Goal: Task Accomplishment & Management: Use online tool/utility

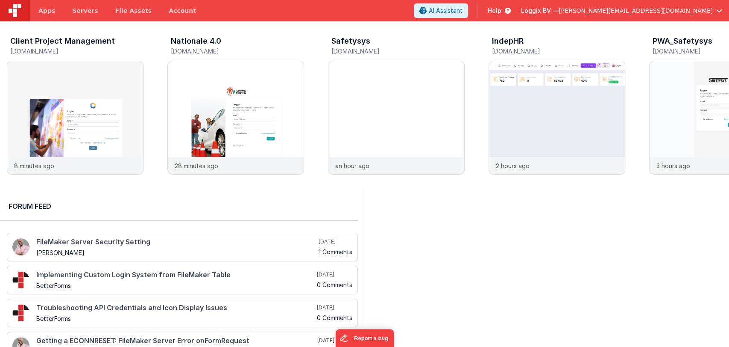
click at [683, 12] on span "[PERSON_NAME][EMAIL_ADDRESS][DOMAIN_NAME]" at bounding box center [636, 10] width 154 height 9
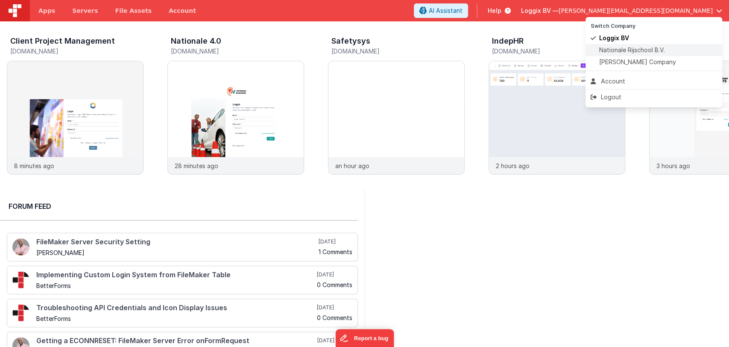
click at [621, 49] on span "Nationale Rijschool B.V." at bounding box center [633, 50] width 66 height 9
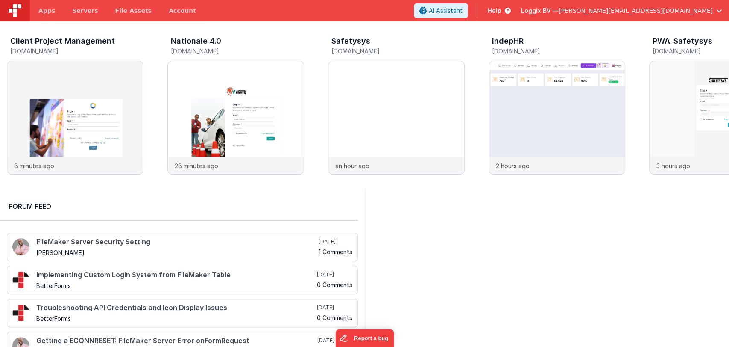
click at [700, 10] on span "[PERSON_NAME][EMAIL_ADDRESS][DOMAIN_NAME]" at bounding box center [636, 10] width 154 height 9
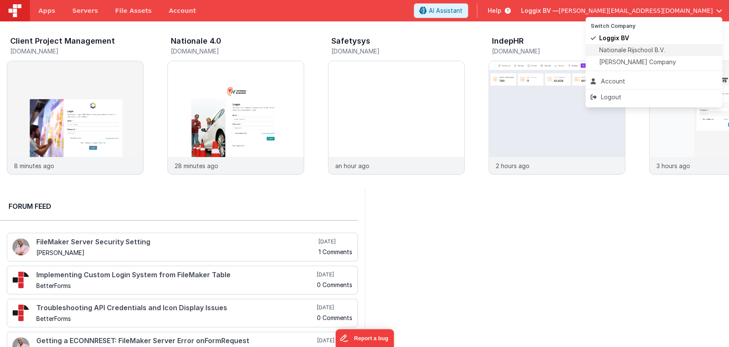
click at [629, 47] on span "Nationale Rijschool B.V." at bounding box center [633, 50] width 66 height 9
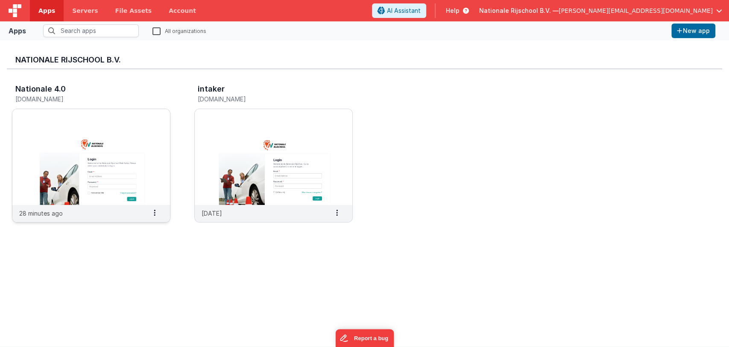
click at [107, 159] on img at bounding box center [91, 157] width 158 height 96
click at [90, 162] on img at bounding box center [91, 157] width 158 height 96
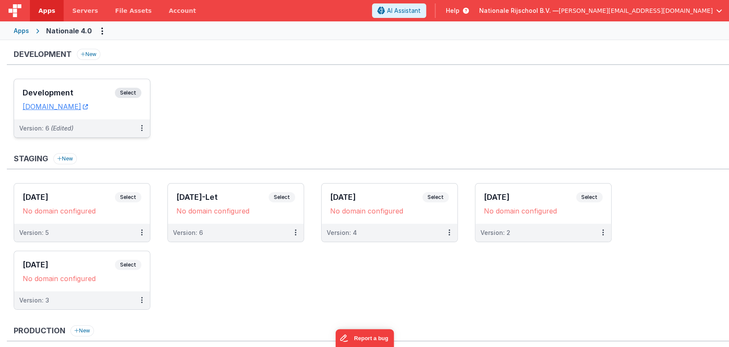
click at [68, 90] on h3 "Development" at bounding box center [69, 92] width 92 height 9
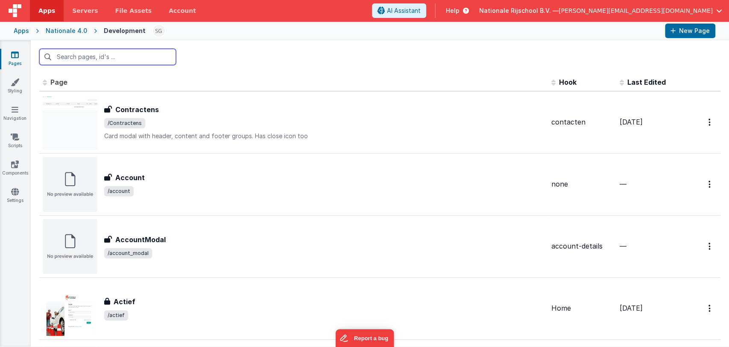
click at [136, 58] on input "text" at bounding box center [107, 57] width 137 height 16
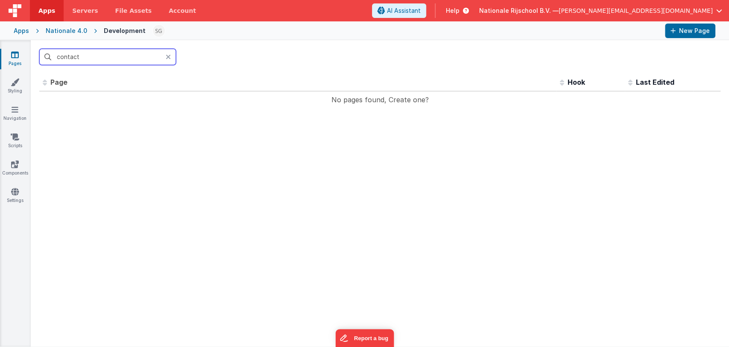
type input "contact"
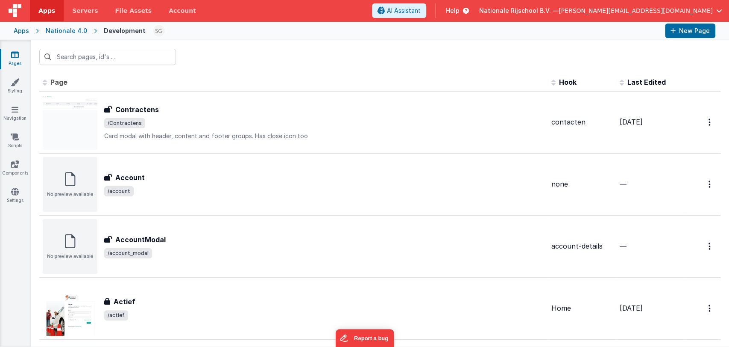
click at [65, 26] on div "Apps Nationale 4.0 Development New Page" at bounding box center [364, 30] width 729 height 19
click at [67, 29] on div "Nationale 4.0" at bounding box center [66, 30] width 41 height 9
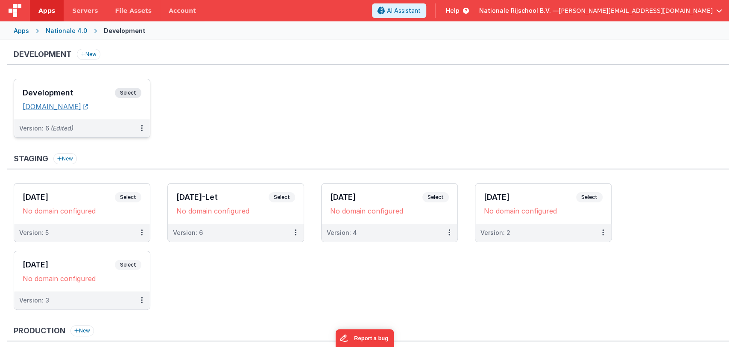
click at [62, 103] on link "[DOMAIN_NAME]" at bounding box center [55, 106] width 65 height 9
click at [60, 86] on div "Development Select URLs [DOMAIN_NAME]" at bounding box center [82, 99] width 136 height 40
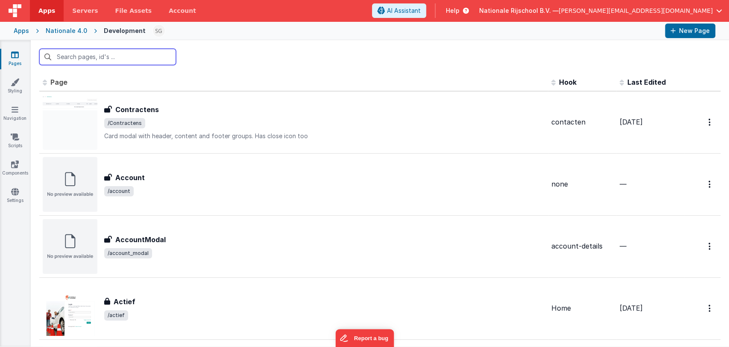
click at [67, 56] on input "text" at bounding box center [107, 57] width 137 height 16
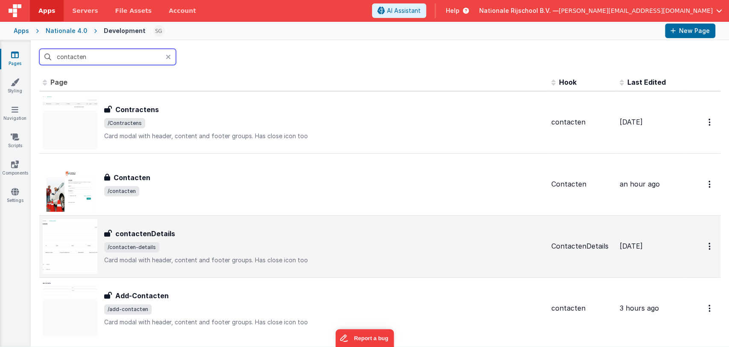
type input "contacten"
click at [142, 229] on h3 "contactenDetails" at bounding box center [145, 233] width 60 height 10
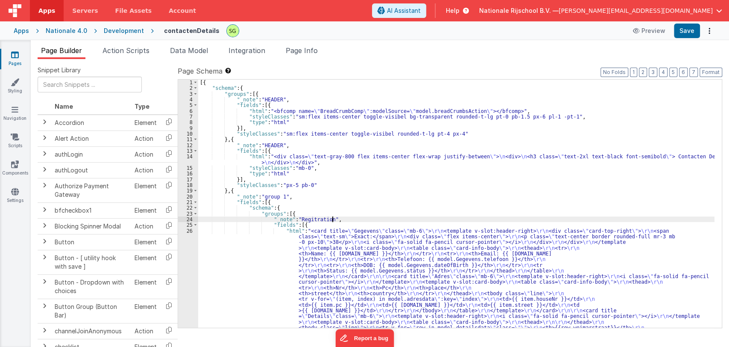
click at [342, 219] on div "[{ "schema" : { "groups" : [{ "_note" : "HEADER" , "fields" : [{ "html" : "<bfc…" at bounding box center [456, 271] width 517 height 385
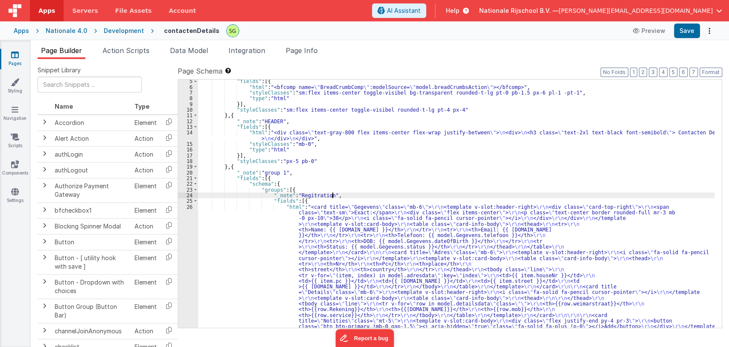
scroll to position [22, 0]
click at [314, 172] on div ""_note" : "HEADER" , "fields" : [{ "html" : "<bfcomp name= \" BreadCrumbComp \"…" at bounding box center [456, 266] width 517 height 385
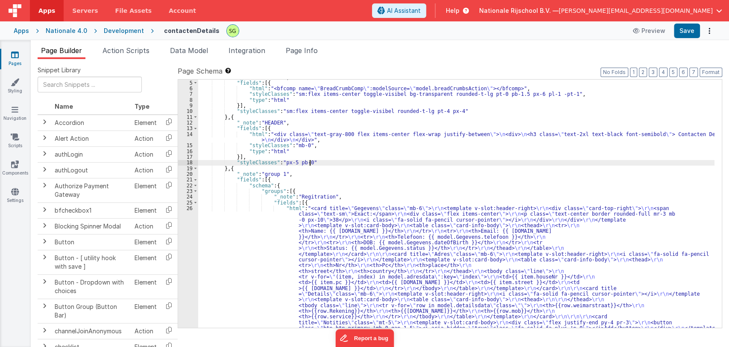
click at [313, 162] on div ""_note" : "HEADER" , "fields" : [{ "html" : "<bfcomp name= \" BreadCrumbComp \"…" at bounding box center [456, 266] width 517 height 385
click at [301, 172] on div ""_note" : "HEADER" , "fields" : [{ "html" : "<bfcomp name= \" BreadCrumbComp \"…" at bounding box center [456, 266] width 517 height 385
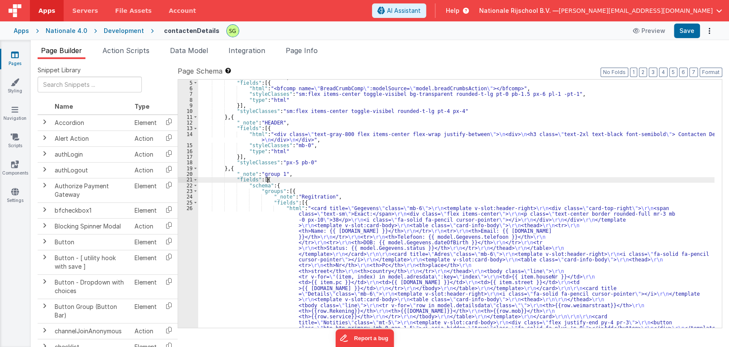
click at [288, 178] on div ""_note" : "HEADER" , "fields" : [{ "html" : "<bfcomp name= \" BreadCrumbComp \"…" at bounding box center [456, 266] width 517 height 385
click at [290, 182] on div ""_note" : "HEADER" , "fields" : [{ "html" : "<bfcomp name= \" BreadCrumbComp \"…" at bounding box center [456, 266] width 517 height 385
click at [292, 185] on div ""_note" : "HEADER" , "fields" : [{ "html" : "<bfcomp name= \" BreadCrumbComp \"…" at bounding box center [456, 266] width 517 height 385
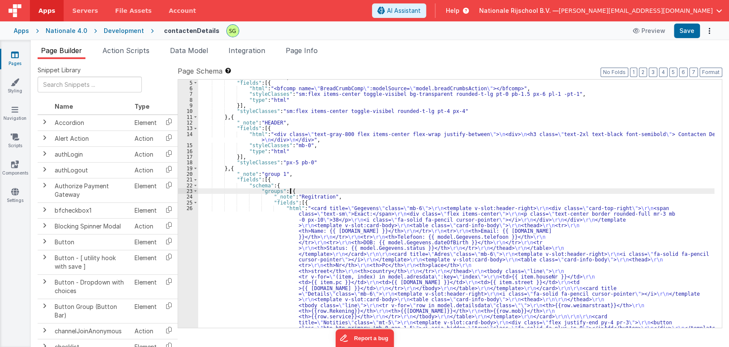
click at [296, 189] on div ""_note" : "HEADER" , "fields" : [{ "html" : "<bfcomp name= \" BreadCrumbComp \"…" at bounding box center [456, 266] width 517 height 385
click at [357, 196] on div ""_note" : "HEADER" , "fields" : [{ "html" : "<bfcomp name= \" BreadCrumbComp \"…" at bounding box center [456, 266] width 517 height 385
click at [315, 182] on div ""_note" : "HEADER" , "fields" : [{ "html" : "<bfcomp name= \" BreadCrumbComp \"…" at bounding box center [456, 266] width 517 height 385
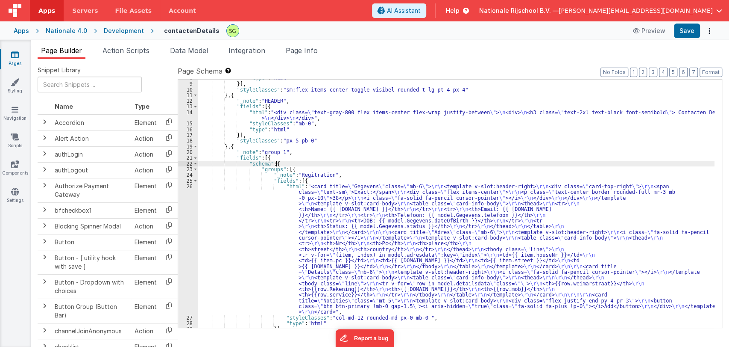
scroll to position [44, 0]
click at [241, 221] on div ""type" : "html" }] , "styleClasses" : "sm:flex items-center toggle-visibel roun…" at bounding box center [456, 203] width 517 height 259
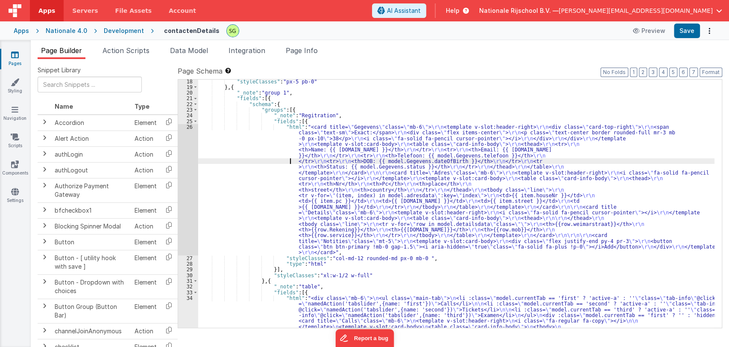
scroll to position [98, 0]
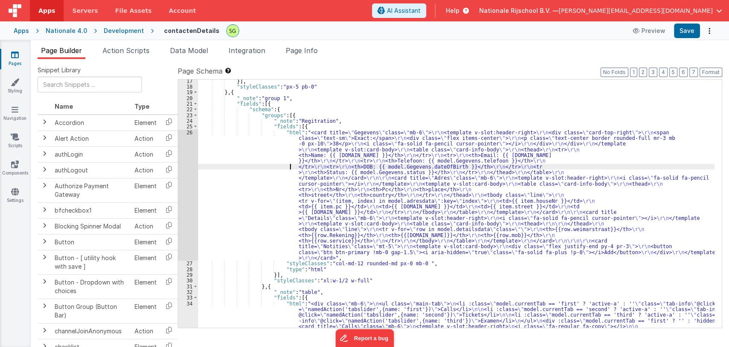
click at [188, 133] on div "26" at bounding box center [188, 194] width 20 height 131
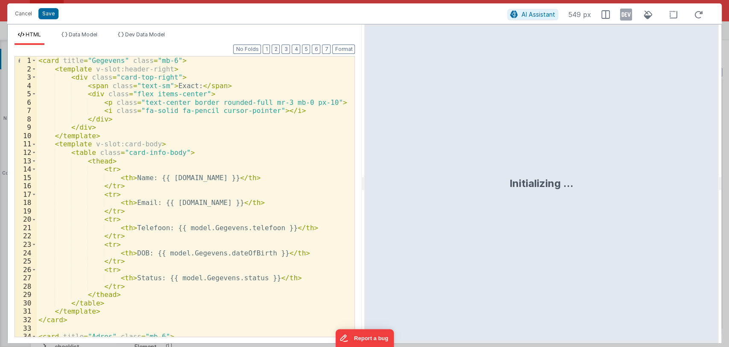
drag, startPoint x: 363, startPoint y: 185, endPoint x: 559, endPoint y: 190, distance: 195.8
click at [559, 190] on html "Cancel Save AI Assistant 549 px HTML Data Model Dev Data Model Format 7 6 5 4 3…" at bounding box center [364, 173] width 729 height 347
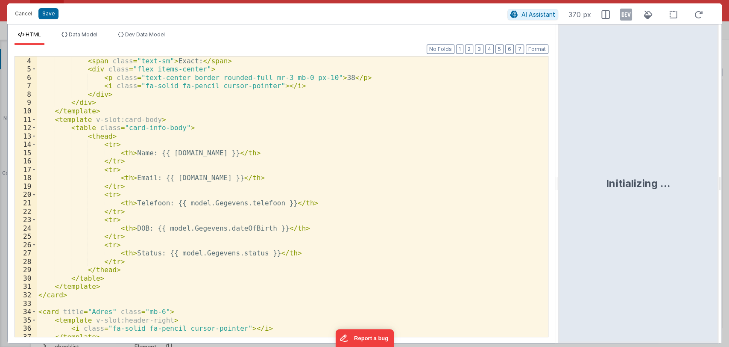
scroll to position [26, 0]
drag, startPoint x: 557, startPoint y: 182, endPoint x: 673, endPoint y: 169, distance: 116.1
click at [673, 169] on html "Cancel Save AI Assistant 370 px HTML Data Model Dev Data Model Format 7 6 5 4 3…" at bounding box center [364, 173] width 729 height 347
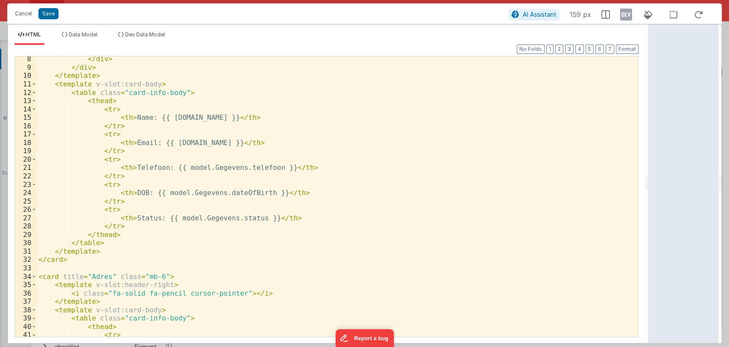
scroll to position [0, 0]
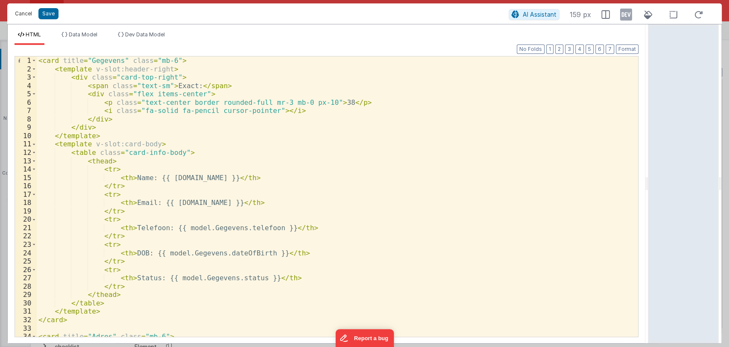
click at [22, 15] on button "Cancel" at bounding box center [24, 14] width 26 height 12
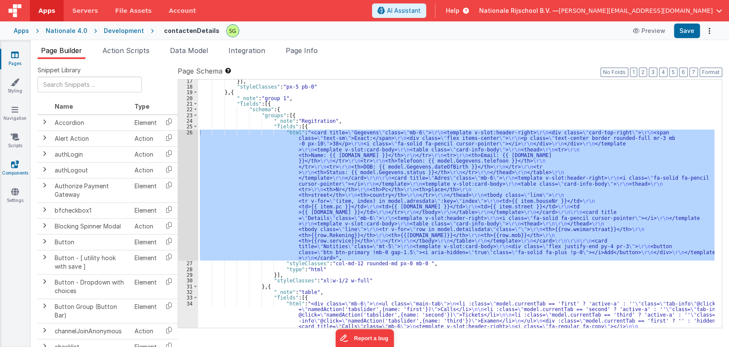
click at [17, 167] on icon at bounding box center [15, 164] width 8 height 9
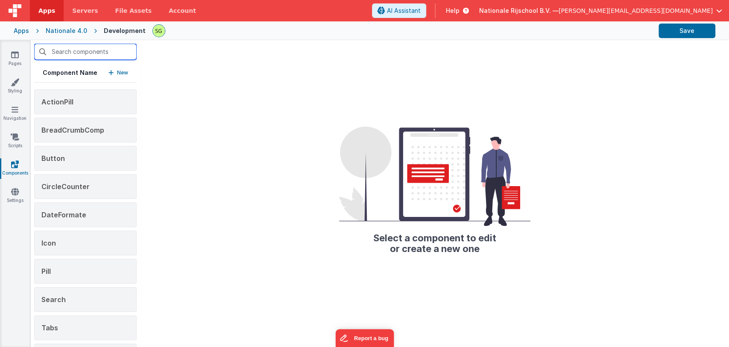
click at [95, 54] on input "text" at bounding box center [85, 52] width 103 height 16
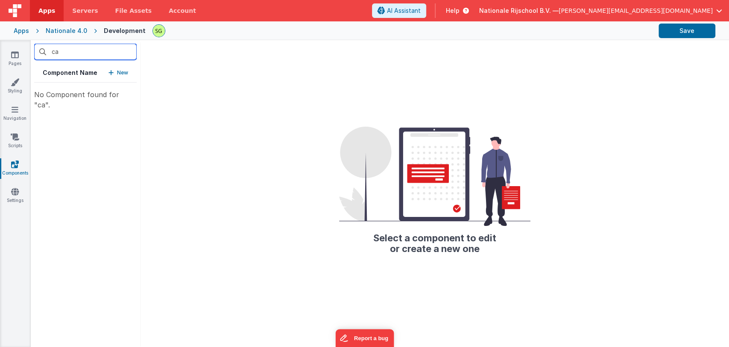
type input "c"
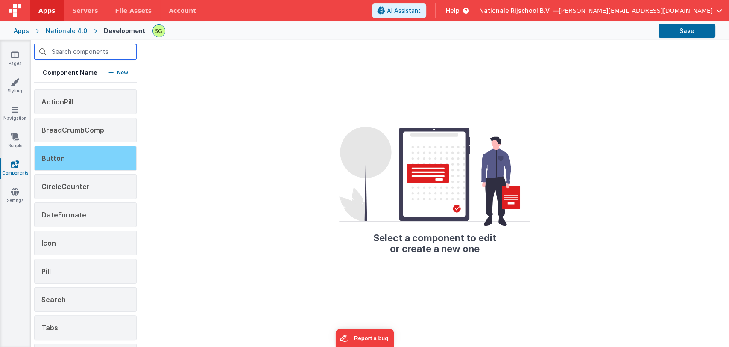
scroll to position [31, 0]
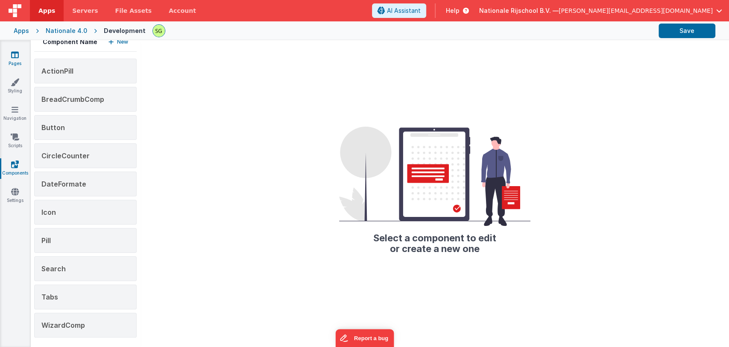
click at [14, 51] on icon at bounding box center [15, 54] width 8 height 9
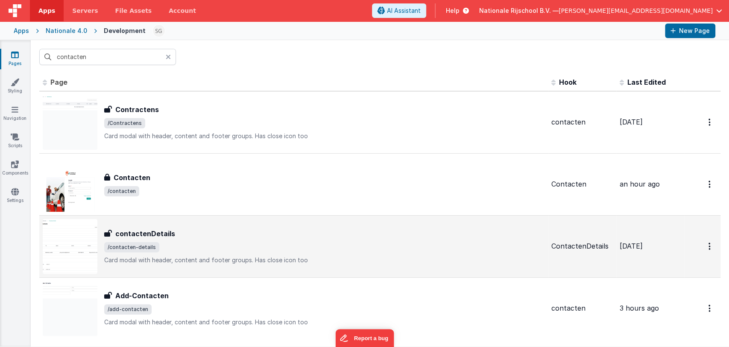
click at [150, 232] on h3 "contactenDetails" at bounding box center [145, 233] width 60 height 10
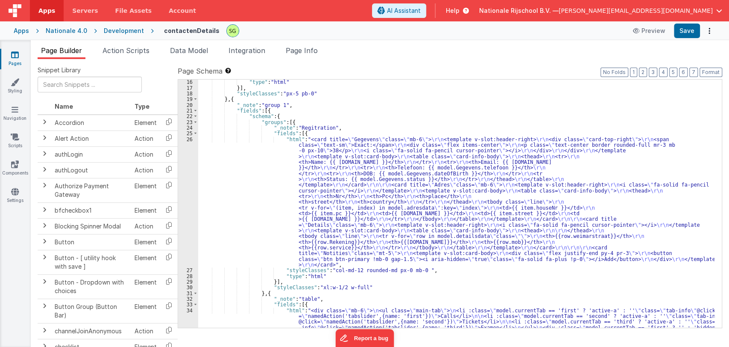
scroll to position [103, 0]
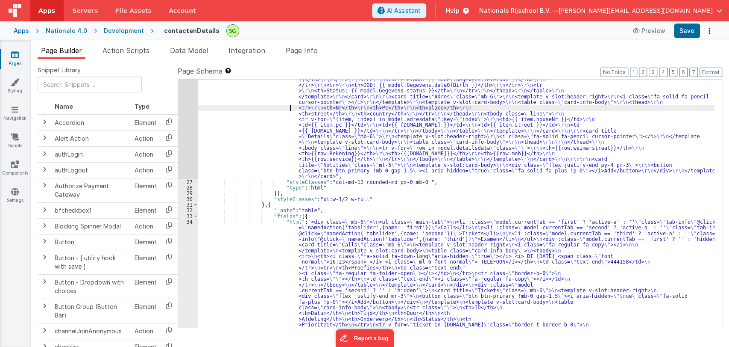
scroll to position [179, 0]
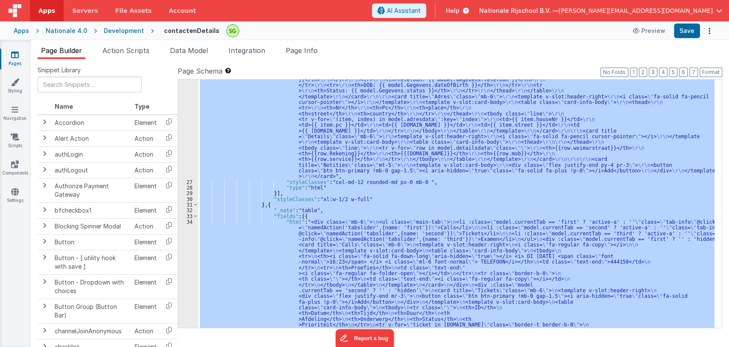
click at [255, 253] on div ""html" : "<card title= \" Gegevens \" class= \" mb-6 \" > \r\n <template v-slot…" at bounding box center [456, 203] width 517 height 248
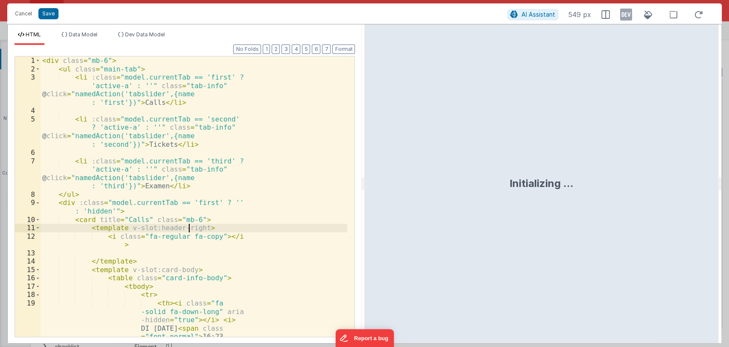
click at [190, 223] on div "< div class = "mb-6" > < ul class = "main-tab" > < li :class = "model.currentTa…" at bounding box center [194, 233] width 307 height 355
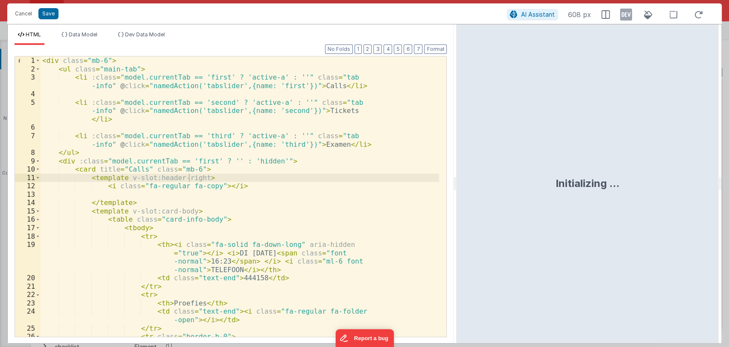
drag, startPoint x: 363, startPoint y: 184, endPoint x: 562, endPoint y: 156, distance: 200.7
click at [562, 156] on html "Cancel Save AI Assistant 608 px HTML Data Model Dev Data Model Format 7 6 5 4 3…" at bounding box center [364, 173] width 729 height 347
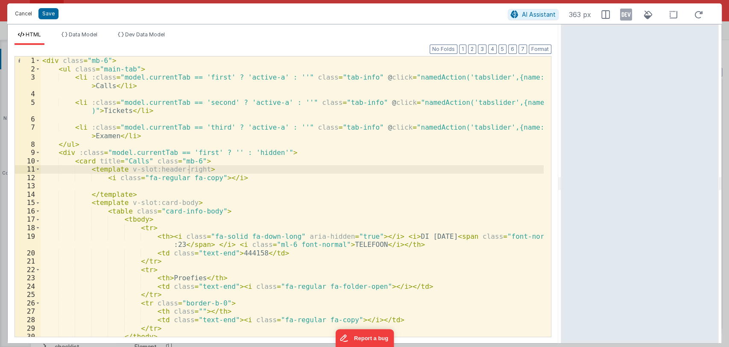
click at [19, 15] on button "Cancel" at bounding box center [24, 14] width 26 height 12
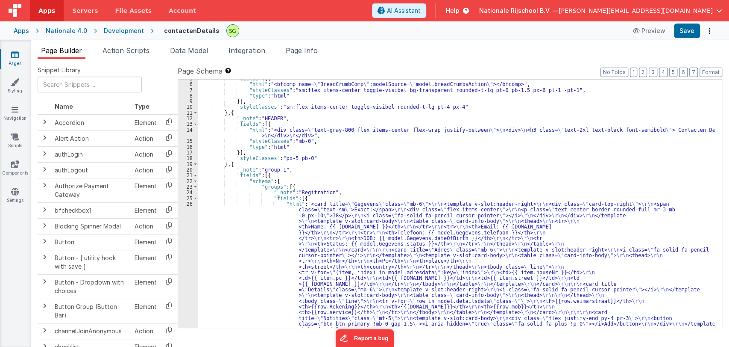
scroll to position [26, 0]
click at [235, 211] on div ""fields" : [{ "html" : "<bfcomp name= \" BreadCrumbComp \" :modelSource= \" mod…" at bounding box center [456, 268] width 517 height 385
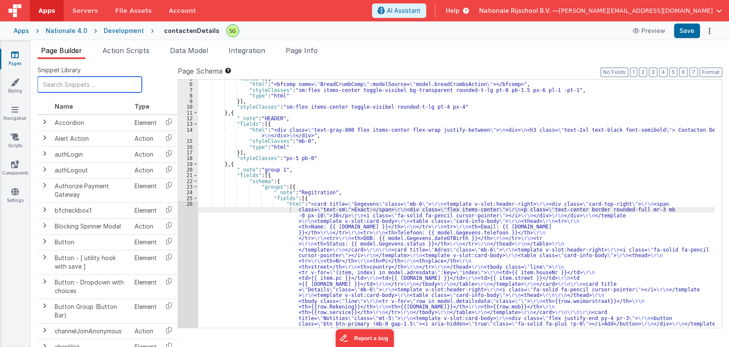
click at [76, 85] on input "text" at bounding box center [90, 84] width 104 height 16
click at [15, 59] on link "Pages" at bounding box center [15, 58] width 31 height 17
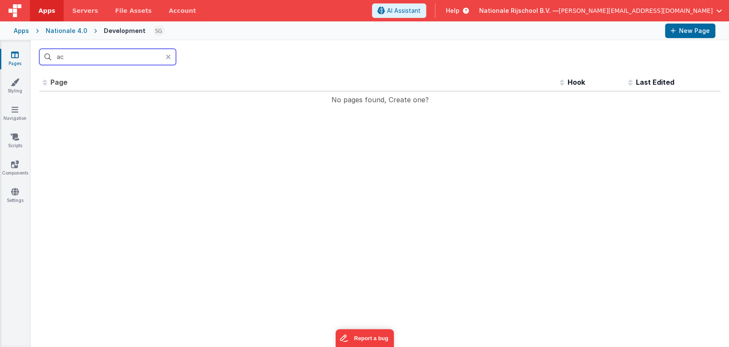
type input "a"
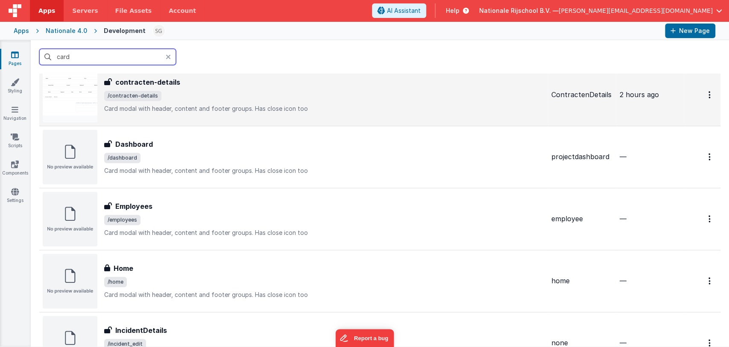
type input "card"
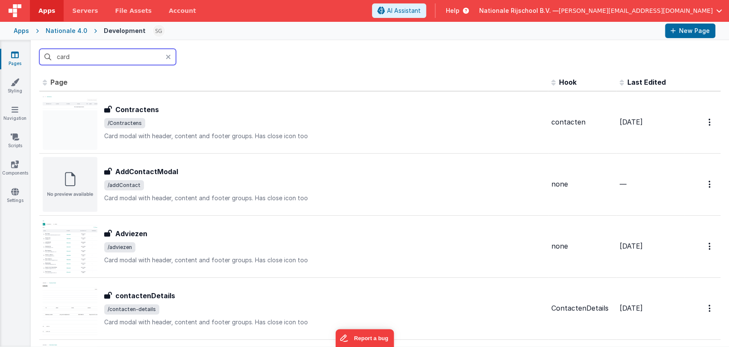
click at [104, 62] on input "card" at bounding box center [107, 57] width 137 height 16
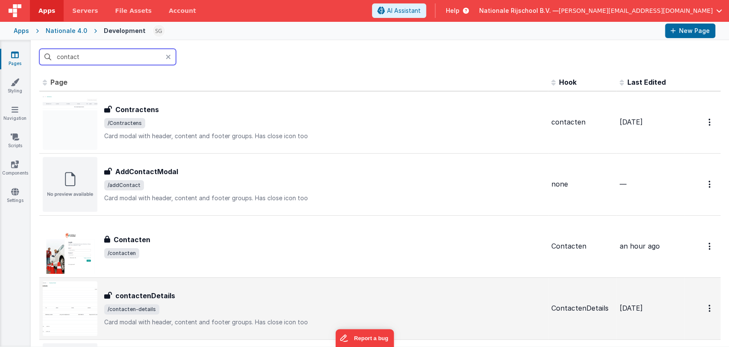
type input "contact"
click at [197, 300] on div "contactenDetails" at bounding box center [324, 295] width 441 height 10
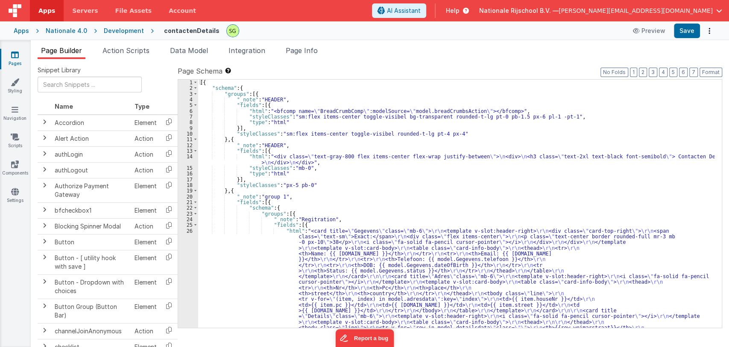
click at [262, 257] on div "[{ "schema" : { "groups" : [{ "_note" : "HEADER" , "fields" : [{ "html" : "<bfc…" at bounding box center [456, 271] width 517 height 385
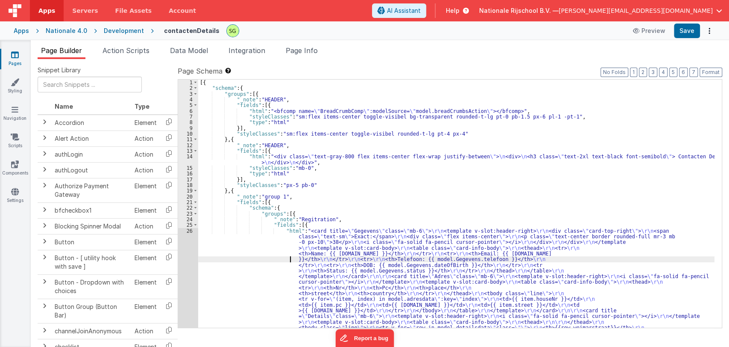
click at [189, 230] on div "26" at bounding box center [188, 293] width 20 height 131
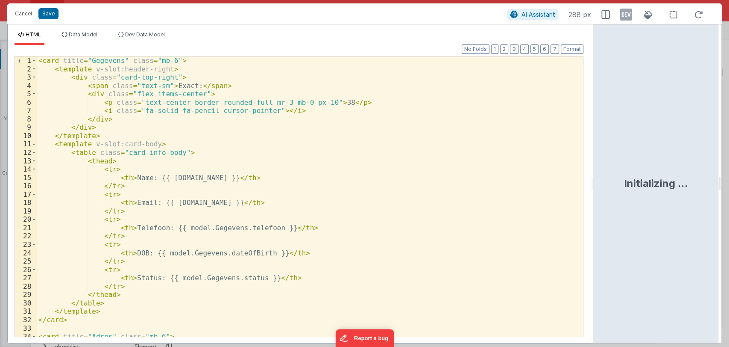
drag, startPoint x: 362, startPoint y: 182, endPoint x: 722, endPoint y: 165, distance: 359.8
click at [722, 165] on html "Cancel Save AI Assistant 288 px HTML Data Model Dev Data Model Format 7 6 5 4 3…" at bounding box center [364, 173] width 729 height 347
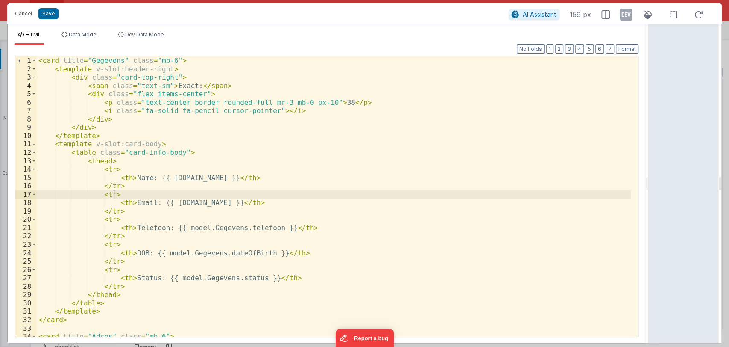
click at [381, 195] on div "< card title = "Gegevens" class = "mb-6" > < template v-slot:header-right > < d…" at bounding box center [334, 204] width 594 height 297
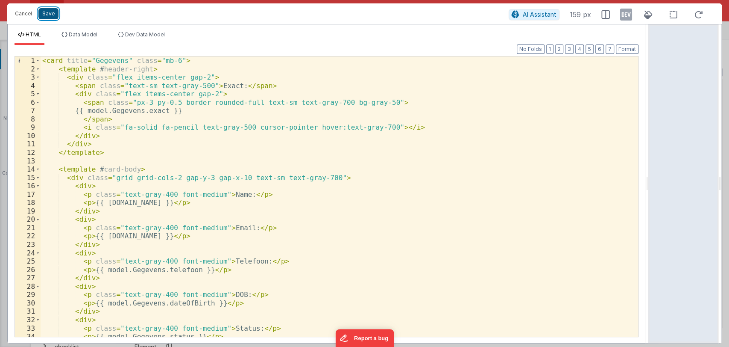
click at [50, 13] on button "Save" at bounding box center [48, 13] width 20 height 11
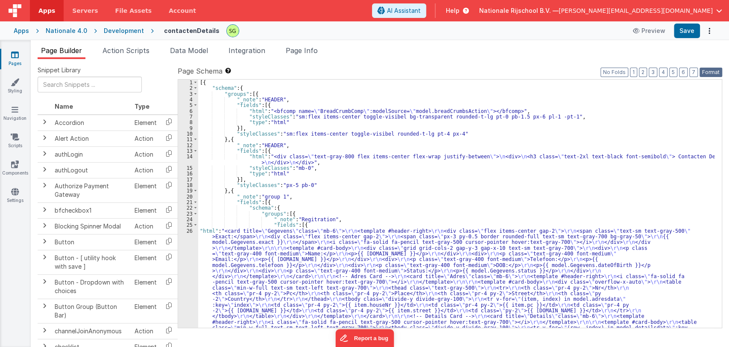
click at [711, 72] on button "Format" at bounding box center [711, 72] width 23 height 9
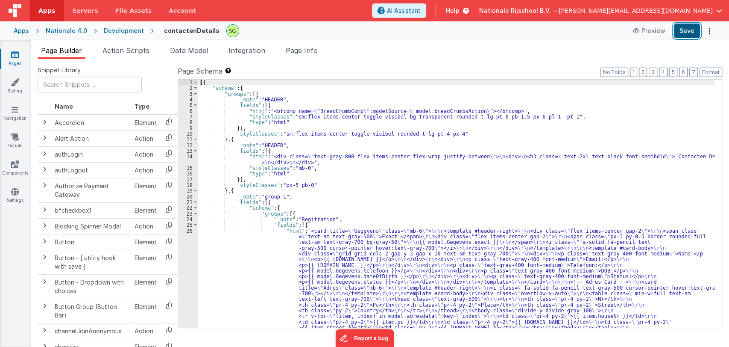
click at [689, 30] on button "Save" at bounding box center [687, 31] width 26 height 15
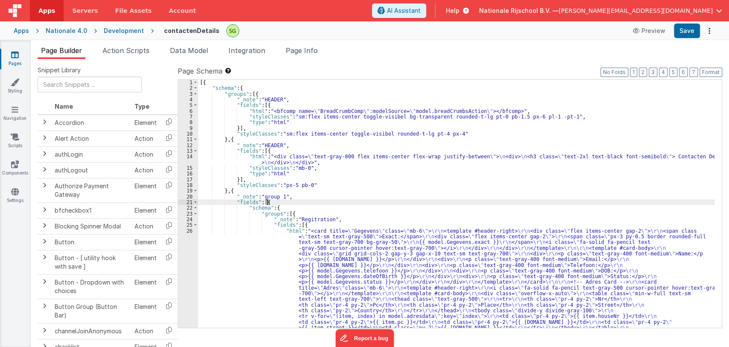
click at [367, 202] on div "[{ "schema" : { "groups" : [{ "_note" : "HEADER" , "fields" : [{ "html" : "<bfc…" at bounding box center [456, 282] width 517 height 407
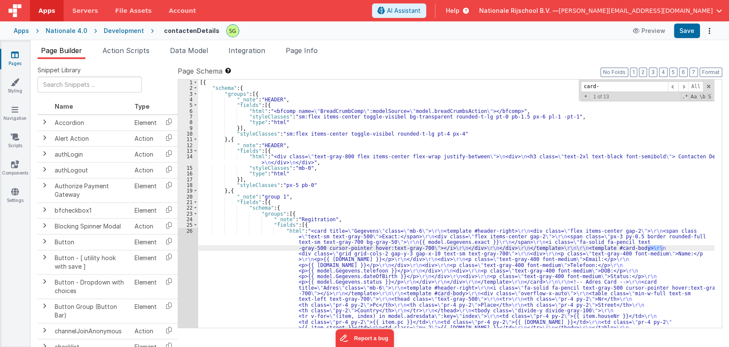
type input "card"
click at [471, 188] on div "[{ "schema" : { "groups" : [{ "_note" : "HEADER" , "fields" : [{ "html" : "<bfc…" at bounding box center [456, 282] width 517 height 407
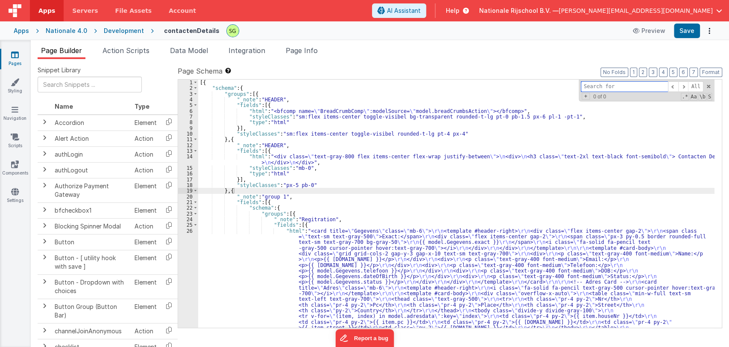
paste input "card-body relative"
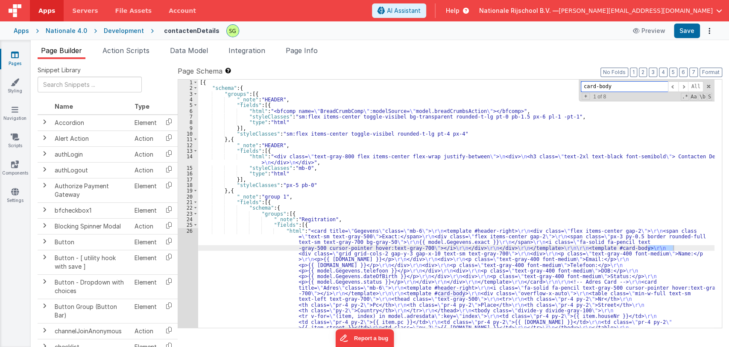
type input "card-body"
click at [215, 247] on div "[{ "schema" : { "groups" : [{ "_note" : "HEADER" , "fields" : [{ "html" : "<bfc…" at bounding box center [456, 282] width 517 height 407
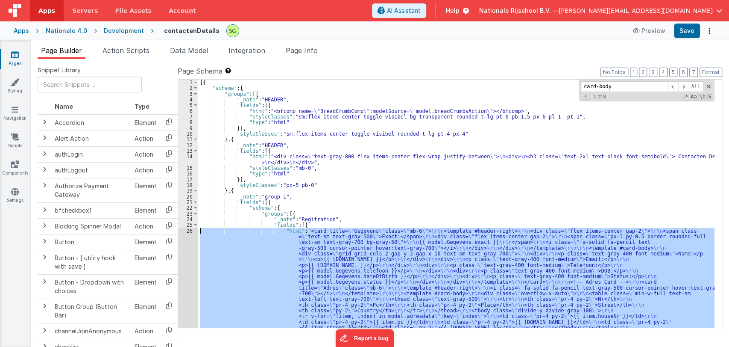
click at [189, 231] on div "26" at bounding box center [188, 305] width 20 height 154
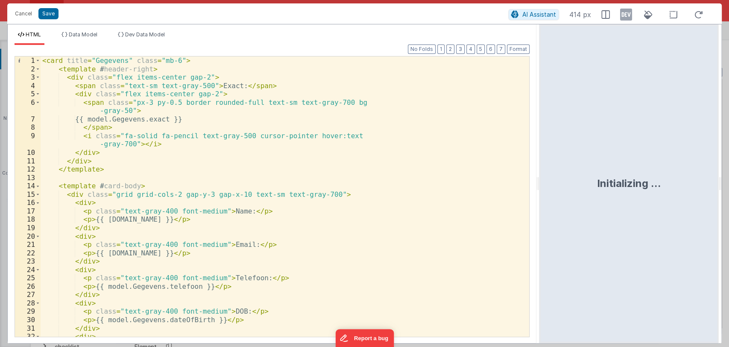
drag, startPoint x: 362, startPoint y: 180, endPoint x: 638, endPoint y: 190, distance: 275.4
click at [638, 190] on html "Cancel Save AI Assistant 414 px HTML Data Model Dev Data Model Format 7 6 5 4 3…" at bounding box center [364, 173] width 729 height 347
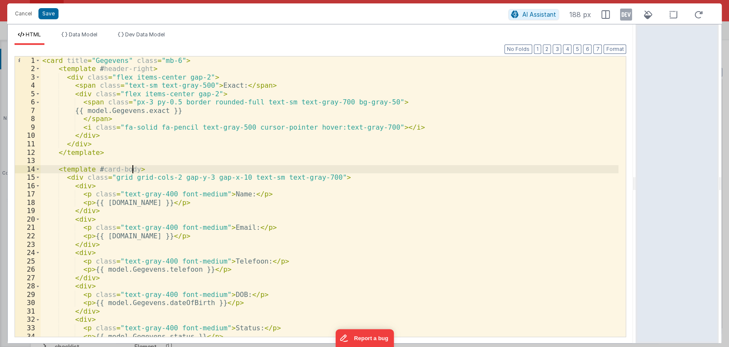
click at [133, 169] on div "< card title = "Gegevens" class = "mb-6" > < template # header-right > < div cl…" at bounding box center [330, 204] width 579 height 297
click at [37, 184] on span at bounding box center [37, 186] width 5 height 9
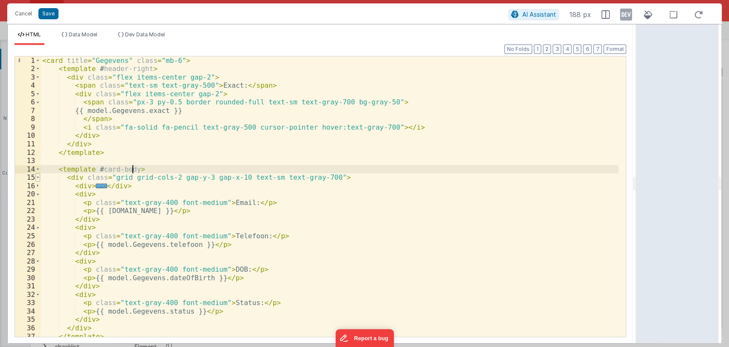
click at [38, 179] on span at bounding box center [37, 177] width 5 height 9
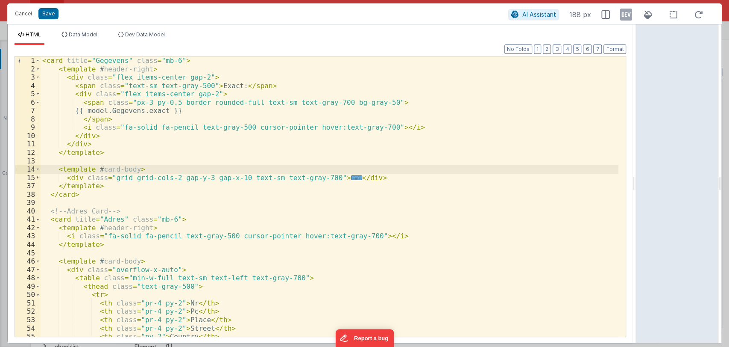
click at [282, 174] on div "< card title = "Gegevens" class = "mb-6" > < template # header-right > < div cl…" at bounding box center [330, 204] width 579 height 297
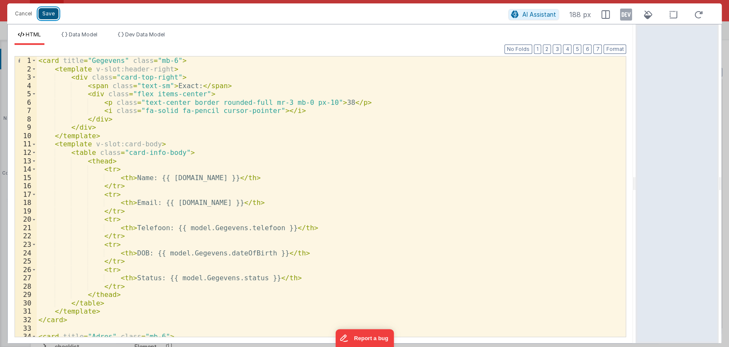
click at [47, 11] on button "Save" at bounding box center [48, 13] width 20 height 11
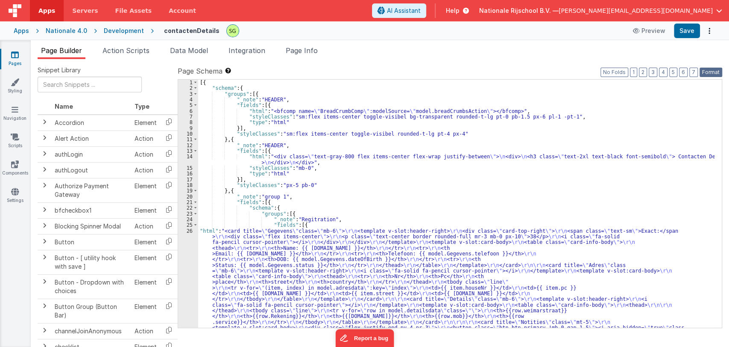
click at [716, 74] on button "Format" at bounding box center [711, 72] width 23 height 9
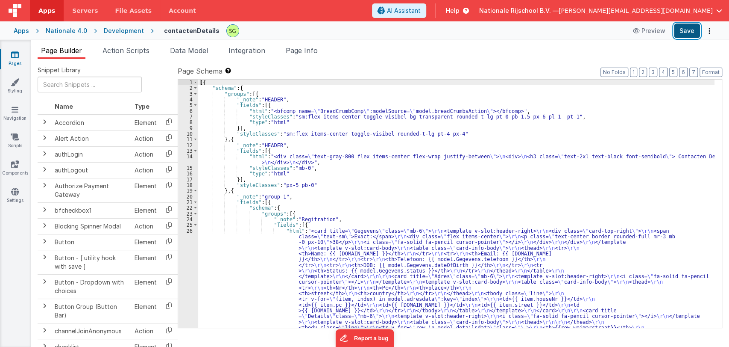
click at [691, 35] on button "Save" at bounding box center [687, 31] width 26 height 15
click at [694, 34] on button "Save" at bounding box center [687, 31] width 26 height 15
click at [243, 250] on div "[{ "schema" : { "groups" : [{ "_note" : "HEADER" , "fields" : [{ "html" : "<bfc…" at bounding box center [456, 271] width 517 height 385
click at [191, 230] on div "26" at bounding box center [188, 293] width 20 height 131
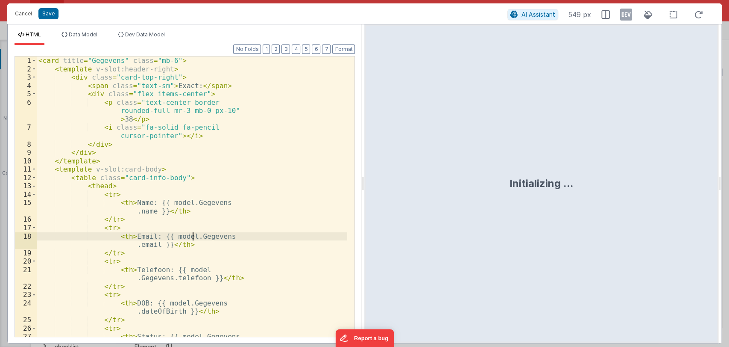
click at [191, 230] on div "< card title = "Gegevens" class = "mb-6" > < template v-slot:header-right > < d…" at bounding box center [192, 208] width 311 height 305
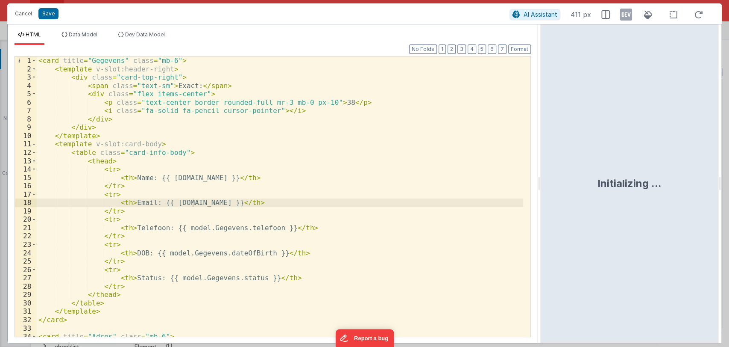
drag, startPoint x: 364, startPoint y: 183, endPoint x: 621, endPoint y: 179, distance: 257.3
click at [621, 179] on html "Cancel Save AI Assistant 411 px HTML Data Model Dev Data Model Format 7 6 5 4 3…" at bounding box center [364, 173] width 729 height 347
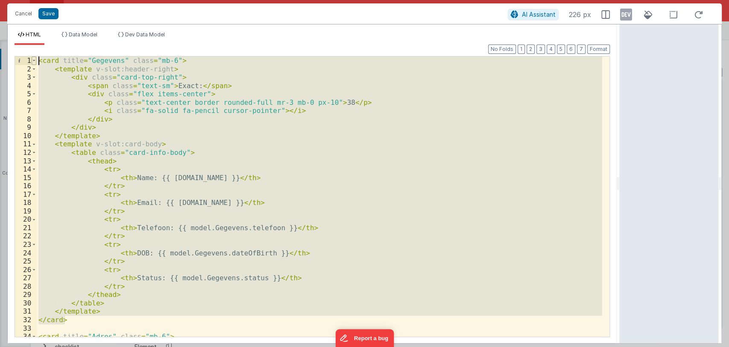
drag, startPoint x: 79, startPoint y: 318, endPoint x: 36, endPoint y: 59, distance: 262.4
click at [36, 59] on div "1 2 3 4 5 6 7 8 9 10 11 12 13 14 15 16 17 18 19 20 21 22 23 24 25 26 27 28 29 3…" at bounding box center [313, 196] width 596 height 281
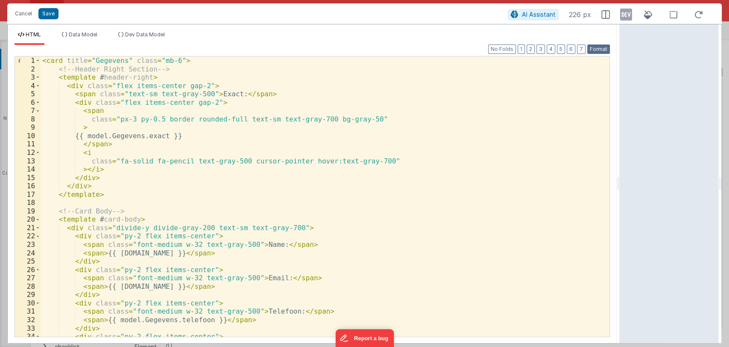
click at [597, 47] on button "Format" at bounding box center [599, 48] width 23 height 9
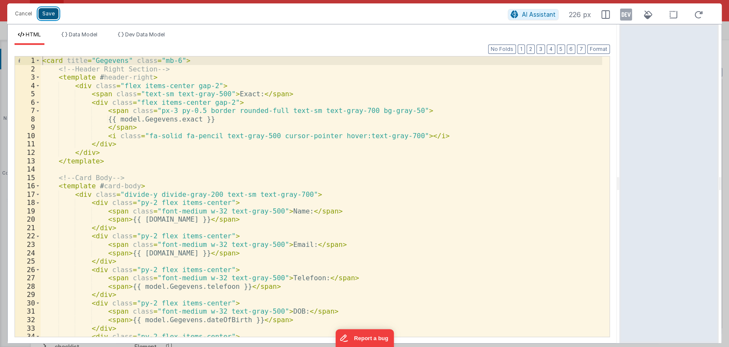
click at [48, 15] on button "Save" at bounding box center [48, 13] width 20 height 11
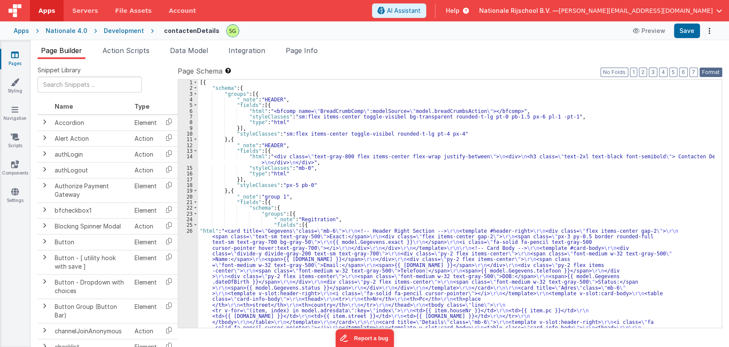
click at [708, 72] on button "Format" at bounding box center [711, 72] width 23 height 9
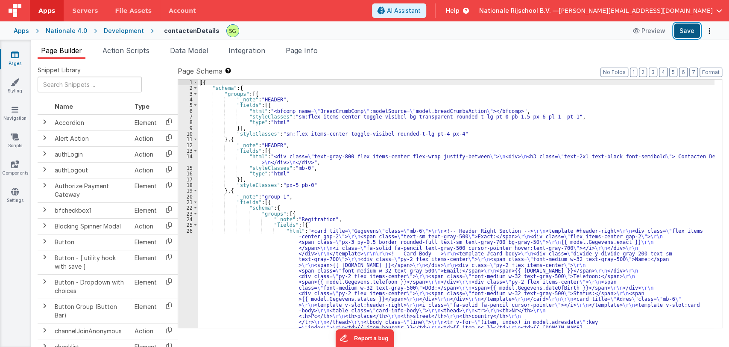
click at [687, 27] on button "Save" at bounding box center [687, 31] width 26 height 15
click at [260, 247] on div "[{ "schema" : { "groups" : [{ "_note" : "HEADER" , "fields" : [{ "html" : "<bfc…" at bounding box center [456, 282] width 517 height 407
click at [192, 230] on div "26" at bounding box center [188, 305] width 20 height 154
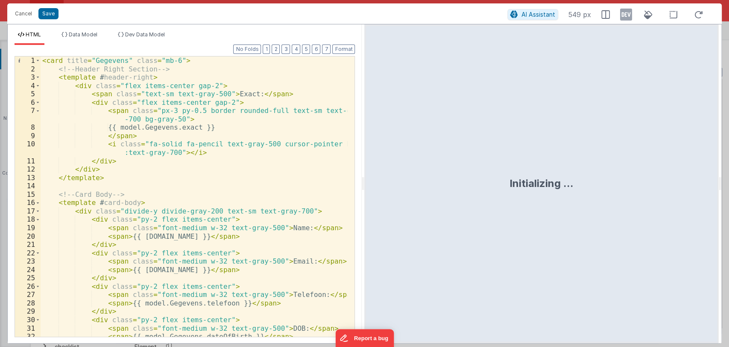
drag, startPoint x: 362, startPoint y: 185, endPoint x: 501, endPoint y: 189, distance: 138.9
click at [501, 189] on html "Cancel Save AI Assistant 549 px HTML Data Model Dev Data Model Format 7 6 5 4 3…" at bounding box center [364, 173] width 729 height 347
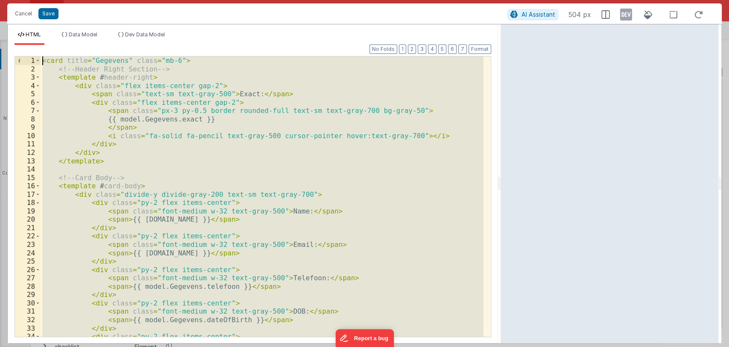
drag, startPoint x: 88, startPoint y: 303, endPoint x: 43, endPoint y: 62, distance: 244.9
click at [43, 62] on div "< card title = "Gegevens" class = "mb-6" > <!-- Header Right Section --> < temp…" at bounding box center [262, 204] width 443 height 297
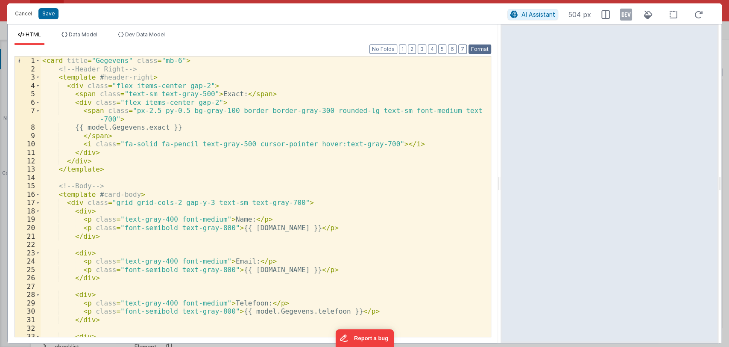
click at [479, 45] on button "Format" at bounding box center [480, 48] width 23 height 9
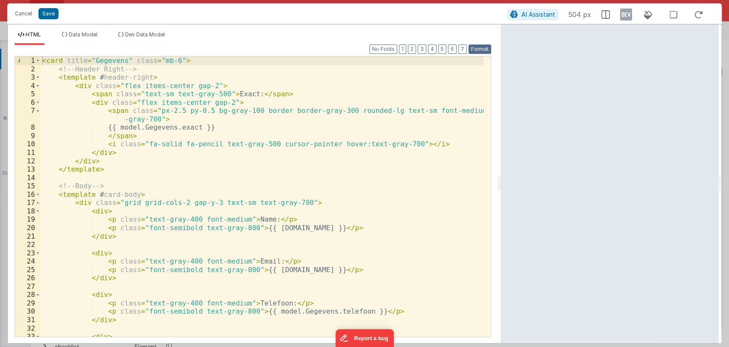
click at [482, 48] on button "Format" at bounding box center [480, 48] width 23 height 9
click at [340, 38] on ul "HTML Data Model Dev Data Model" at bounding box center [253, 38] width 491 height 14
click at [49, 14] on button "Save" at bounding box center [48, 13] width 20 height 11
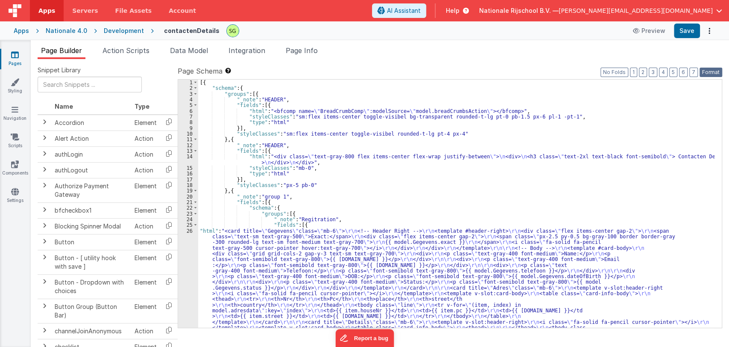
click at [708, 72] on button "Format" at bounding box center [711, 72] width 23 height 9
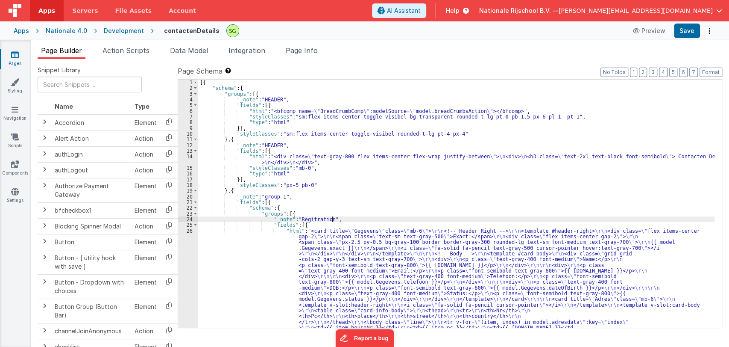
click at [338, 220] on div "[{ "schema" : { "groups" : [{ "_note" : "HEADER" , "fields" : [{ "html" : "<bfc…" at bounding box center [456, 282] width 517 height 407
click at [691, 35] on button "Save" at bounding box center [687, 31] width 26 height 15
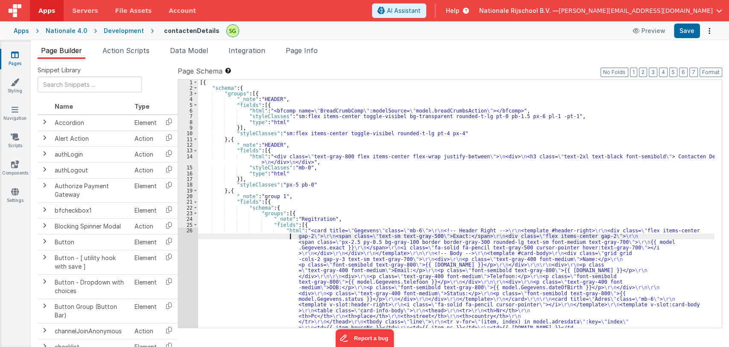
click at [208, 233] on div "[{ "schema" : { "groups" : [{ "_note" : "HEADER" , "fields" : [{ "html" : "<bfc…" at bounding box center [456, 282] width 517 height 407
click at [188, 230] on div "26" at bounding box center [188, 304] width 20 height 154
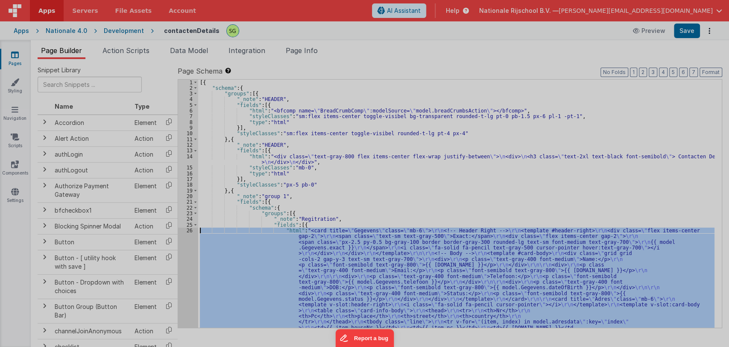
click at [188, 230] on div "< card title = "Gegevens" class = "mb-6" > <!-- Header Right --> < template # h…" at bounding box center [194, 200] width 307 height 305
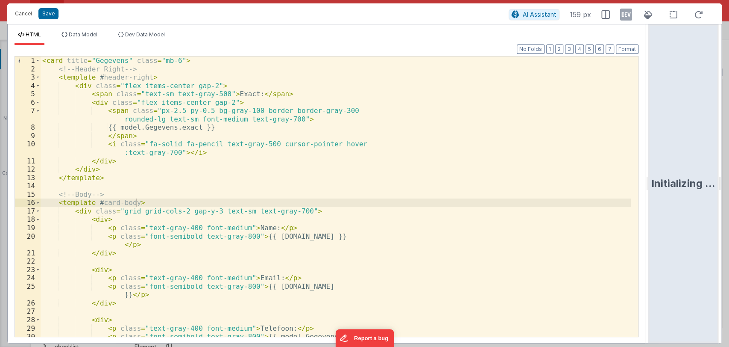
drag, startPoint x: 361, startPoint y: 182, endPoint x: 690, endPoint y: 187, distance: 328.2
click at [690, 187] on html "Cancel Save AI Assistant 159 px HTML Data Model Dev Data Model Format 7 6 5 4 3…" at bounding box center [364, 173] width 729 height 347
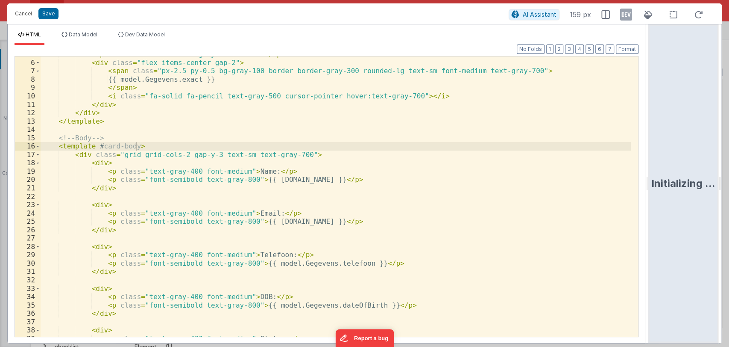
scroll to position [29, 0]
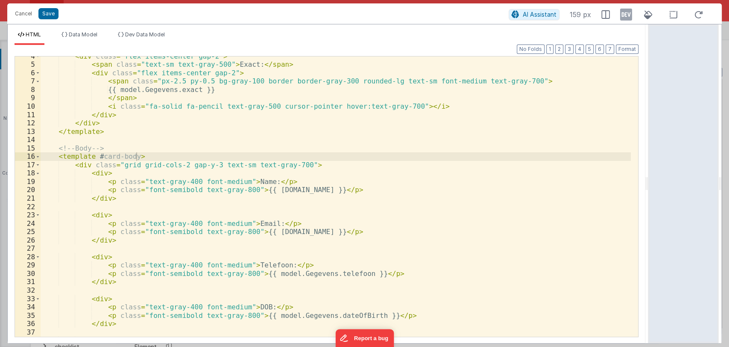
click at [289, 164] on div "< div class = "flex items-center gap-2" > < span class = "text-sm text-gray-500…" at bounding box center [336, 200] width 591 height 297
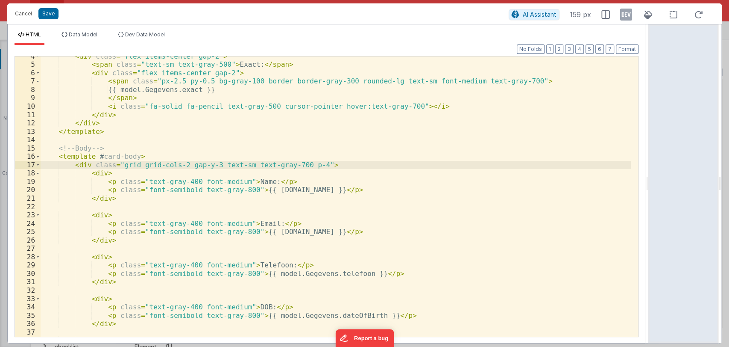
click at [235, 182] on div "< div class = "flex items-center gap-2" > < span class = "text-sm text-gray-500…" at bounding box center [336, 200] width 591 height 297
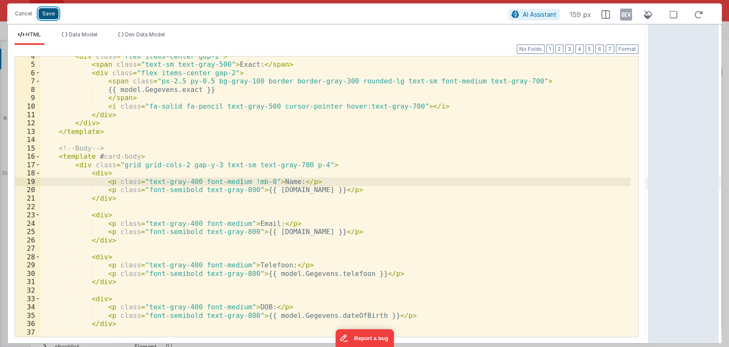
click at [47, 15] on button "Save" at bounding box center [48, 13] width 20 height 11
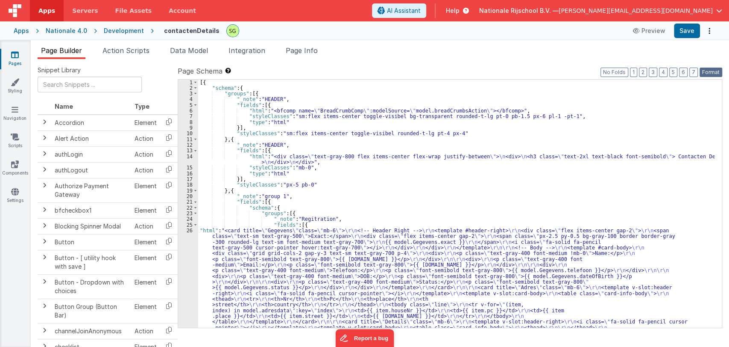
click at [712, 73] on button "Format" at bounding box center [711, 72] width 23 height 9
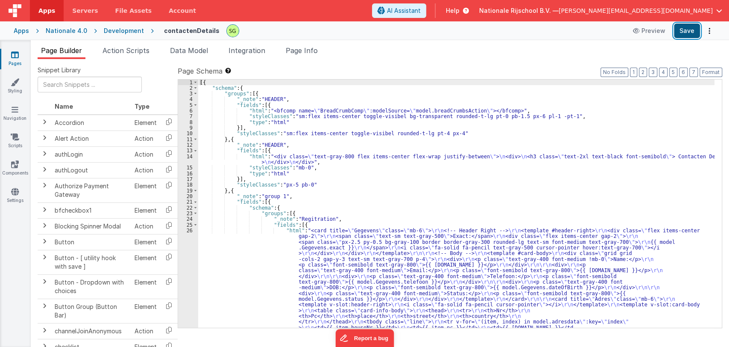
click at [682, 35] on button "Save" at bounding box center [687, 31] width 26 height 15
click at [236, 253] on div "[{ "schema" : { "groups" : [{ "_note" : "HEADER" , "fields" : [{ "html" : "<bfc…" at bounding box center [456, 282] width 517 height 407
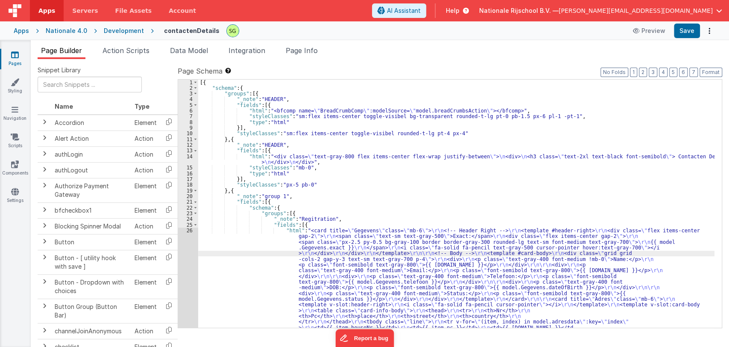
click at [190, 230] on div "26" at bounding box center [188, 304] width 20 height 154
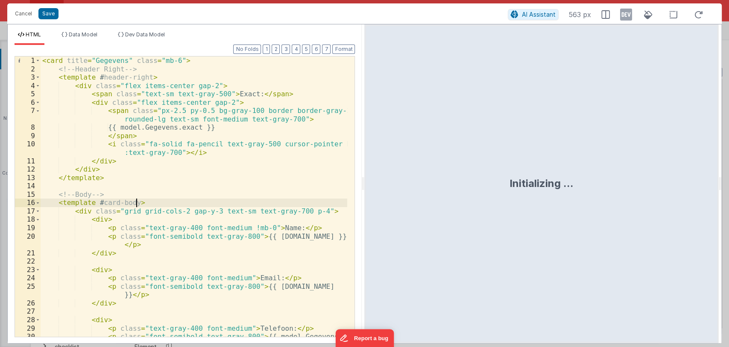
drag, startPoint x: 363, startPoint y: 180, endPoint x: 632, endPoint y: 176, distance: 269.2
click at [632, 176] on html "Cancel Save AI Assistant 563 px HTML Data Model Dev Data Model Format 7 6 5 4 3…" at bounding box center [364, 173] width 729 height 347
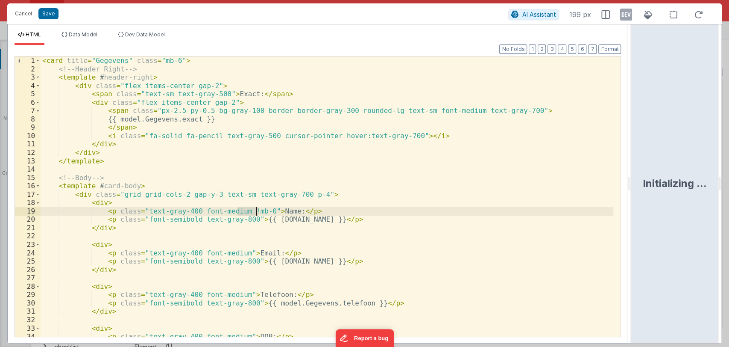
drag, startPoint x: 237, startPoint y: 210, endPoint x: 256, endPoint y: 210, distance: 19.2
click at [256, 210] on div "< card title = "Gegevens" class = "mb-6" > <!-- Header Right --> < template # h…" at bounding box center [327, 204] width 573 height 297
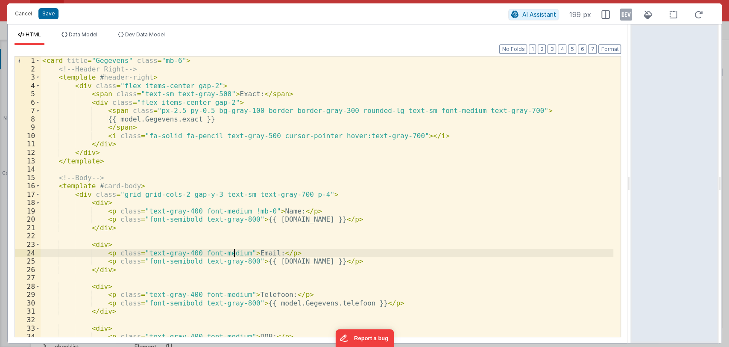
click at [234, 250] on div "< card title = "Gegevens" class = "mb-6" > <!-- Header Right --> < template # h…" at bounding box center [327, 204] width 573 height 297
paste textarea
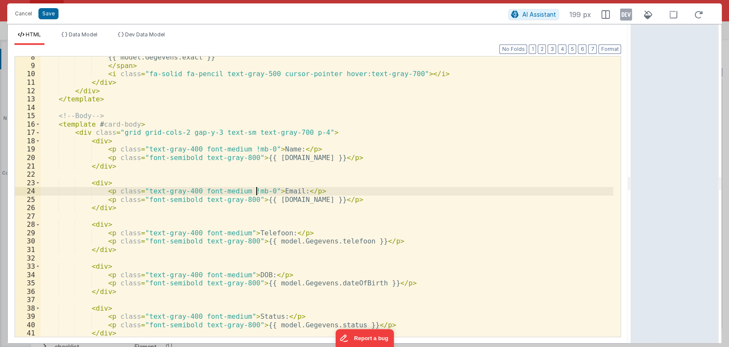
scroll to position [62, 0]
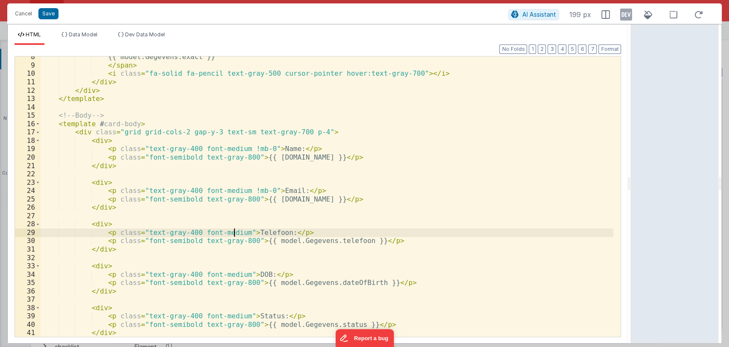
click at [232, 232] on div "{{ model.Gegevens.exact }} </ span > < i class = "fa-solid fa-pencil text-gray-…" at bounding box center [327, 201] width 573 height 297
paste textarea
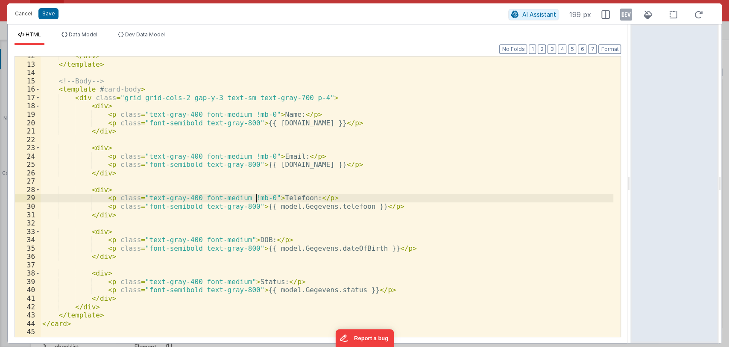
scroll to position [96, 0]
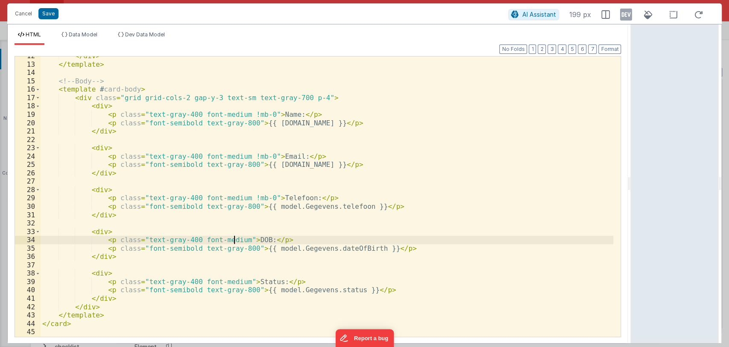
click at [232, 241] on div "</ div > </ template > <!-- Body --> < template # card-body > < div class = "gr…" at bounding box center [327, 200] width 573 height 297
paste textarea
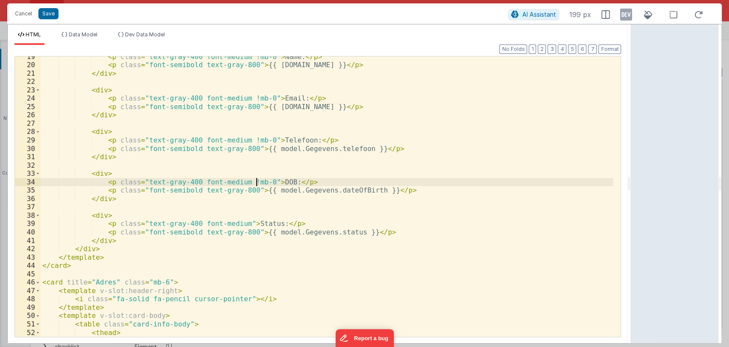
scroll to position [154, 0]
click at [230, 220] on div "< p class = "text-gray-400 font-medium !mb-0" > Name: </ p > < p class = "font-…" at bounding box center [327, 201] width 573 height 297
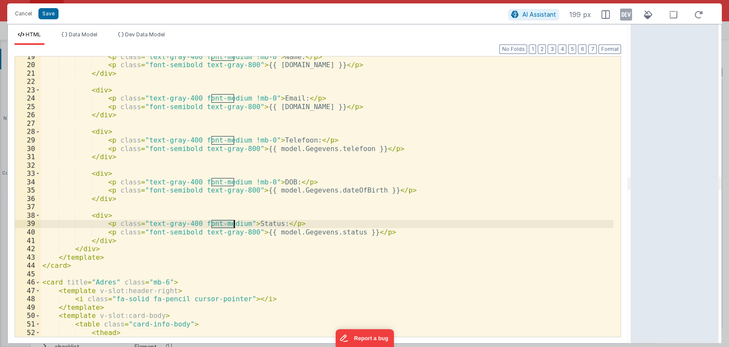
click at [230, 220] on div "< p class = "text-gray-400 font-medium !mb-0" > Name: </ p > < p class = "font-…" at bounding box center [327, 201] width 573 height 297
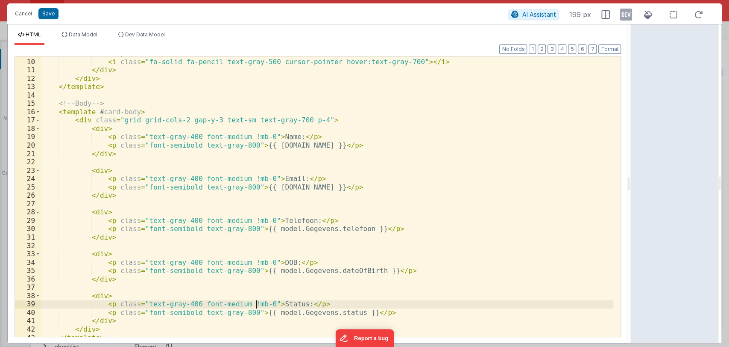
scroll to position [72, 0]
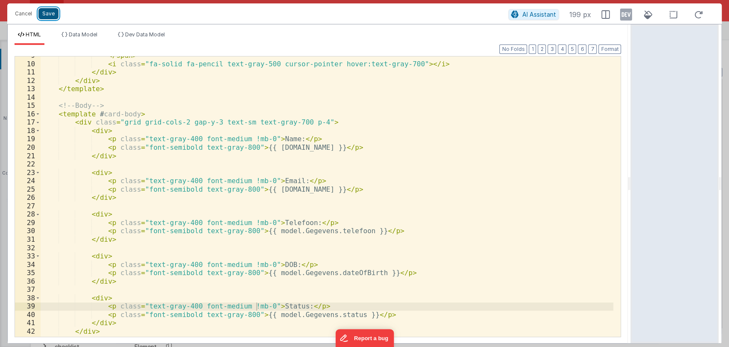
click at [48, 16] on button "Save" at bounding box center [48, 13] width 20 height 11
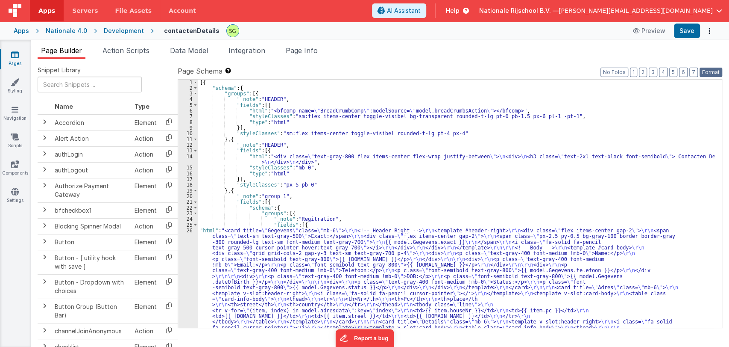
click at [708, 75] on button "Format" at bounding box center [711, 72] width 23 height 9
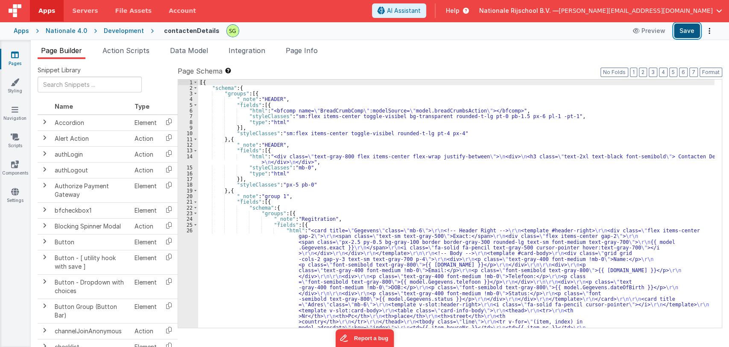
click at [688, 29] on button "Save" at bounding box center [687, 31] width 26 height 15
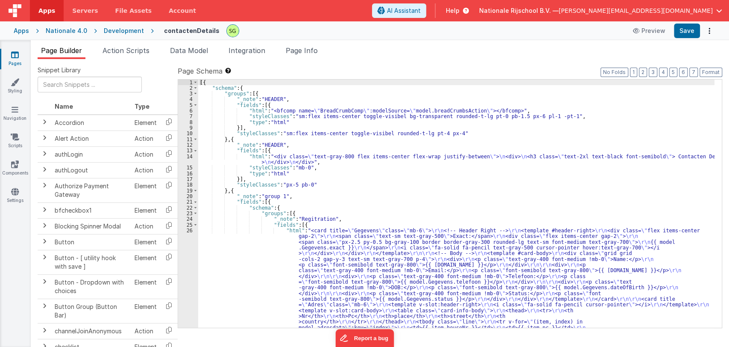
click at [235, 242] on div "[{ "schema" : { "groups" : [{ "_note" : "HEADER" , "fields" : [{ "html" : "<bfc…" at bounding box center [456, 282] width 517 height 407
click at [191, 229] on div "26" at bounding box center [188, 304] width 20 height 154
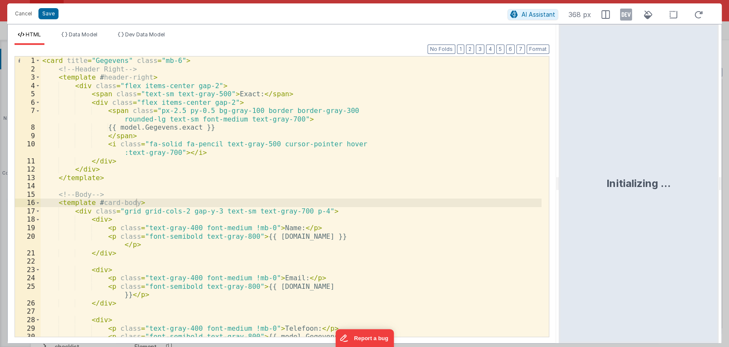
drag, startPoint x: 364, startPoint y: 185, endPoint x: 651, endPoint y: 169, distance: 288.0
click at [651, 169] on html "Cancel Save AI Assistant 368 px HTML Data Model Dev Data Model Format 7 6 5 4 3…" at bounding box center [364, 173] width 729 height 347
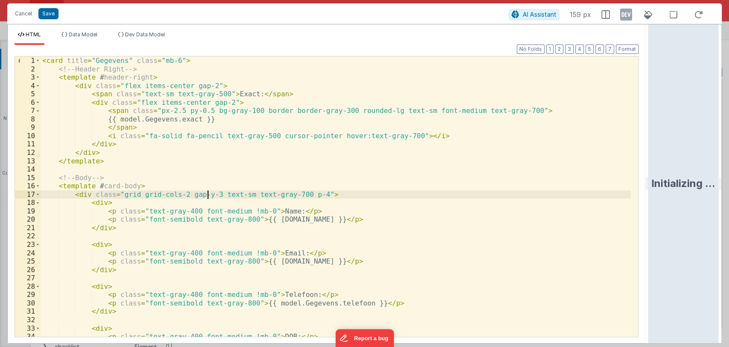
click at [208, 196] on div "< card title = "Gegevens" class = "mb-6" > <!-- Header Right --> < template # h…" at bounding box center [336, 204] width 591 height 297
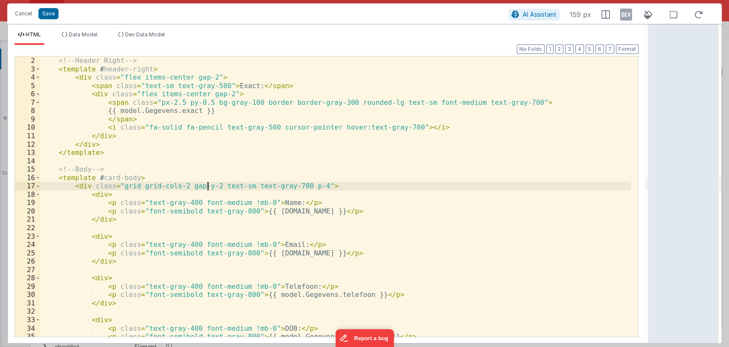
scroll to position [8, 0]
click at [238, 186] on div "< card title = "Gegevens" class = "mb-6" > <!-- Header Right --> < template # h…" at bounding box center [336, 196] width 591 height 297
click at [281, 170] on div "< card title = "Gegevens" class = "mb-6" > <!-- Header Right --> < template # h…" at bounding box center [336, 196] width 591 height 297
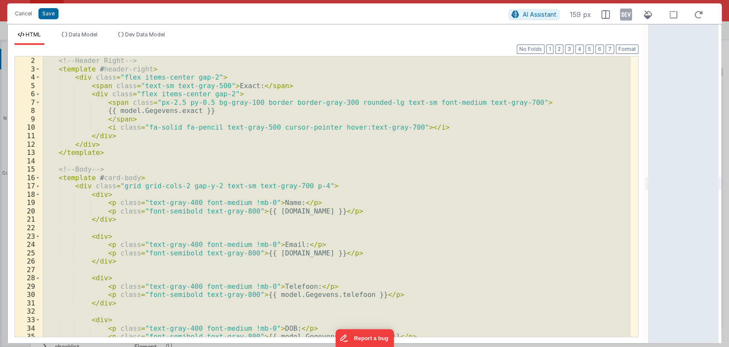
click at [376, 164] on div "< card title = "Gegevens" class = "mb-6" > <!-- Header Right --> < template # h…" at bounding box center [336, 196] width 591 height 280
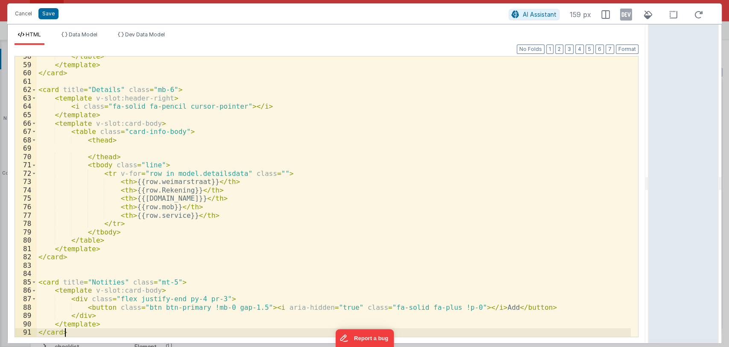
scroll to position [480, 0]
click at [50, 13] on button "Save" at bounding box center [48, 13] width 20 height 11
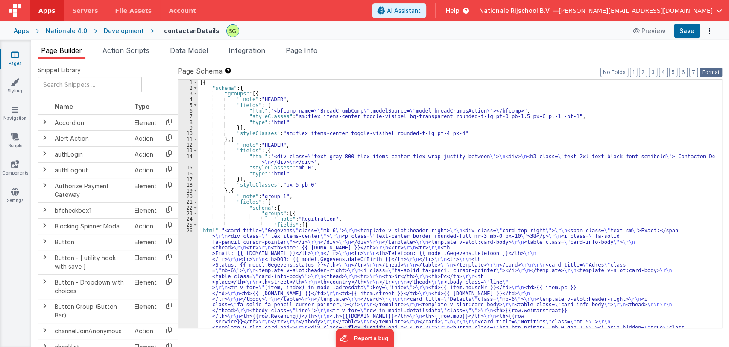
click at [708, 71] on button "Format" at bounding box center [711, 72] width 23 height 9
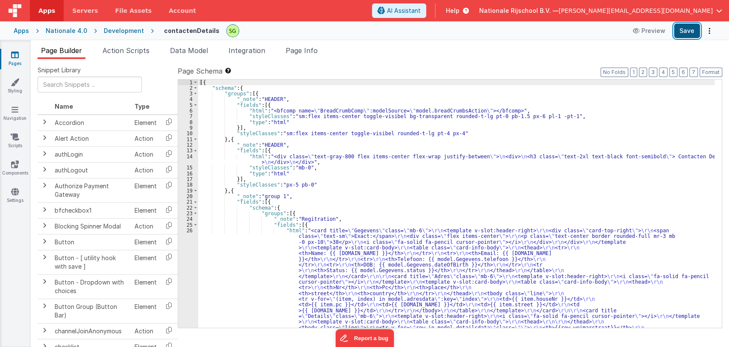
click at [690, 30] on button "Save" at bounding box center [687, 31] width 26 height 15
click at [240, 287] on div "[{ "schema" : { "groups" : [{ "_note" : "HEADER" , "fields" : [{ "html" : "<bfc…" at bounding box center [456, 271] width 517 height 385
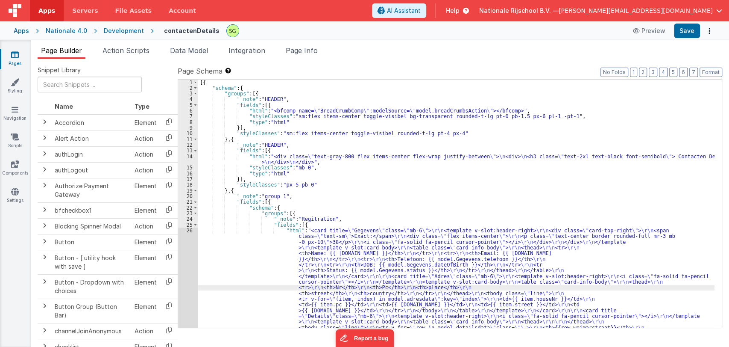
click at [188, 231] on div "26" at bounding box center [188, 292] width 20 height 131
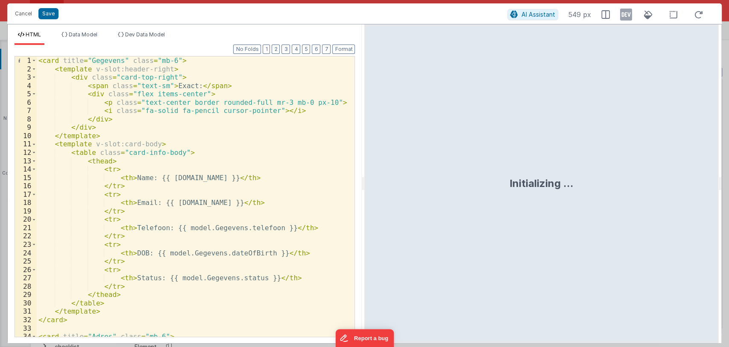
drag, startPoint x: 362, startPoint y: 185, endPoint x: 593, endPoint y: 174, distance: 231.0
click at [593, 174] on html "Cancel Save AI Assistant 549 px HTML Data Model Dev Data Model Format 7 6 5 4 3…" at bounding box center [364, 173] width 729 height 347
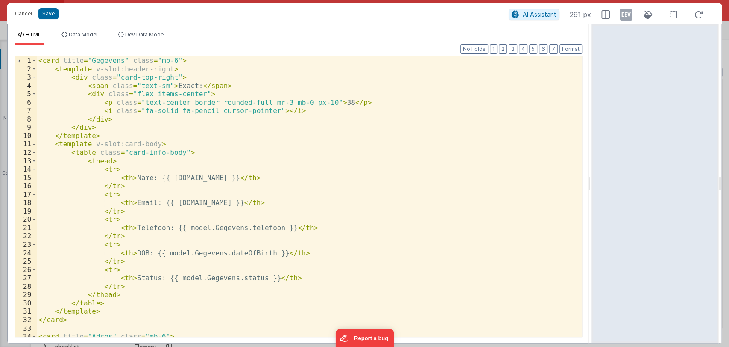
click at [264, 130] on div "< card title = "Gegevens" class = "mb-6" > < template v-slot:header-right > < d…" at bounding box center [306, 204] width 538 height 297
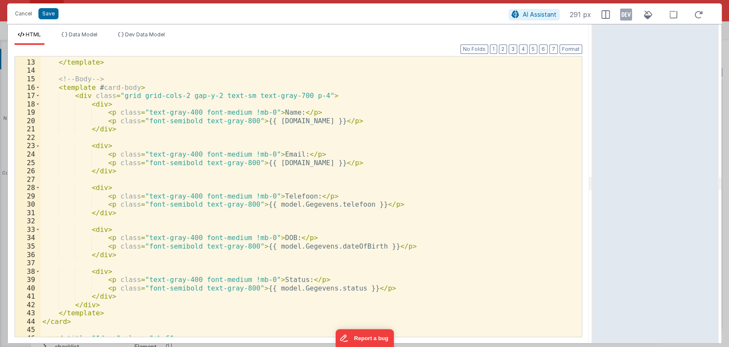
scroll to position [0, 0]
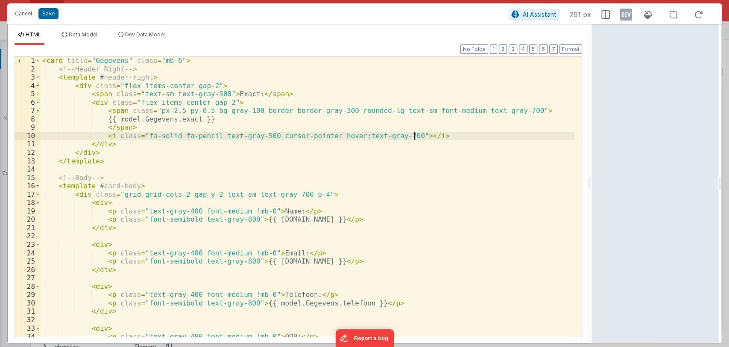
click at [423, 135] on div "< card title = "Gegevens" class = "mb-6" > <!-- Header Right --> < template # h…" at bounding box center [308, 204] width 534 height 297
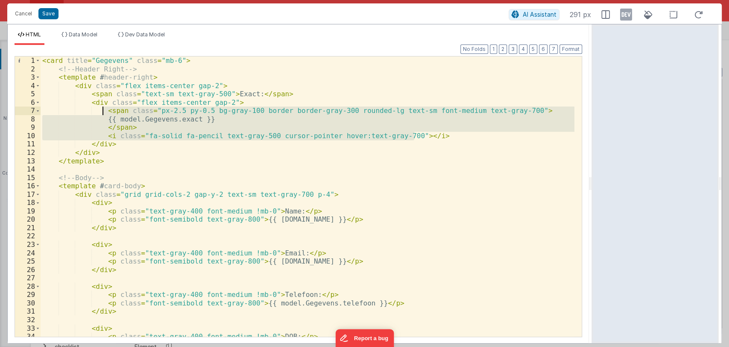
drag, startPoint x: 423, startPoint y: 135, endPoint x: 103, endPoint y: 112, distance: 321.7
click at [103, 112] on div "< card title = "Gegevens" class = "mb-6" > <!-- Header Right --> < template # h…" at bounding box center [308, 204] width 534 height 297
click at [432, 137] on div "< card title = "Gegevens" class = "mb-6" > <!-- Header Right --> < template # h…" at bounding box center [308, 196] width 534 height 280
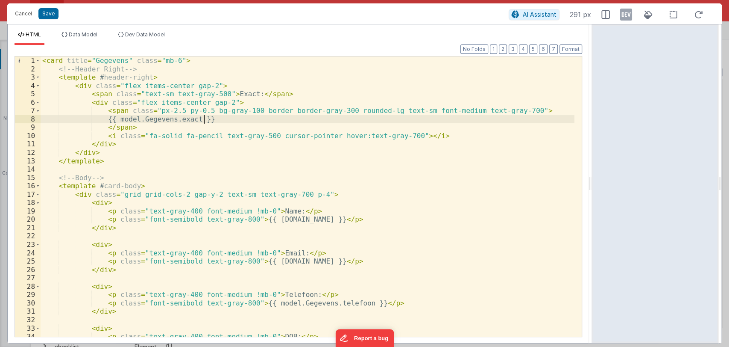
click at [205, 119] on div "< card title = "Gegevens" class = "mb-6" > <!-- Header Right --> < template # h…" at bounding box center [308, 204] width 534 height 297
click at [47, 11] on button "Save" at bounding box center [48, 13] width 20 height 11
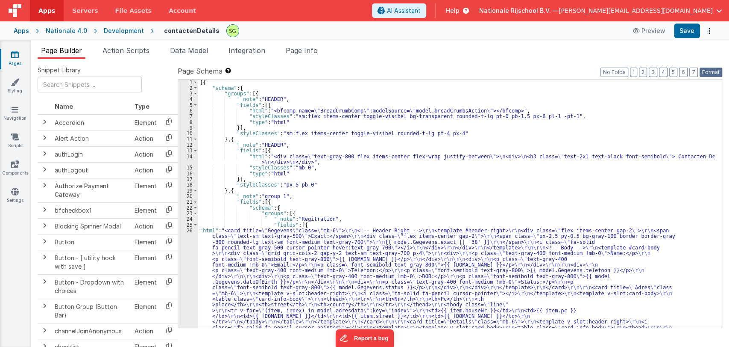
click at [704, 72] on button "Format" at bounding box center [711, 72] width 23 height 9
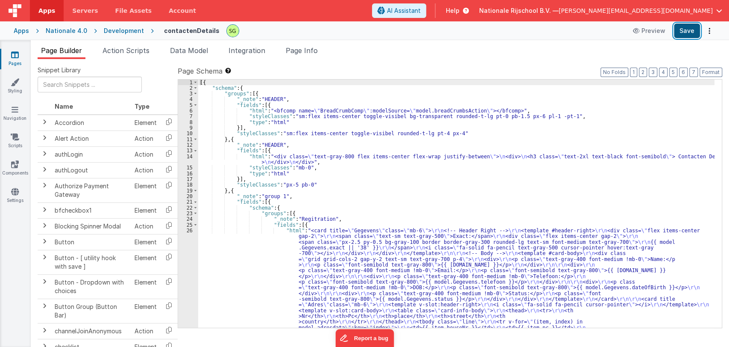
click at [682, 31] on button "Save" at bounding box center [687, 31] width 26 height 15
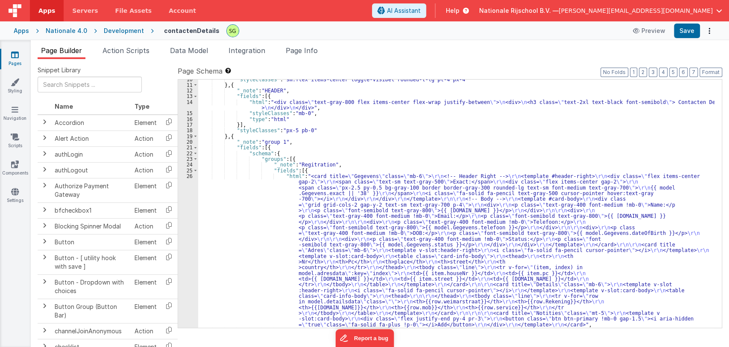
scroll to position [56, 0]
click at [242, 214] on div ""styleClasses" : "sm:flex items-center toggle-visibel rounded-t-lg pt-4 px-4" }…" at bounding box center [456, 204] width 517 height 259
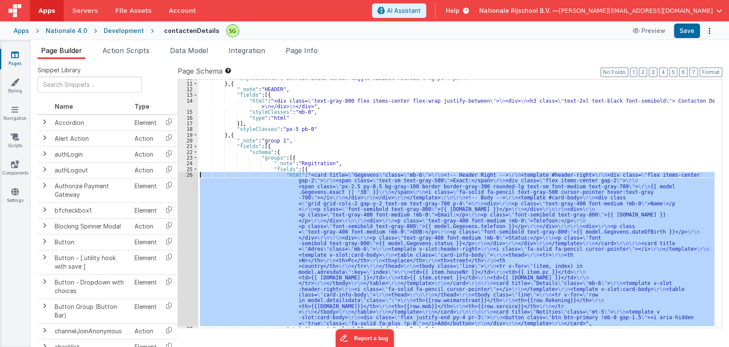
click at [191, 173] on div "26" at bounding box center [188, 249] width 20 height 154
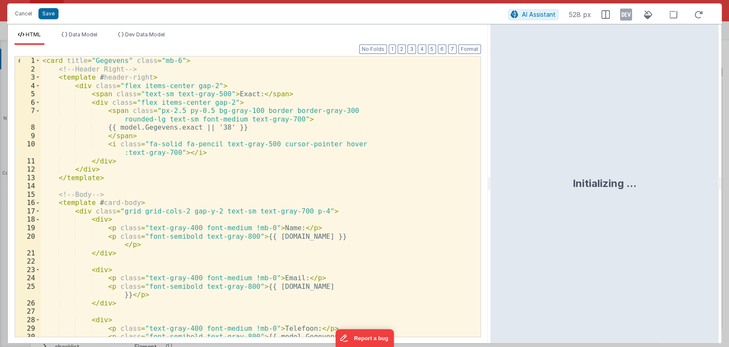
drag, startPoint x: 362, startPoint y: 179, endPoint x: 508, endPoint y: 179, distance: 145.3
click at [508, 179] on html "Cancel Save AI Assistant 528 px HTML Data Model Dev Data Model Format 7 6 5 4 3…" at bounding box center [364, 173] width 729 height 347
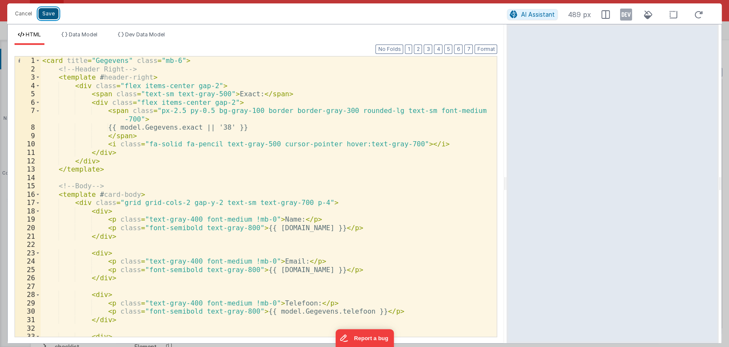
click at [48, 14] on button "Save" at bounding box center [48, 13] width 20 height 11
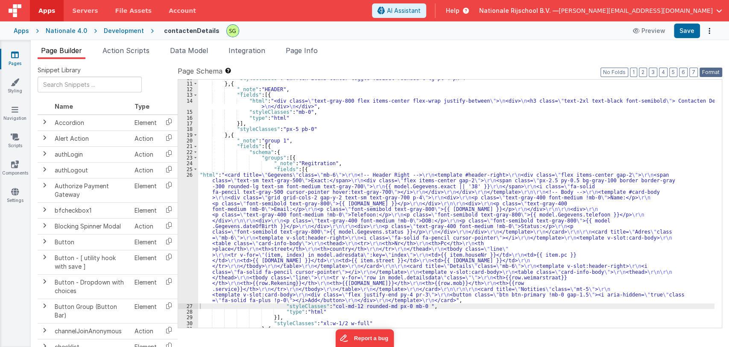
click at [711, 72] on button "Format" at bounding box center [711, 72] width 23 height 9
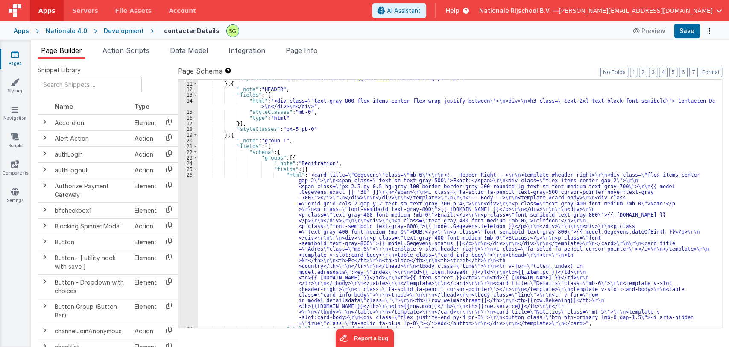
click at [687, 18] on header "Apps Servers File Assets Account Some FUTURE Slot AI Assistant Help Nationale R…" at bounding box center [364, 10] width 729 height 21
click at [690, 28] on button "Save" at bounding box center [687, 31] width 26 height 15
click at [262, 204] on div ""styleClasses" : "sm:flex items-center toggle-visibel rounded-t-lg pt-4 px-4" }…" at bounding box center [456, 204] width 517 height 259
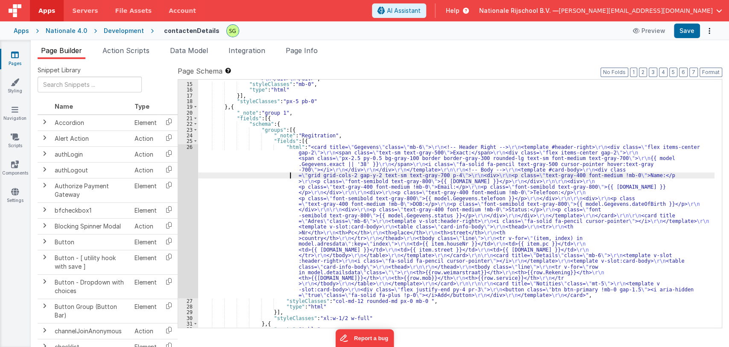
scroll to position [84, 0]
click at [188, 145] on div "26" at bounding box center [188, 221] width 20 height 154
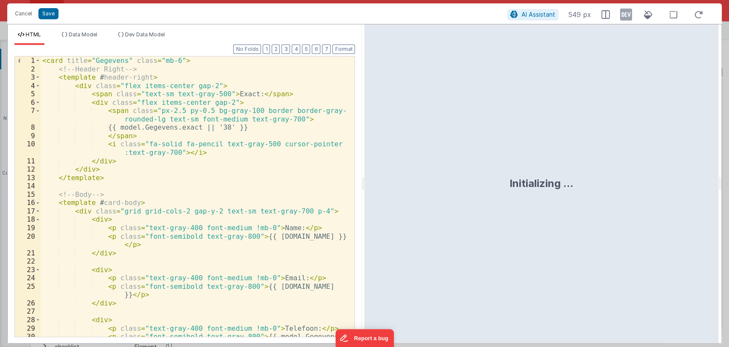
drag, startPoint x: 363, startPoint y: 183, endPoint x: 729, endPoint y: 148, distance: 367.4
click at [729, 148] on html "Cancel Save AI Assistant 549 px HTML Data Model Dev Data Model Format 7 6 5 4 3…" at bounding box center [364, 173] width 729 height 347
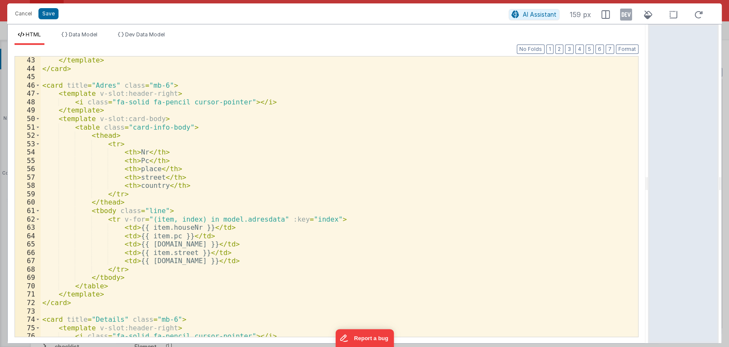
scroll to position [352, 0]
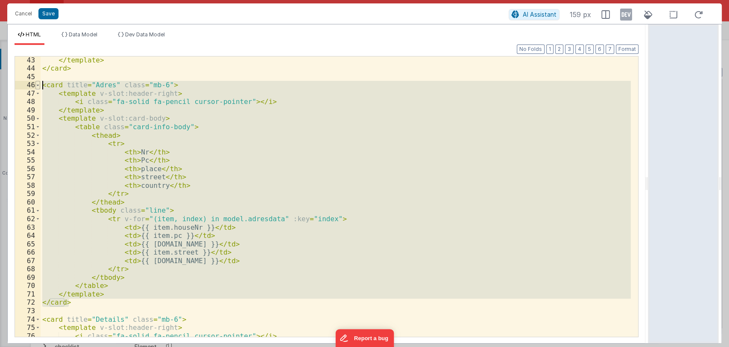
drag, startPoint x: 82, startPoint y: 302, endPoint x: 36, endPoint y: 86, distance: 220.7
click at [36, 86] on div "43 44 45 46 47 48 49 50 51 52 53 54 55 56 57 58 59 60 61 62 63 64 65 66 67 68 6…" at bounding box center [327, 196] width 624 height 281
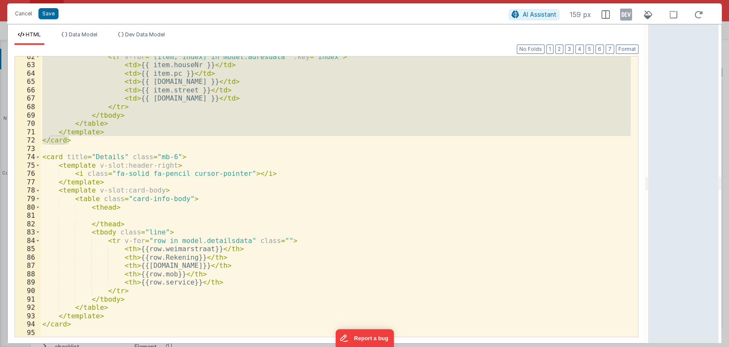
scroll to position [514, 0]
click at [37, 155] on span at bounding box center [37, 156] width 5 height 9
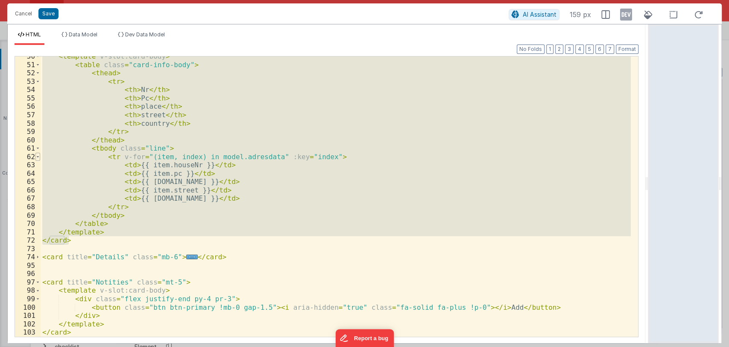
scroll to position [414, 0]
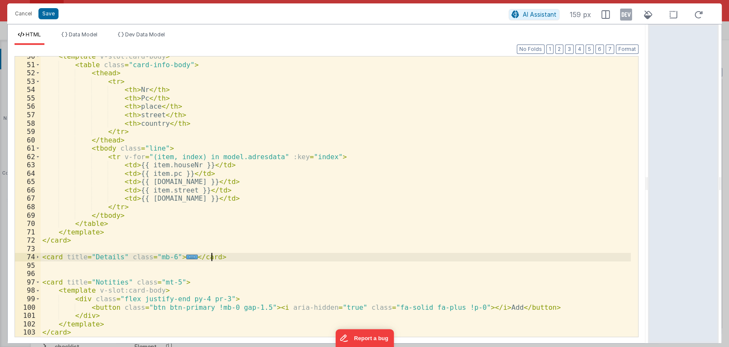
click at [228, 257] on div "< template v-slot:card-body > < table class = "card-info-body" > < thead > < tr…" at bounding box center [336, 200] width 591 height 297
drag, startPoint x: 228, startPoint y: 257, endPoint x: 41, endPoint y: 257, distance: 186.3
click at [41, 257] on div "< template v-slot:card-body > < table class = "card-info-body" > < thead > < tr…" at bounding box center [336, 200] width 591 height 297
click at [219, 253] on div "< template v-slot:card-body > < table class = "card-info-body" > < thead > < tr…" at bounding box center [336, 196] width 591 height 280
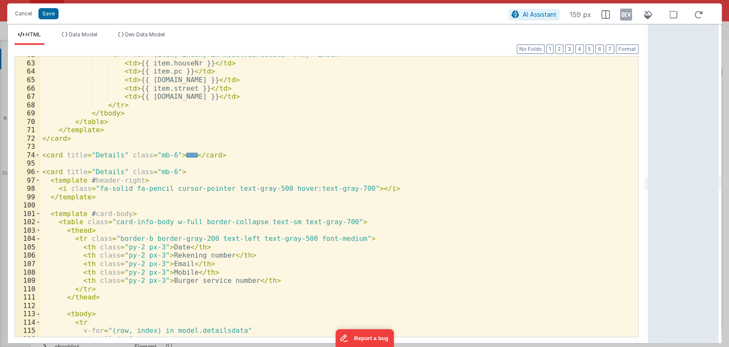
scroll to position [505, 0]
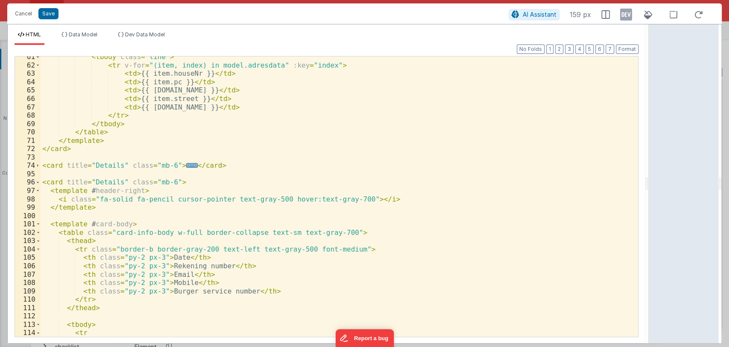
click at [186, 165] on span "..." at bounding box center [191, 165] width 11 height 5
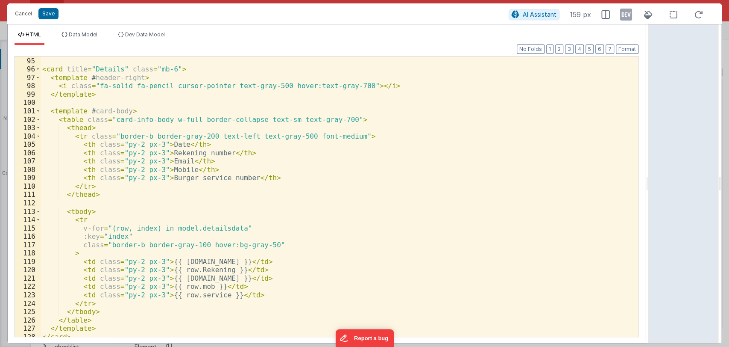
scroll to position [785, 0]
click at [48, 15] on button "Save" at bounding box center [48, 13] width 20 height 11
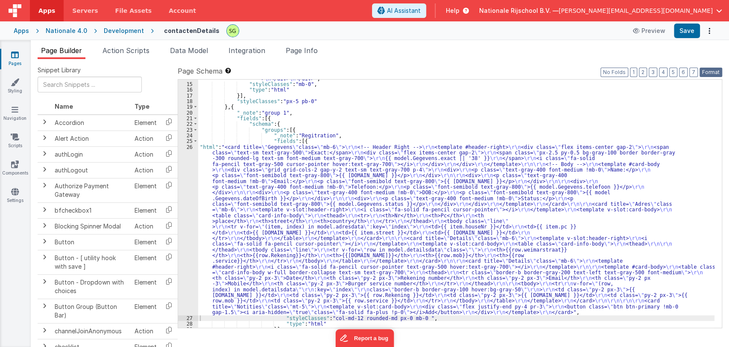
click at [711, 75] on button "Format" at bounding box center [711, 72] width 23 height 9
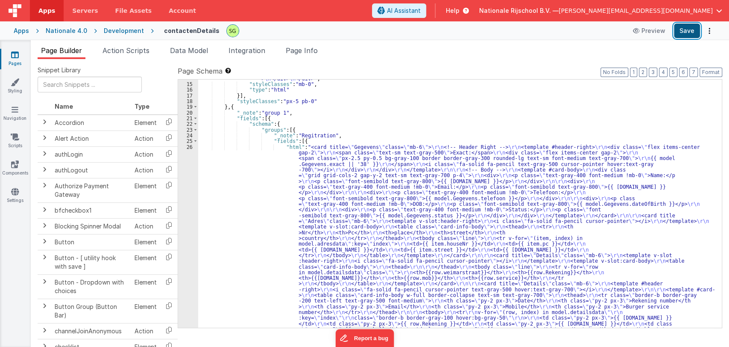
click at [689, 33] on button "Save" at bounding box center [687, 31] width 26 height 15
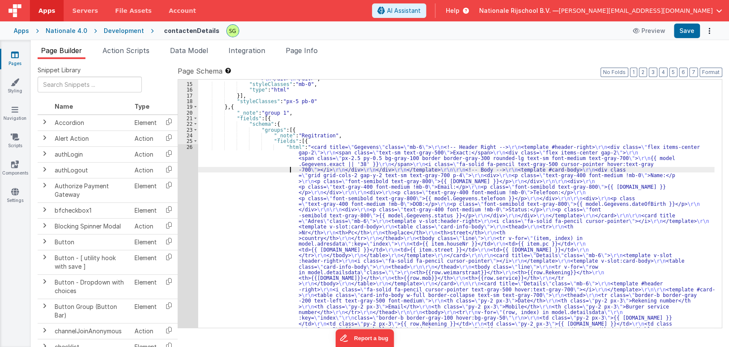
click at [270, 172] on div ""html" : "<div class= \" text-gray-800 flex items-center flex-wrap justify-betw…" at bounding box center [456, 302] width 517 height 464
click at [189, 146] on div "26" at bounding box center [188, 246] width 20 height 205
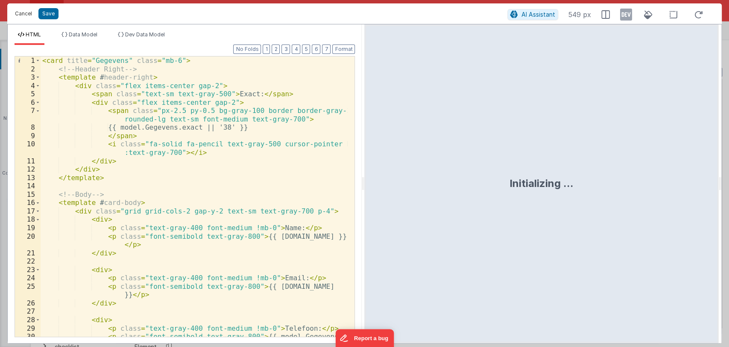
click at [18, 16] on button "Cancel" at bounding box center [24, 14] width 26 height 12
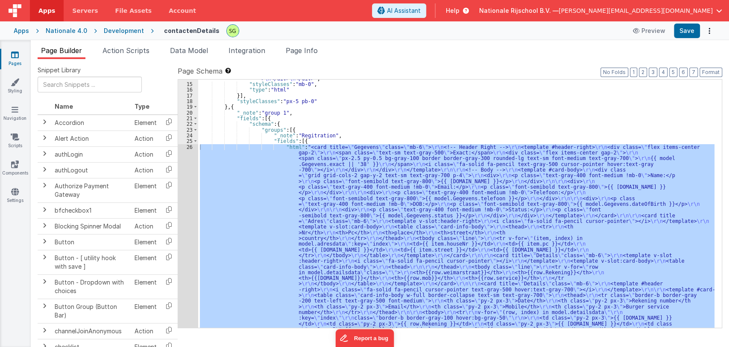
click at [188, 146] on div "26" at bounding box center [188, 246] width 20 height 205
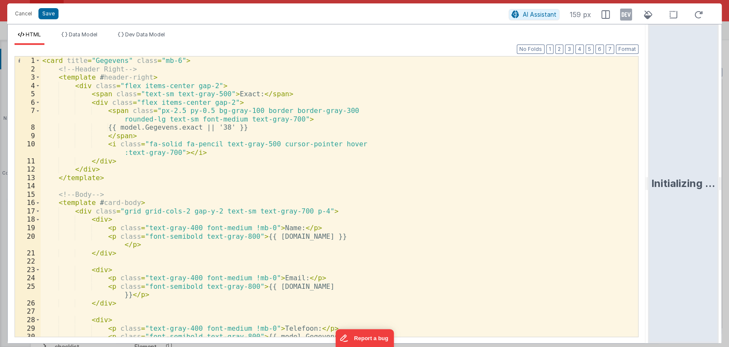
drag, startPoint x: 363, startPoint y: 180, endPoint x: 723, endPoint y: 185, distance: 360.7
click at [723, 185] on html "Cancel Save AI Assistant 159 px HTML Data Model Dev Data Model Format 7 6 5 4 3…" at bounding box center [364, 173] width 729 height 347
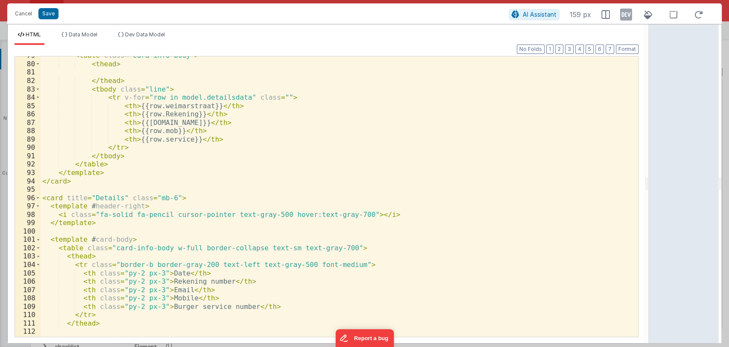
scroll to position [656, 0]
drag, startPoint x: 132, startPoint y: 104, endPoint x: 207, endPoint y: 106, distance: 74.8
click at [207, 106] on div "< table class = "card-info-body" > < thead > </ thead > < tbody class = "line" …" at bounding box center [336, 199] width 591 height 297
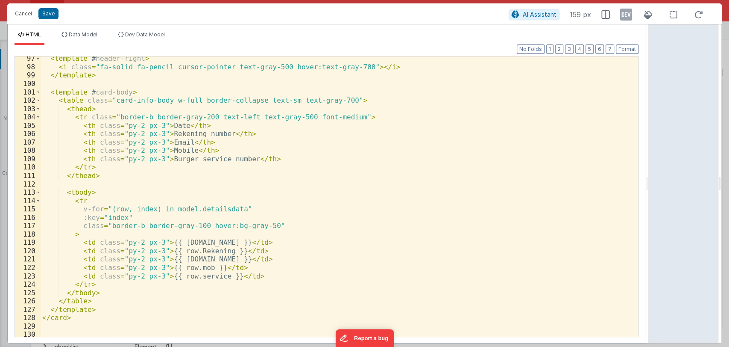
scroll to position [823, 0]
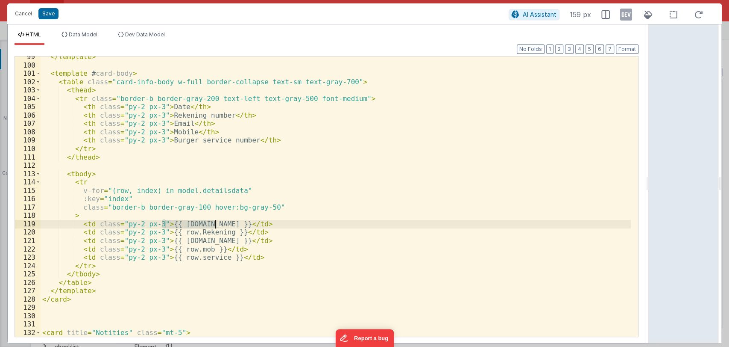
drag, startPoint x: 161, startPoint y: 223, endPoint x: 216, endPoint y: 224, distance: 55.1
click at [216, 224] on div "</ template > < template # card-body > < table class = "card-info-body w-full b…" at bounding box center [336, 201] width 591 height 297
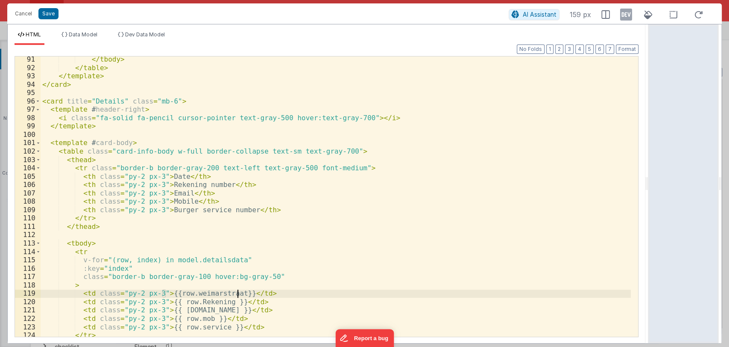
scroll to position [753, 0]
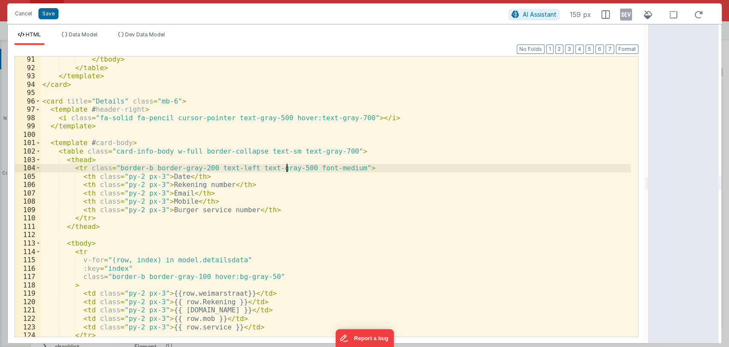
click at [286, 167] on div "</ tbody > </ table > </ template > </ card > < card title = "Details" class = …" at bounding box center [336, 203] width 591 height 297
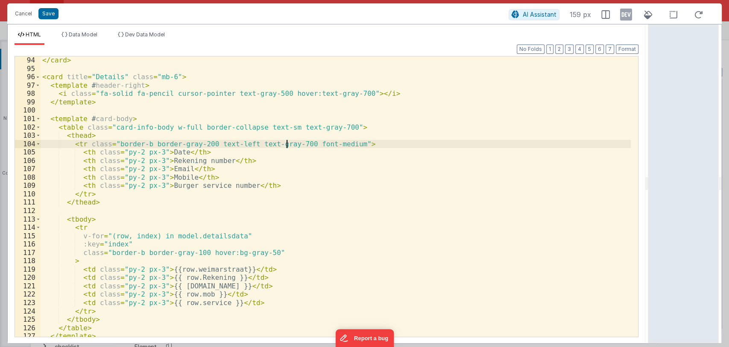
scroll to position [777, 0]
click at [48, 14] on button "Save" at bounding box center [48, 13] width 20 height 11
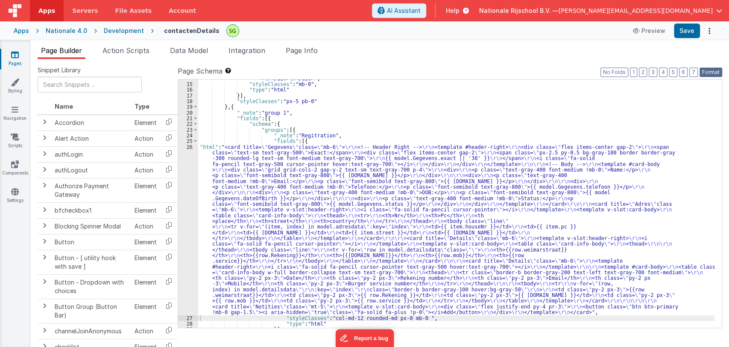
click at [705, 74] on button "Format" at bounding box center [711, 72] width 23 height 9
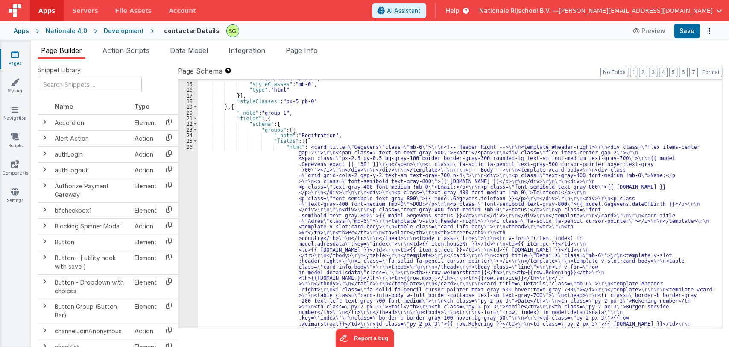
click at [232, 161] on div ""html" : "<div class= \" text-gray-800 flex items-center flex-wrap justify-betw…" at bounding box center [456, 302] width 517 height 464
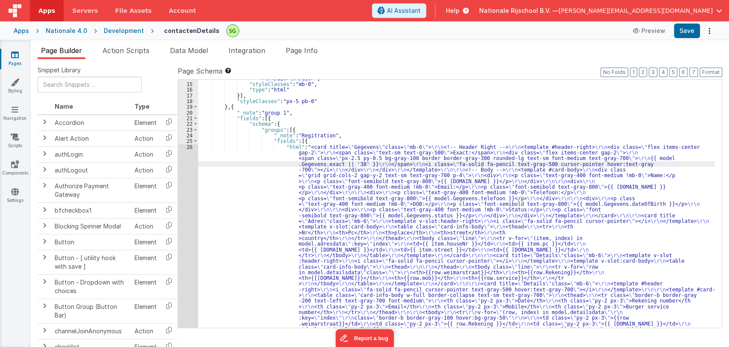
click at [194, 148] on div "26" at bounding box center [188, 246] width 20 height 205
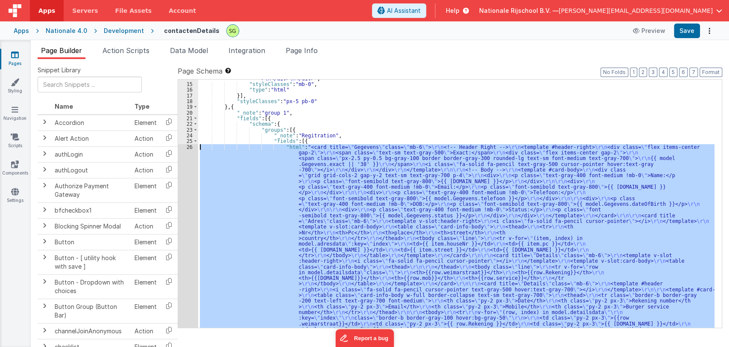
click at [190, 146] on div "26" at bounding box center [188, 246] width 20 height 205
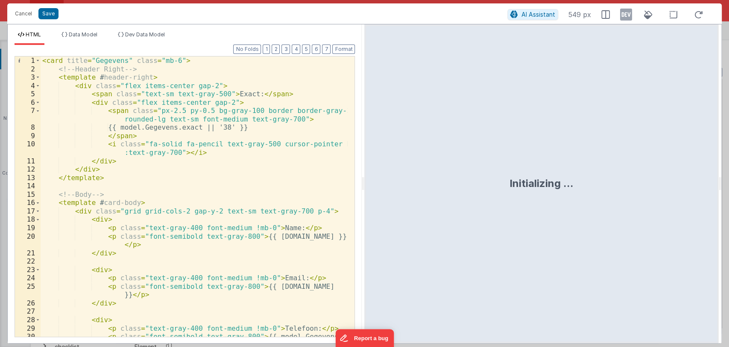
drag, startPoint x: 363, startPoint y: 182, endPoint x: 628, endPoint y: 209, distance: 266.8
click at [628, 209] on html "Cancel Save AI Assistant 549 px HTML Data Model Dev Data Model Format 7 6 5 4 3…" at bounding box center [364, 173] width 729 height 347
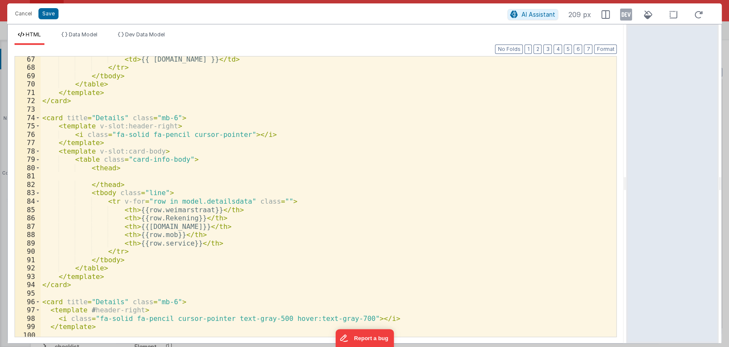
scroll to position [553, 0]
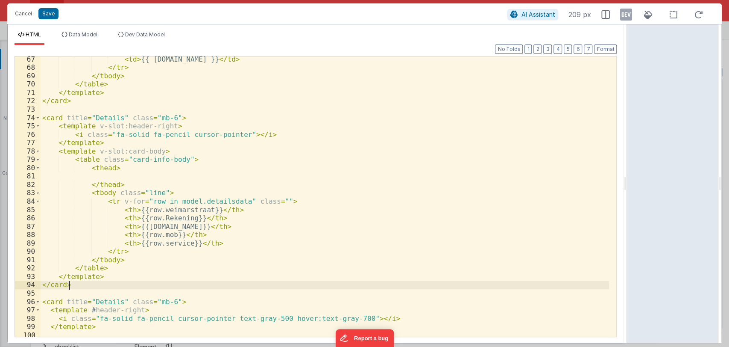
click at [81, 285] on div "< td > {{ item.country }} </ td > </ tr > </ tbody > </ table > </ template > <…" at bounding box center [325, 203] width 569 height 297
click at [43, 117] on div "< td > {{ item.country }} </ td > </ tr > </ tbody > </ table > </ template > <…" at bounding box center [325, 203] width 569 height 297
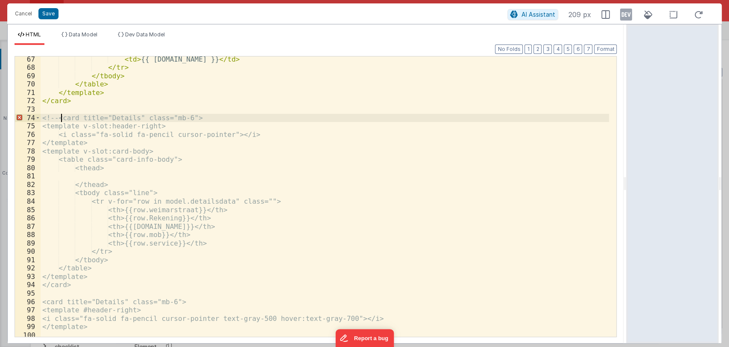
click at [112, 281] on div "< td > {{ item.country }} </ td > </ tr > </ tbody > </ table > </ template > <…" at bounding box center [325, 203] width 569 height 297
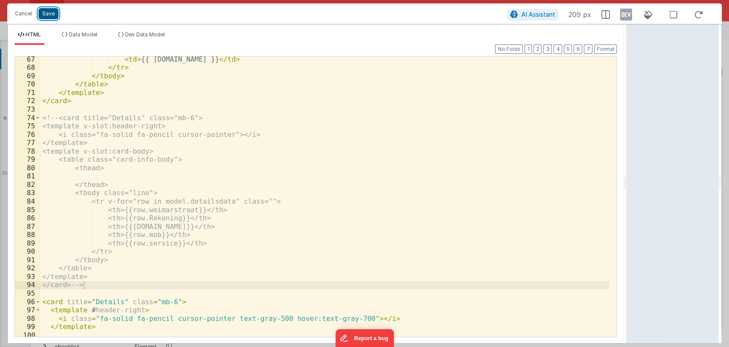
click at [49, 14] on button "Save" at bounding box center [48, 13] width 20 height 11
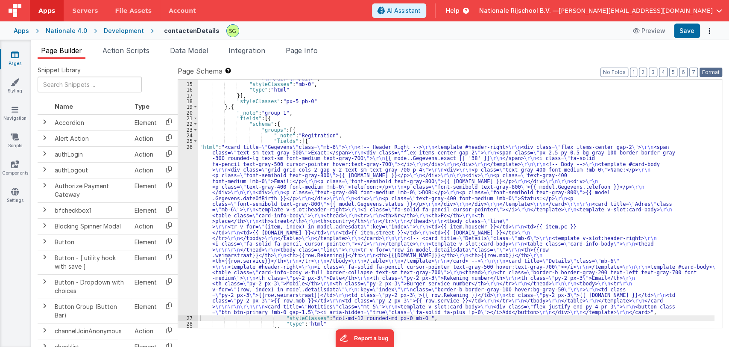
click at [706, 68] on button "Format" at bounding box center [711, 72] width 23 height 9
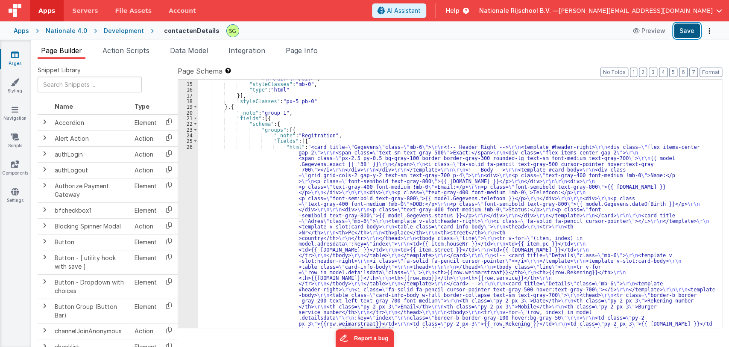
click at [690, 37] on button "Save" at bounding box center [687, 31] width 26 height 15
click at [245, 190] on div ""html" : "<div class= \" text-gray-800 flex items-center flex-wrap justify-betw…" at bounding box center [456, 302] width 517 height 464
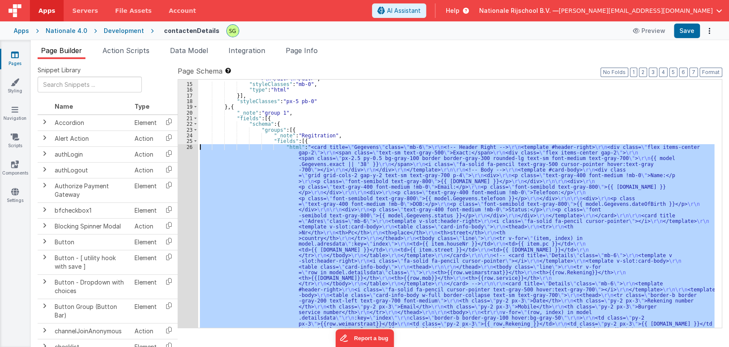
click at [190, 148] on div "26" at bounding box center [188, 246] width 20 height 205
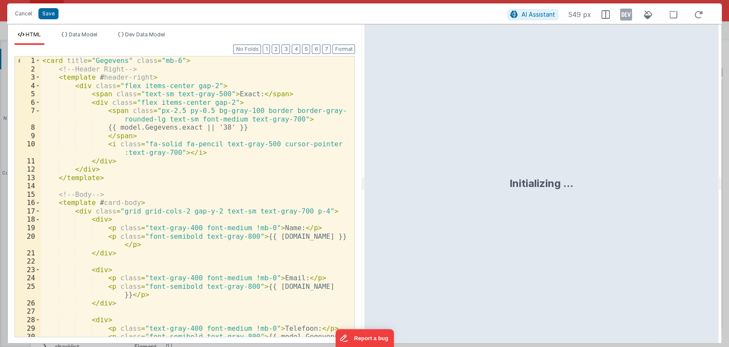
drag, startPoint x: 363, startPoint y: 182, endPoint x: 717, endPoint y: 174, distance: 353.9
click at [717, 174] on html "Cancel Save AI Assistant 549 px HTML Data Model Dev Data Model Format 7 6 5 4 3…" at bounding box center [364, 173] width 729 height 347
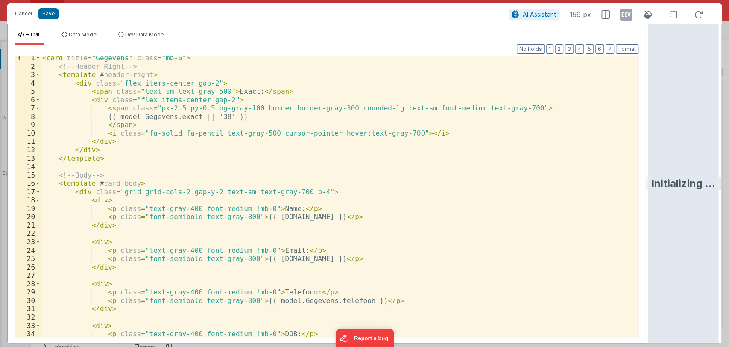
scroll to position [7, 0]
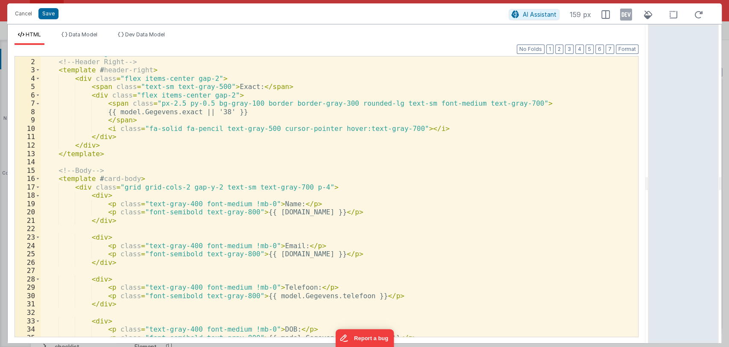
click at [242, 213] on div "< card title = "Gegevens" class = "mb-6" > <!-- Header Right --> < template # h…" at bounding box center [336, 197] width 591 height 297
click at [239, 182] on div "< card title = "Gegevens" class = "mb-6" > <!-- Header Right --> < template # h…" at bounding box center [336, 197] width 591 height 297
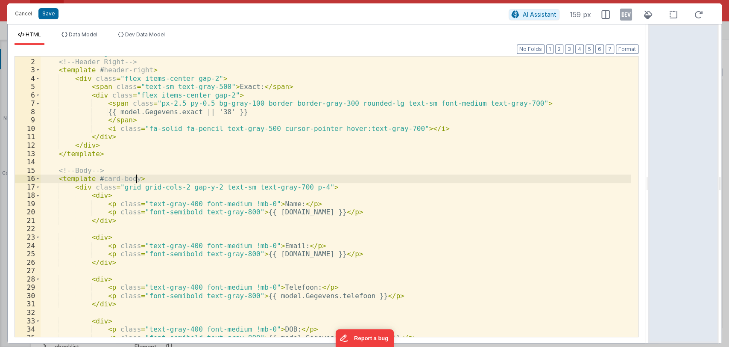
click at [238, 188] on div "< card title = "Gegevens" class = "mb-6" > <!-- Header Right --> < template # h…" at bounding box center [336, 197] width 591 height 297
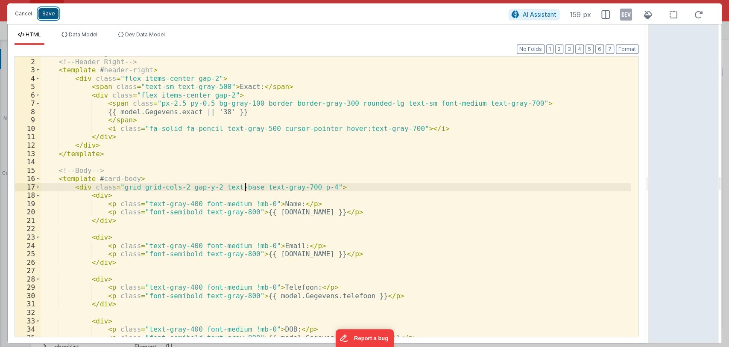
click at [43, 13] on button "Save" at bounding box center [48, 13] width 20 height 11
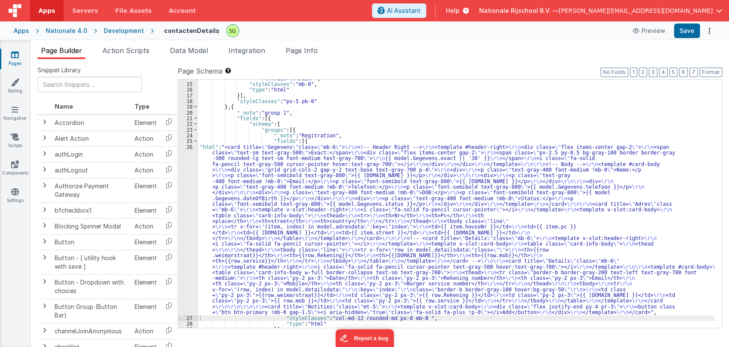
click at [710, 66] on label "Page Schema Shortcuts: Find: command-f Fold: command-option-L Unfold: command-o…" at bounding box center [450, 71] width 545 height 10
click at [707, 72] on button "Format" at bounding box center [711, 72] width 23 height 9
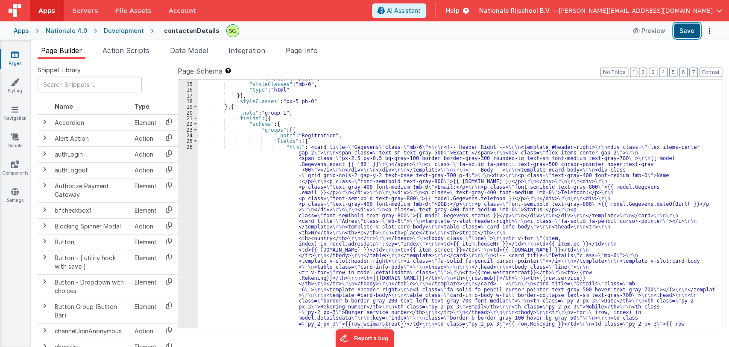
click at [685, 34] on button "Save" at bounding box center [687, 31] width 26 height 15
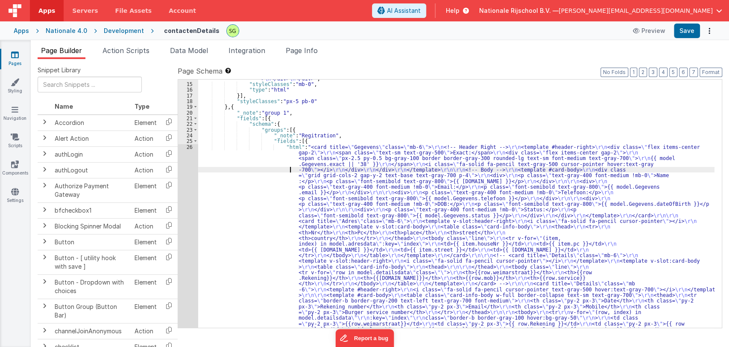
click at [223, 168] on div ""html" : "<div class= \" text-gray-800 flex items-center flex-wrap justify-betw…" at bounding box center [456, 302] width 517 height 464
click at [193, 150] on div "26" at bounding box center [188, 246] width 20 height 205
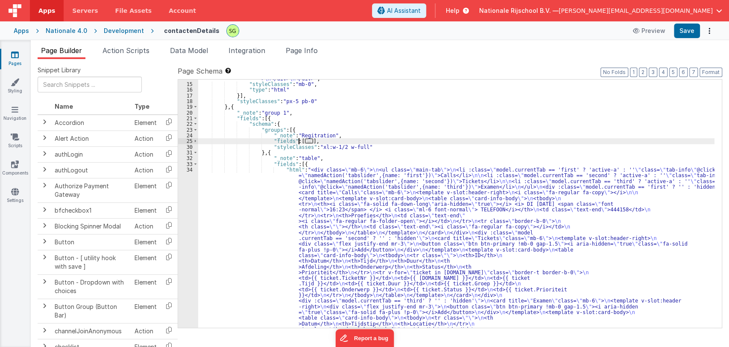
click at [305, 141] on span "..." at bounding box center [309, 140] width 9 height 5
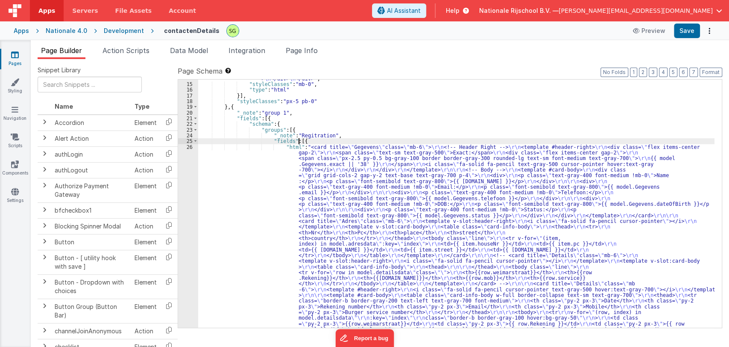
click at [243, 190] on div ""html" : "<div class= \" text-gray-800 flex items-center flex-wrap justify-betw…" at bounding box center [456, 302] width 517 height 464
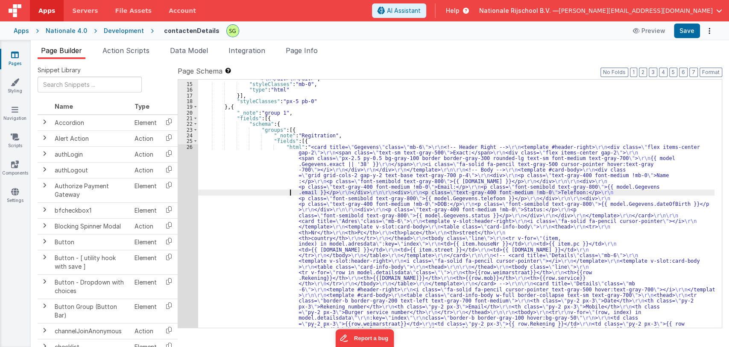
click at [190, 148] on div "26" at bounding box center [188, 246] width 20 height 205
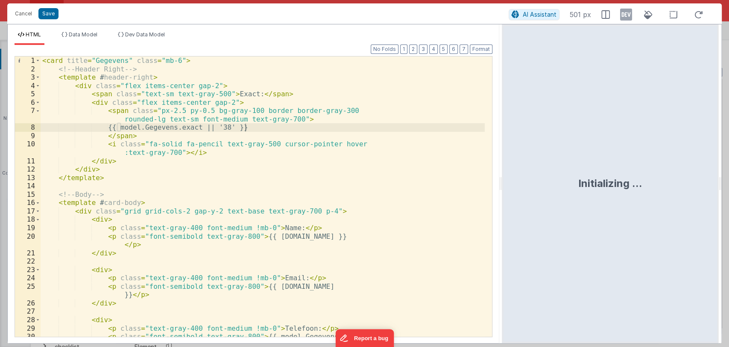
drag, startPoint x: 362, startPoint y: 182, endPoint x: 658, endPoint y: 200, distance: 296.7
click at [658, 200] on html "Cancel Save AI Assistant 501 px HTML Data Model Dev Data Model Format 7 6 5 4 3…" at bounding box center [364, 173] width 729 height 347
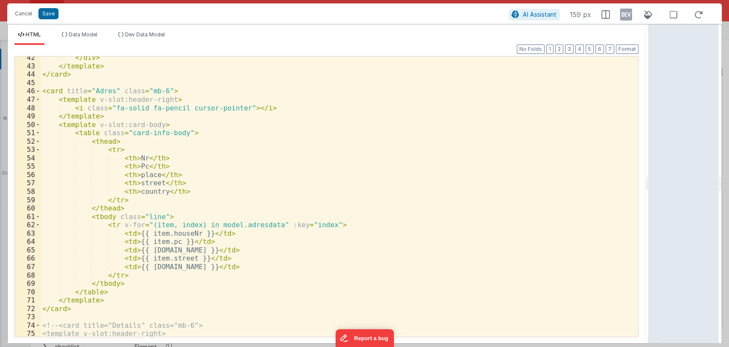
scroll to position [354, 0]
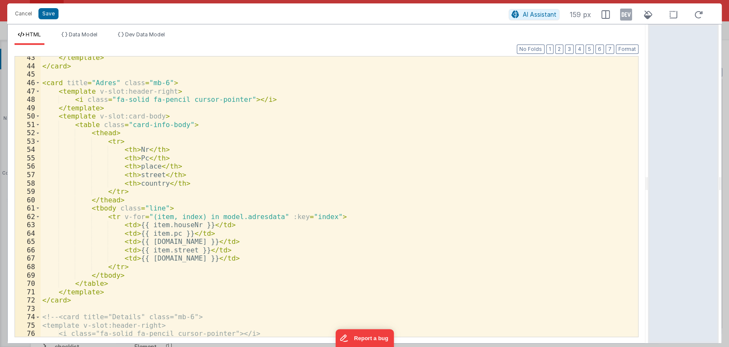
click at [75, 298] on div "</ template > </ card > < card title = "Adres" class = "mb-6" > < template v-sl…" at bounding box center [336, 201] width 591 height 297
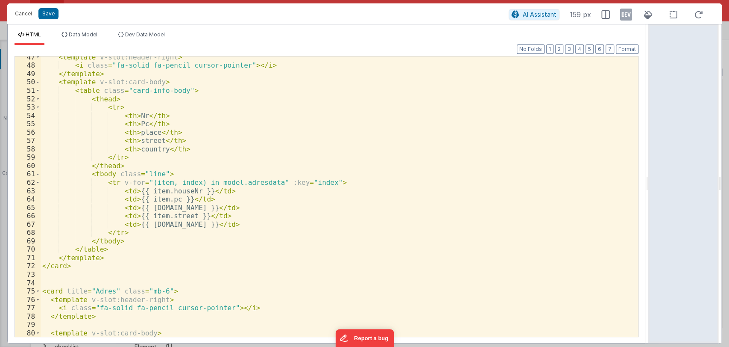
scroll to position [389, 0]
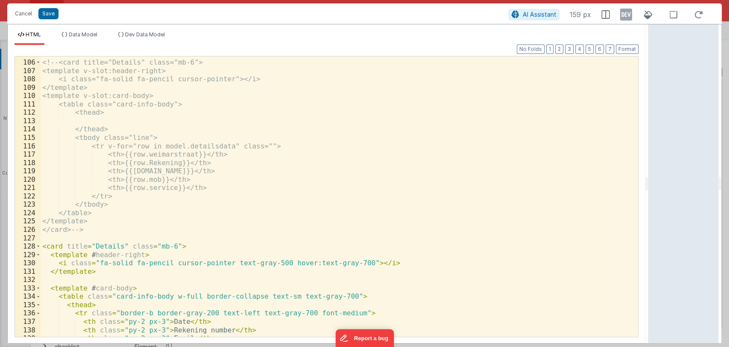
scroll to position [875, 0]
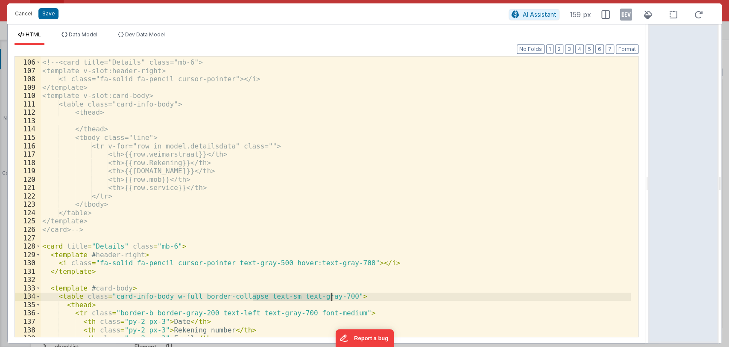
drag, startPoint x: 253, startPoint y: 296, endPoint x: 330, endPoint y: 296, distance: 76.9
click at [330, 296] on div "<!-- <card title="Details" class="mb-6"> <template v-slot:header-right> <i clas…" at bounding box center [336, 198] width 591 height 297
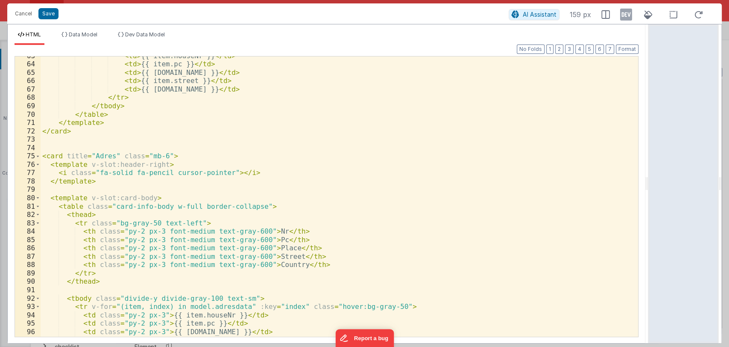
scroll to position [523, 0]
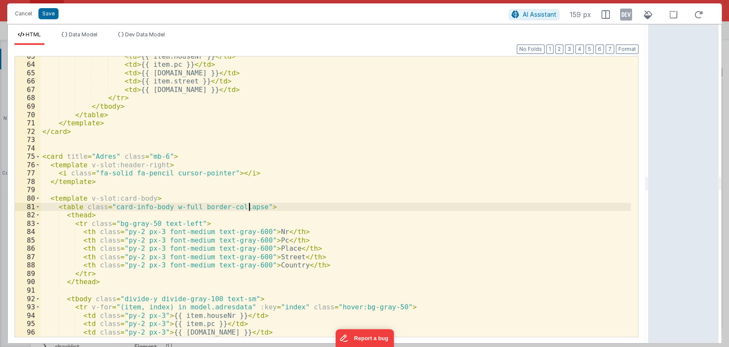
click at [248, 206] on div "< td > {{ item.houseNr }} </ td > < td > {{ item.pc }} </ td > < td > {{ item.p…" at bounding box center [336, 200] width 591 height 297
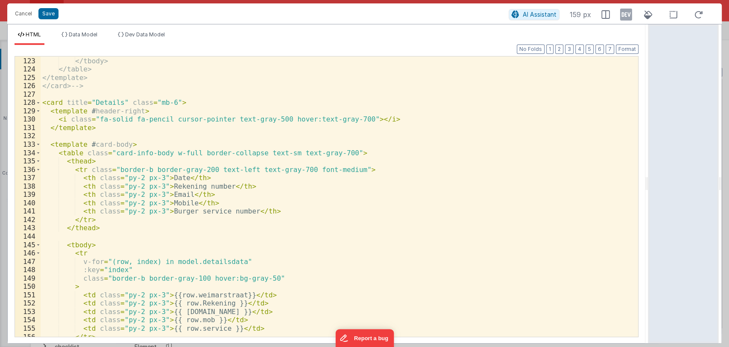
scroll to position [1019, 0]
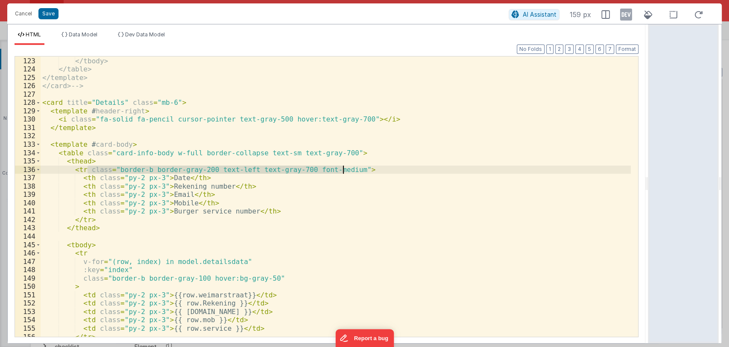
drag, startPoint x: 85, startPoint y: 168, endPoint x: 342, endPoint y: 169, distance: 256.4
click at [342, 169] on div "</tr> </tbody> </table> </template> </card> --> < card title = "Details" class …" at bounding box center [336, 196] width 591 height 297
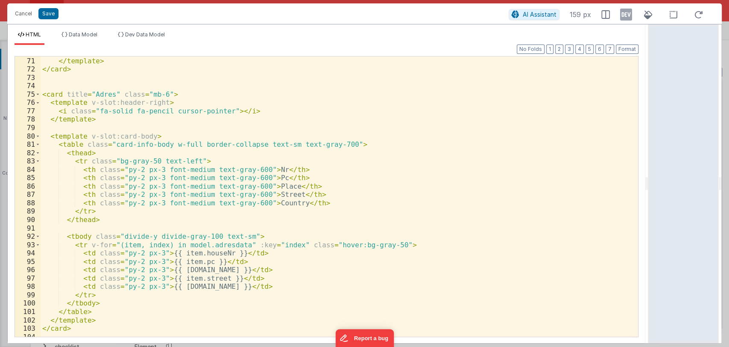
scroll to position [573, 0]
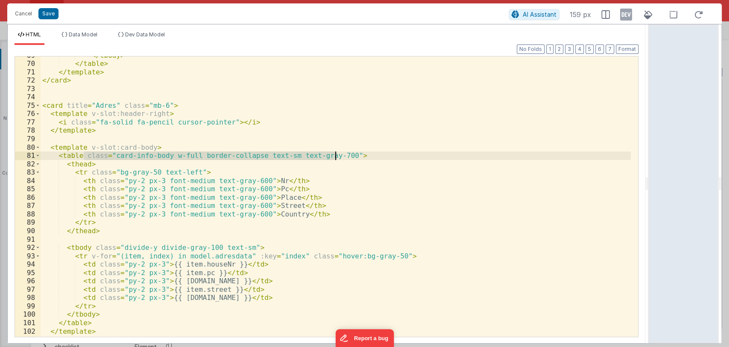
drag, startPoint x: 82, startPoint y: 155, endPoint x: 334, endPoint y: 155, distance: 251.7
click at [334, 155] on div "</ tbody > </ table > </ template > </ card > < card title = "Adres" class = "m…" at bounding box center [336, 199] width 591 height 297
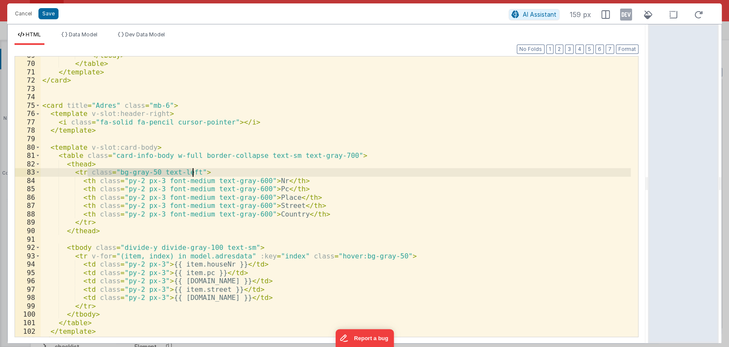
drag, startPoint x: 88, startPoint y: 172, endPoint x: 193, endPoint y: 172, distance: 104.7
click at [193, 172] on div "</ tbody > </ table > </ template > </ card > < card title = "Adres" class = "m…" at bounding box center [336, 199] width 591 height 297
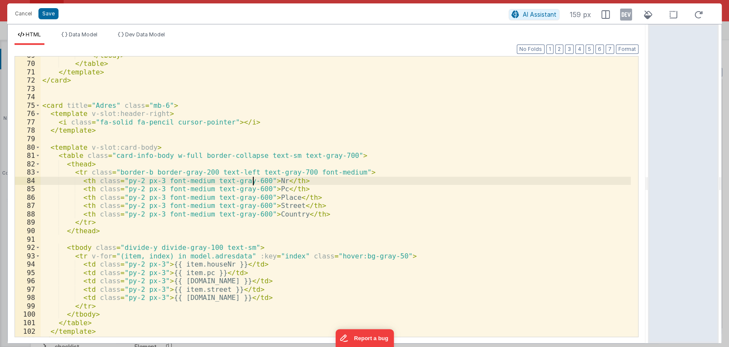
click at [254, 182] on div "</ tbody > </ table > </ template > </ card > < card title = "Adres" class = "m…" at bounding box center [336, 199] width 591 height 297
click at [253, 190] on div "</ tbody > </ table > </ template > </ card > < card title = "Adres" class = "m…" at bounding box center [336, 199] width 591 height 297
click at [253, 181] on div "</ tbody > </ table > </ template > </ card > < card title = "Adres" class = "m…" at bounding box center [336, 199] width 591 height 297
click at [252, 196] on div "</ tbody > </ table > </ template > </ card > < card title = "Adres" class = "m…" at bounding box center [336, 199] width 591 height 297
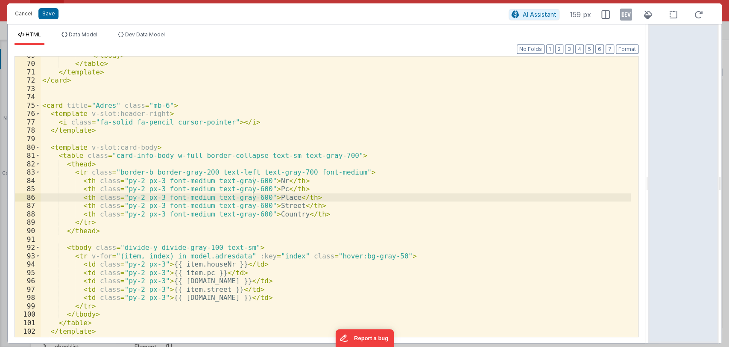
click at [252, 206] on div "</ tbody > </ table > </ template > </ card > < card title = "Adres" class = "m…" at bounding box center [336, 199] width 591 height 297
click at [252, 211] on div "</ tbody > </ table > </ template > </ card > < card title = "Adres" class = "m…" at bounding box center [336, 199] width 591 height 297
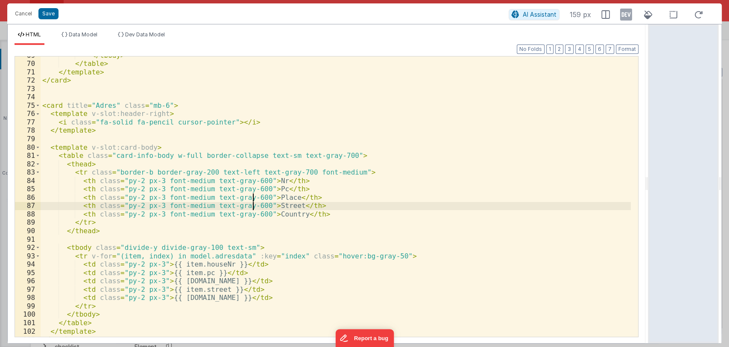
click at [252, 207] on div "</ tbody > </ table > </ template > </ card > < card title = "Adres" class = "m…" at bounding box center [336, 199] width 591 height 297
click at [253, 190] on div "</ tbody > </ table > </ template > </ card > < card title = "Adres" class = "m…" at bounding box center [336, 199] width 591 height 297
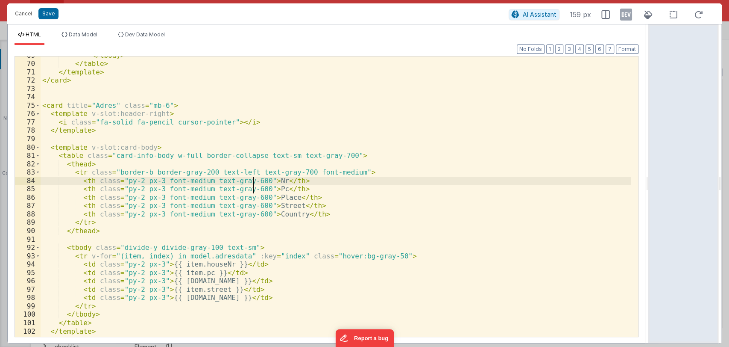
click at [252, 179] on div "</ tbody > </ table > </ template > </ card > < card title = "Adres" class = "m…" at bounding box center [336, 199] width 591 height 297
click at [253, 196] on div "</ tbody > </ table > </ template > </ card > < card title = "Adres" class = "m…" at bounding box center [336, 199] width 591 height 297
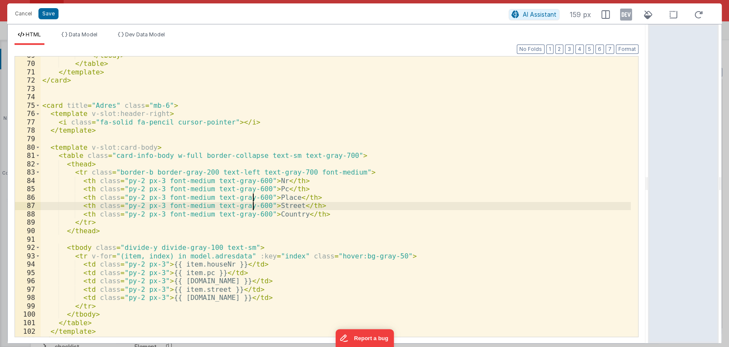
click at [252, 204] on div "</ tbody > </ table > </ template > </ card > < card title = "Adres" class = "m…" at bounding box center [336, 199] width 591 height 297
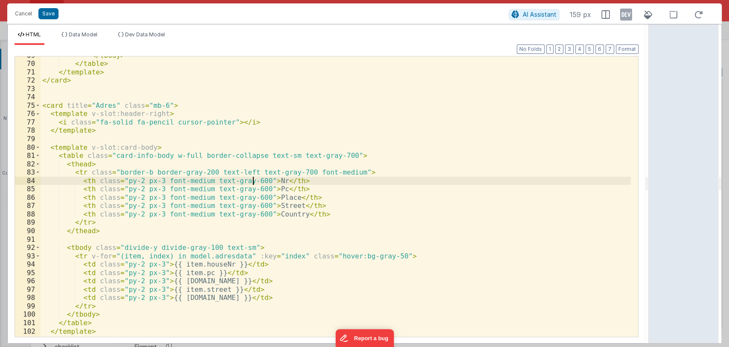
click at [252, 179] on div "</ tbody > </ table > </ template > </ card > < card title = "Adres" class = "m…" at bounding box center [336, 199] width 591 height 297
click at [252, 188] on div "</ tbody > </ table > </ template > </ card > < card title = "Adres" class = "m…" at bounding box center [336, 199] width 591 height 297
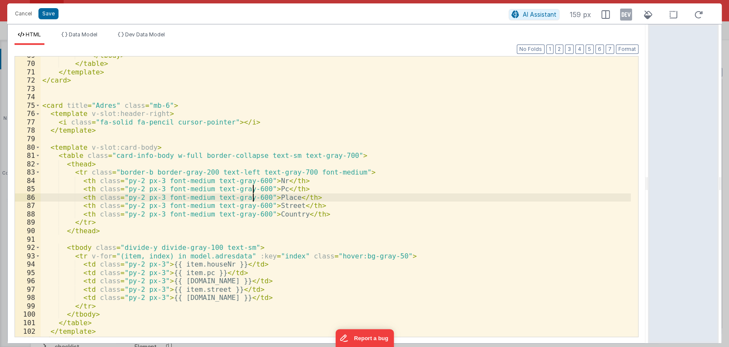
click at [252, 200] on div "</ tbody > </ table > </ template > </ card > < card title = "Adres" class = "m…" at bounding box center [336, 199] width 591 height 297
click at [252, 205] on div "</ tbody > </ table > </ template > </ card > < card title = "Adres" class = "m…" at bounding box center [336, 199] width 591 height 297
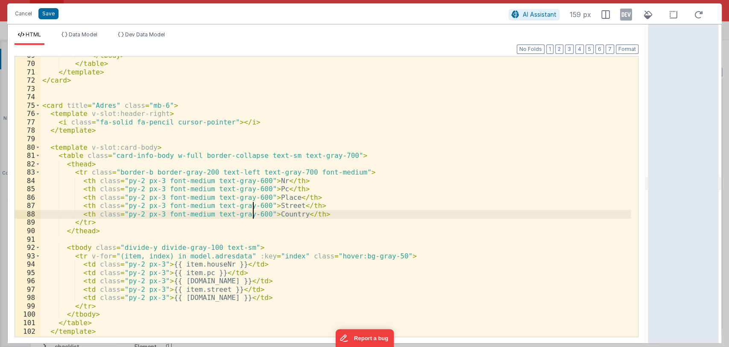
click at [253, 213] on div "</ tbody > </ table > </ template > </ card > < card title = "Adres" class = "m…" at bounding box center [336, 199] width 591 height 297
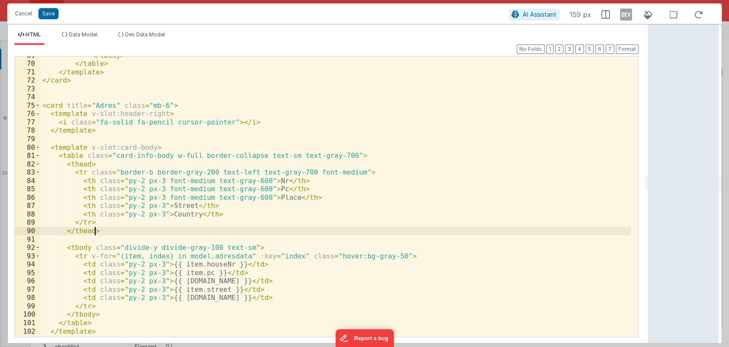
click at [282, 229] on div "</ tbody > </ table > </ template > </ card > < card title = "Adres" class = "m…" at bounding box center [336, 199] width 591 height 297
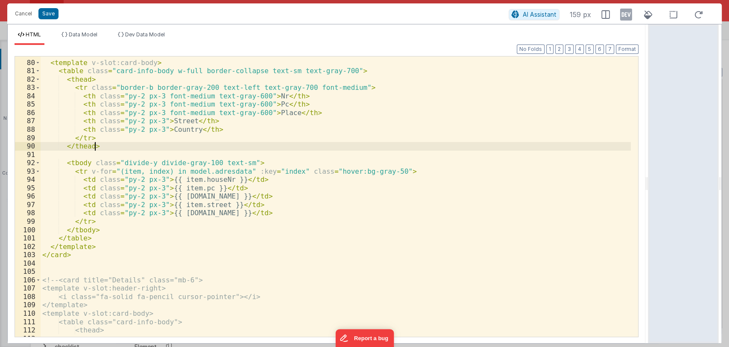
scroll to position [658, 0]
click at [251, 109] on div "< template v-slot:card-body > < table class = "card-info-body w-full border-col…" at bounding box center [336, 198] width 591 height 297
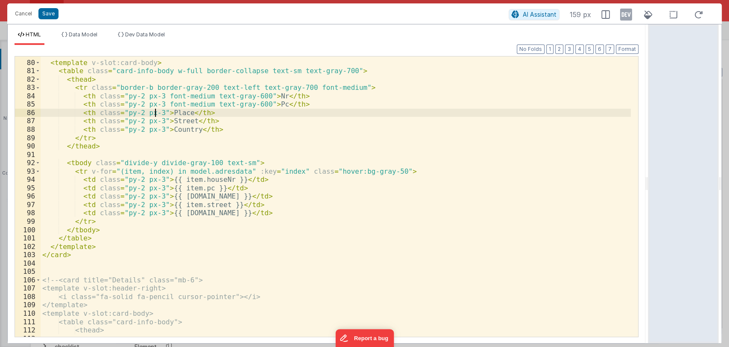
click at [250, 103] on div "< template v-slot:card-body > < table class = "card-info-body w-full border-col…" at bounding box center [336, 198] width 591 height 297
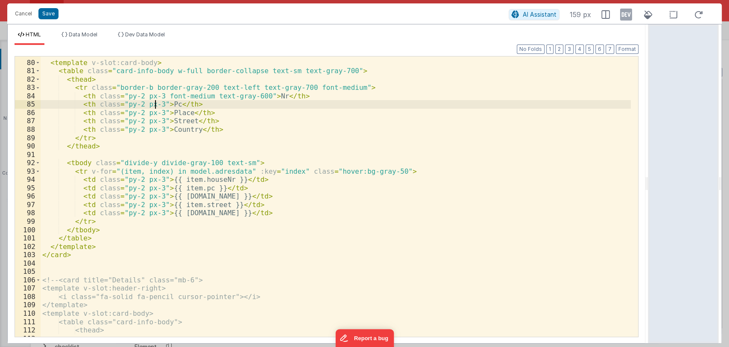
click at [252, 95] on div "< template v-slot:card-body > < table class = "card-info-body w-full border-col…" at bounding box center [336, 198] width 591 height 297
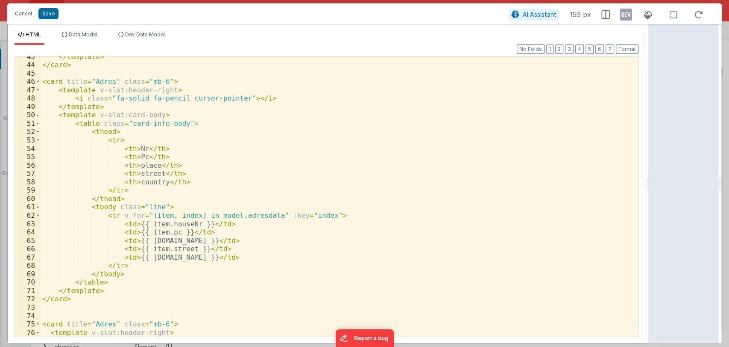
scroll to position [355, 0]
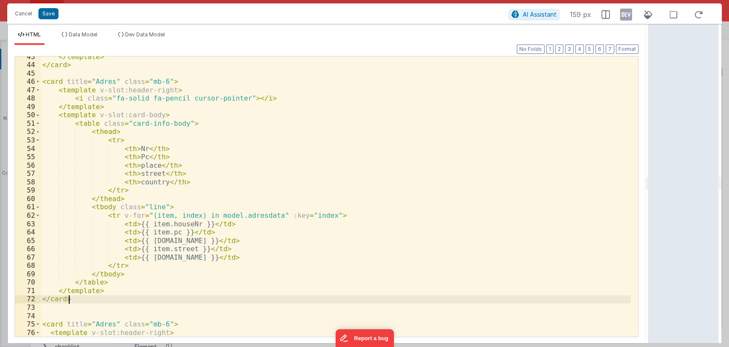
click at [87, 300] on div "</ template > </ card > < card title = "Adres" class = "mb-6" > < template v-sl…" at bounding box center [336, 201] width 591 height 297
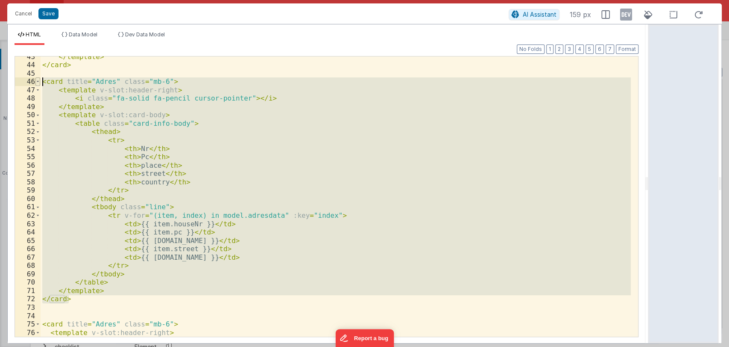
drag, startPoint x: 87, startPoint y: 300, endPoint x: 38, endPoint y: 82, distance: 223.2
click at [38, 82] on div "43 44 45 46 47 48 49 50 51 52 53 54 55 56 57 58 59 60 61 62 63 64 65 66 67 68 6…" at bounding box center [327, 196] width 624 height 281
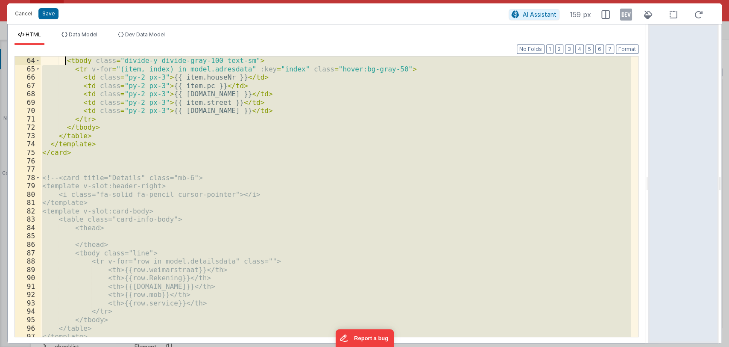
scroll to position [526, 0]
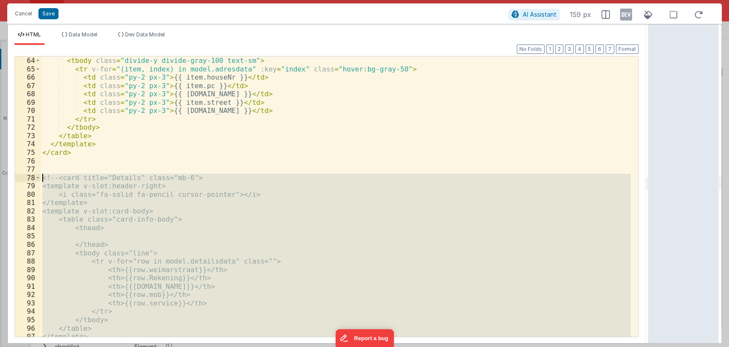
drag, startPoint x: 97, startPoint y: 191, endPoint x: 42, endPoint y: 176, distance: 56.5
click at [42, 176] on div "< tbody class = "divide-y divide-gray-100 text-sm" > < tr v-for = "(item, index…" at bounding box center [336, 204] width 591 height 297
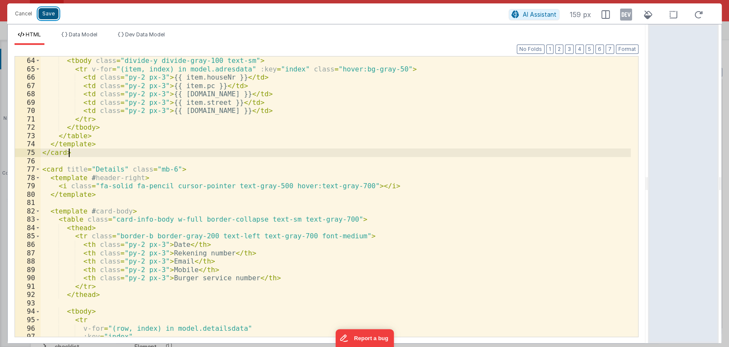
click at [51, 10] on button "Save" at bounding box center [48, 13] width 20 height 11
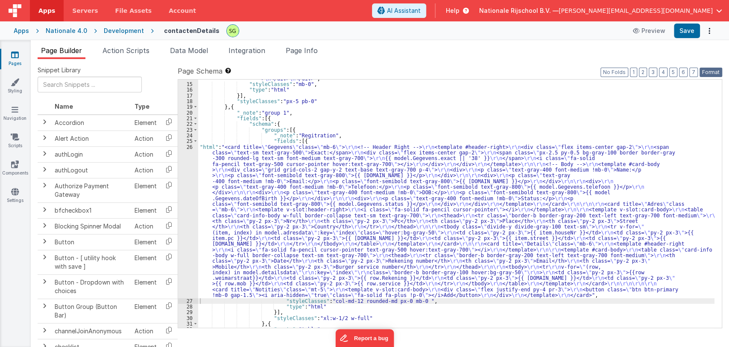
click at [710, 76] on button "Format" at bounding box center [711, 72] width 23 height 9
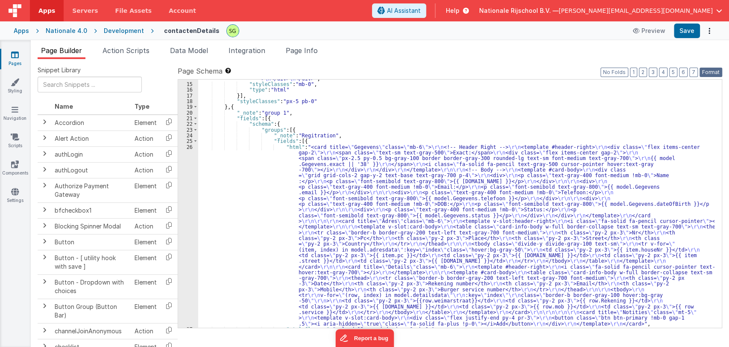
click at [710, 76] on button "Format" at bounding box center [711, 72] width 23 height 9
click at [686, 35] on button "Save" at bounding box center [687, 31] width 26 height 15
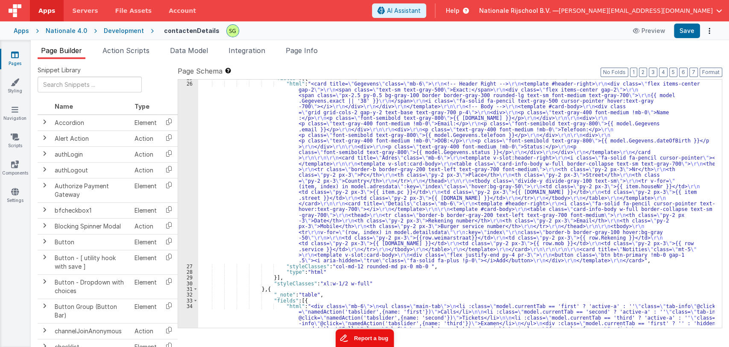
scroll to position [148, 0]
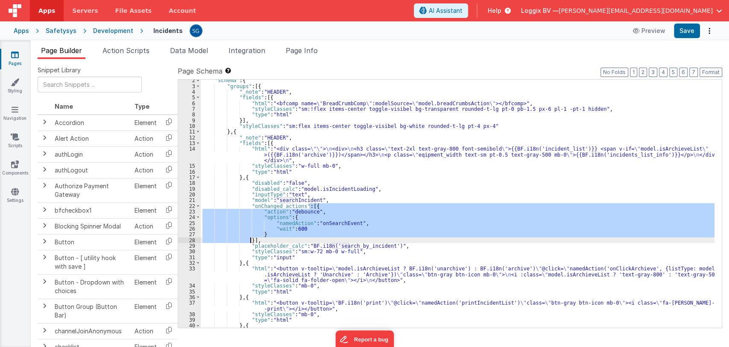
scroll to position [7, 0]
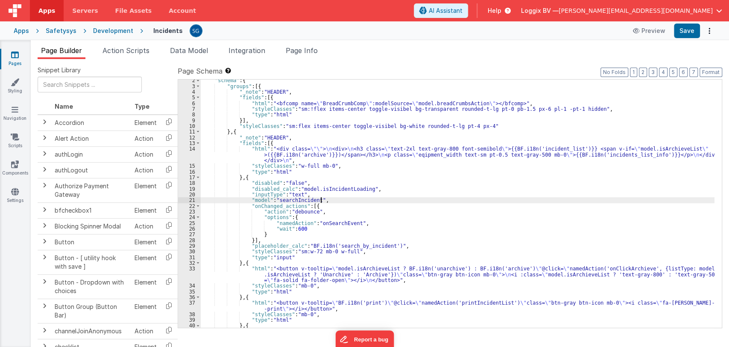
click at [338, 200] on div ""schema" : { "groups" : [{ "_note" : "HEADER" , "fields" : [{ "html" : "<bfcomp…" at bounding box center [458, 209] width 514 height 265
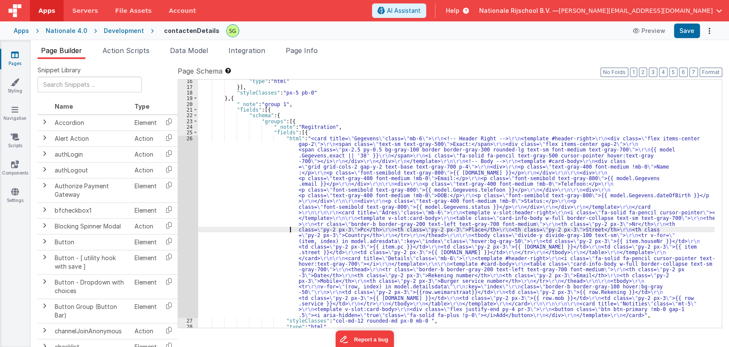
scroll to position [85, 0]
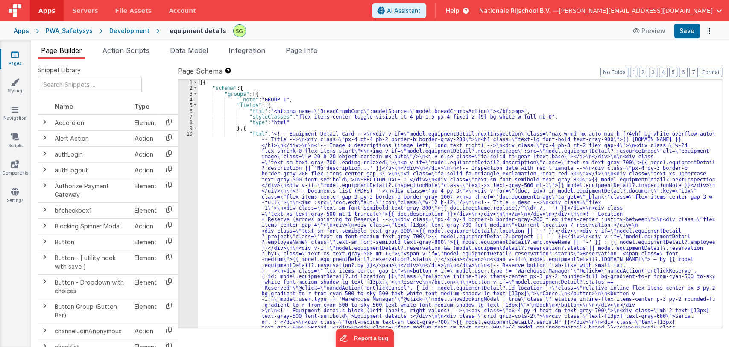
click at [232, 142] on div "[{ "schema" : { "groups" : [{ "_note" : "GROUP 1" , "fields" : [{ "html" : "<bf…" at bounding box center [456, 339] width 517 height 521
click at [14, 59] on link "Pages" at bounding box center [15, 58] width 31 height 17
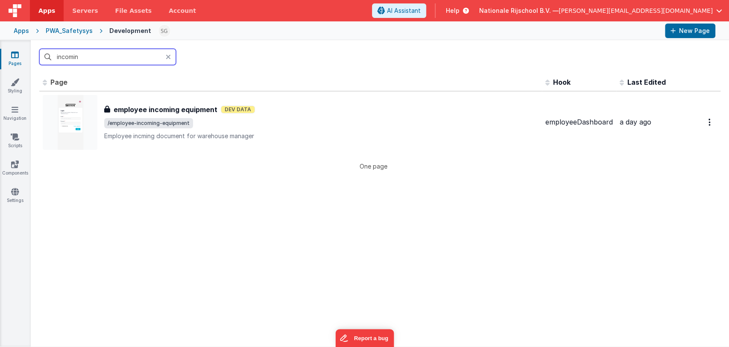
type input "incoming"
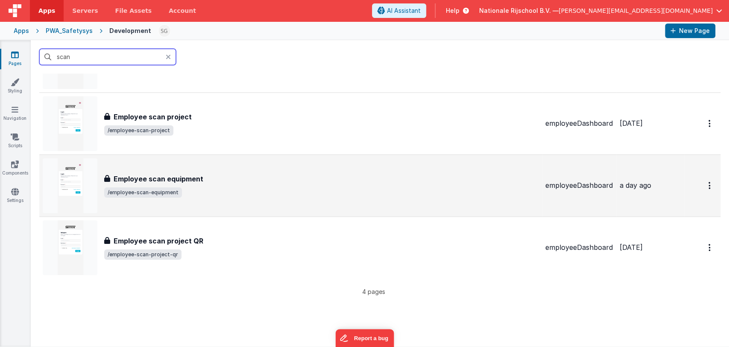
scroll to position [61, 0]
type input "scan"
click at [229, 179] on div "Employee scan equipment" at bounding box center [321, 178] width 435 height 10
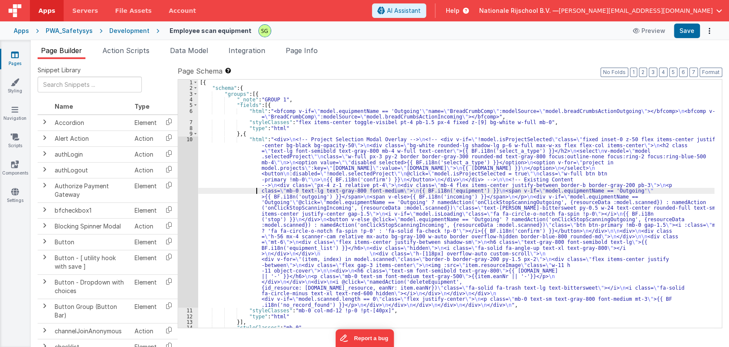
click at [246, 192] on div "[{ "schema" : { "groups" : [{ "_note" : "GROUP 1" , "fields" : [{ "html" : "<bf…" at bounding box center [456, 208] width 517 height 259
click at [123, 50] on span "Action Scripts" at bounding box center [126, 50] width 47 height 9
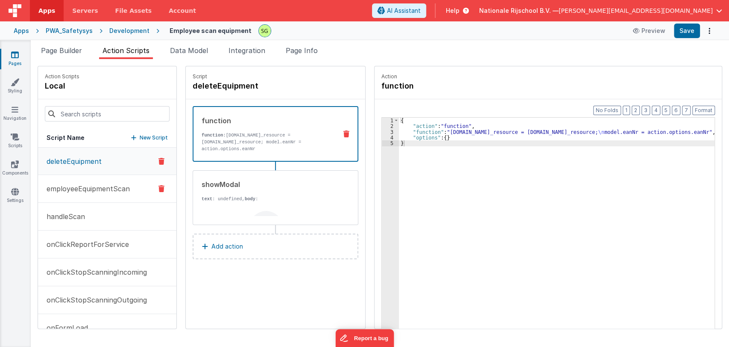
click at [89, 192] on p "employeeEquipmentScan" at bounding box center [85, 188] width 88 height 10
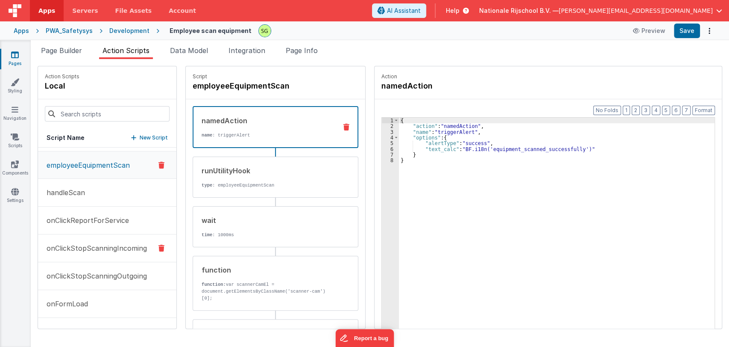
scroll to position [5, 0]
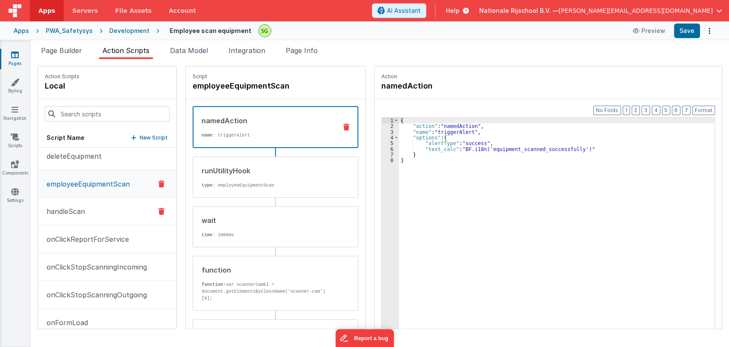
click at [62, 212] on p "handleScan" at bounding box center [63, 211] width 44 height 10
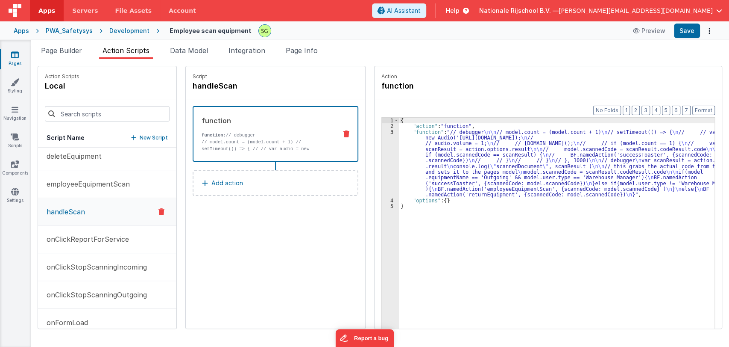
click at [409, 159] on div "{ "action" : "function" , "function" : "// debugger \n\n // model.count = (mode…" at bounding box center [559, 242] width 320 height 249
click at [388, 131] on div "3" at bounding box center [390, 163] width 17 height 68
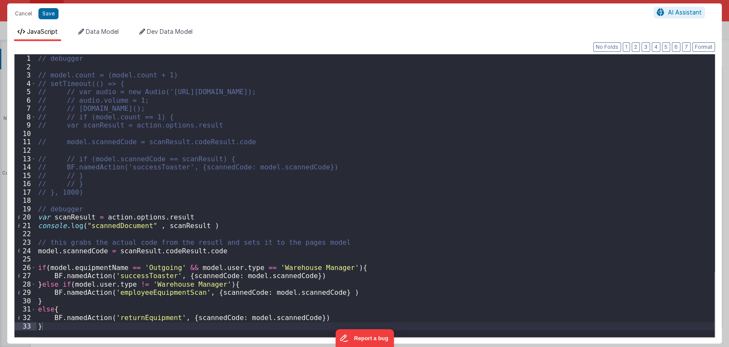
click at [150, 294] on div "// debugger // model.count = (model.count + 1) // setTimeout(() => { // // var …" at bounding box center [375, 203] width 679 height 299
click at [134, 316] on div "// debugger // model.count = (model.count + 1) // setTimeout(() => { // // var …" at bounding box center [375, 203] width 679 height 299
click at [25, 14] on button "Cancel" at bounding box center [24, 14] width 26 height 12
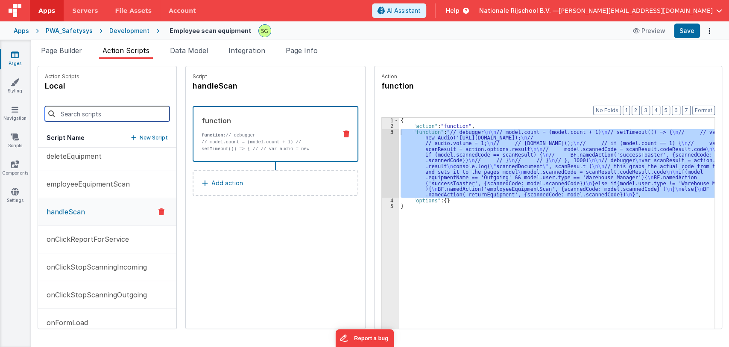
click at [115, 116] on input at bounding box center [107, 113] width 125 height 15
paste input "returnEquipment"
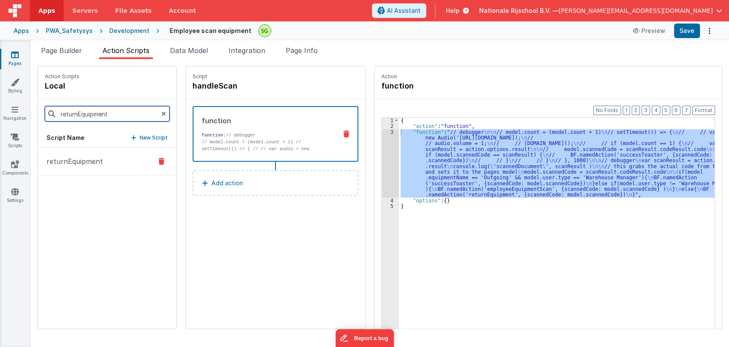
type input "returnEquipment"
click at [74, 161] on p "returnEquipment" at bounding box center [72, 161] width 62 height 10
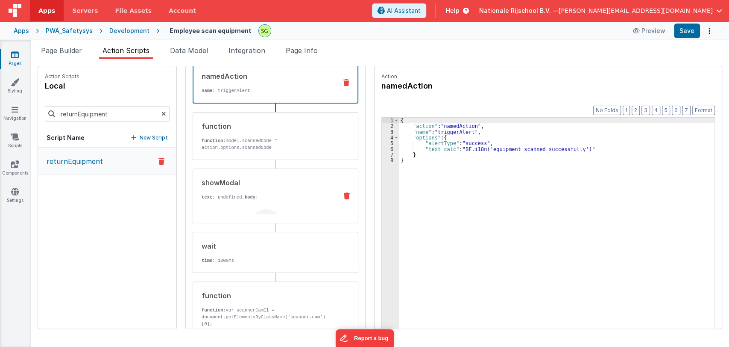
scroll to position [45, 0]
click at [258, 203] on div "{{ BF.i18n('confirm_return_equipment_with_service') }} <button @click="namedAct…" at bounding box center [266, 272] width 129 height 145
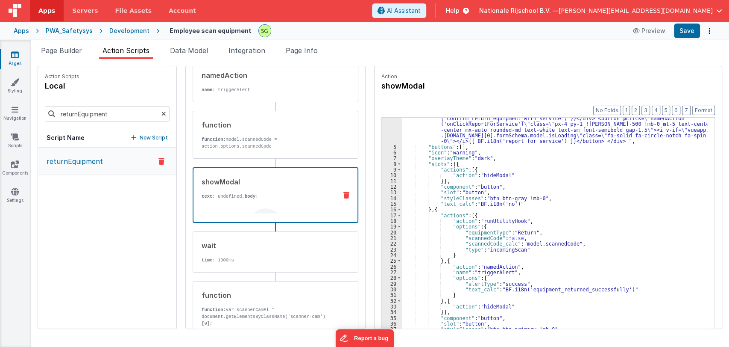
scroll to position [0, 0]
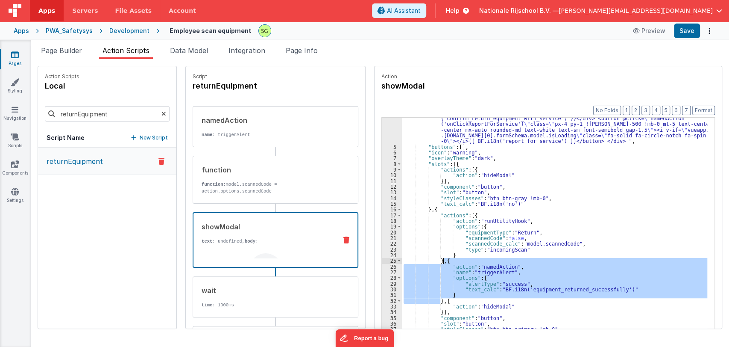
drag, startPoint x: 432, startPoint y: 300, endPoint x: 433, endPoint y: 261, distance: 38.9
click at [433, 261] on div ""body" : "<div class= \" p-5 \" ><div class= \" flex items-center justify-cente…" at bounding box center [557, 242] width 310 height 288
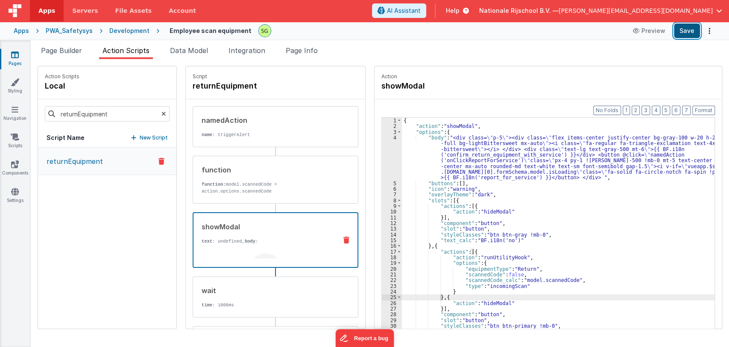
click at [686, 32] on button "Save" at bounding box center [687, 31] width 26 height 15
click at [684, 30] on button "Save" at bounding box center [687, 31] width 26 height 15
click at [55, 50] on span "Page Builder" at bounding box center [61, 50] width 41 height 9
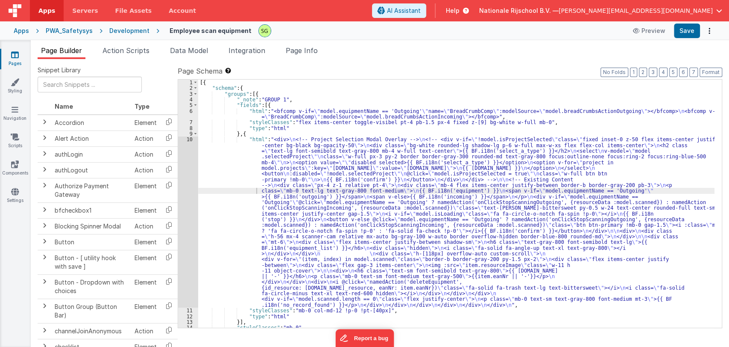
click at [220, 164] on div "[{ "schema" : { "groups" : [{ "_note" : "GROUP 1" , "fields" : [{ "html" : "<bf…" at bounding box center [456, 208] width 517 height 259
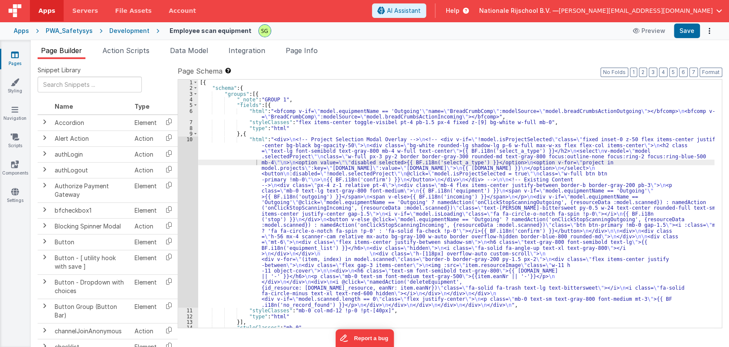
click at [669, 9] on span "[PERSON_NAME][EMAIL_ADDRESS][DOMAIN_NAME]" at bounding box center [636, 10] width 154 height 9
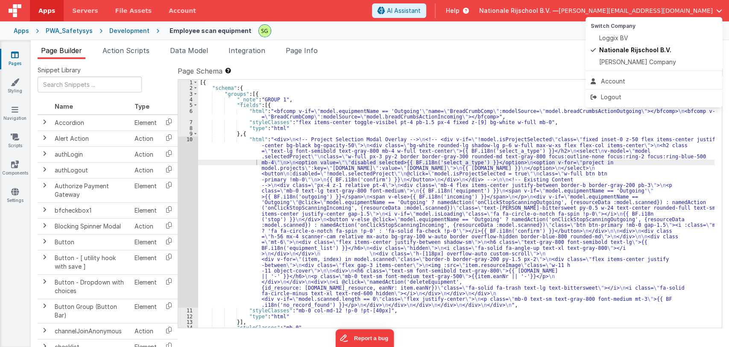
click at [548, 58] on button at bounding box center [364, 173] width 729 height 347
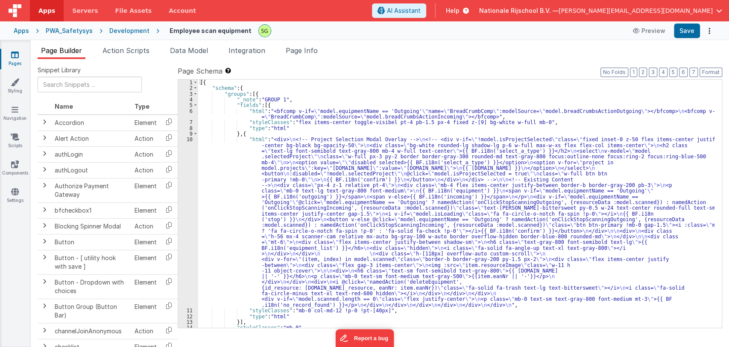
click at [673, 7] on span "[PERSON_NAME][EMAIL_ADDRESS][DOMAIN_NAME]" at bounding box center [636, 10] width 154 height 9
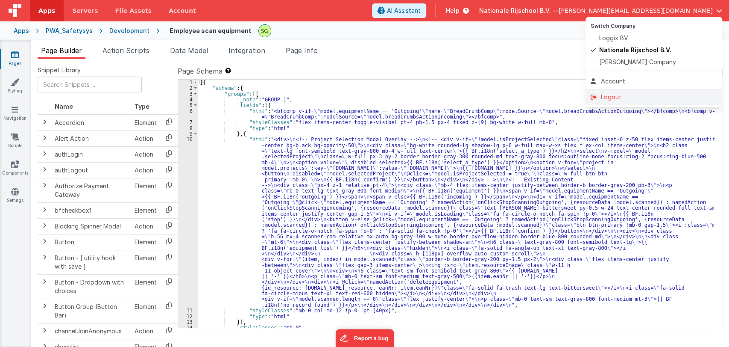
click at [611, 96] on div "Logout" at bounding box center [654, 97] width 126 height 9
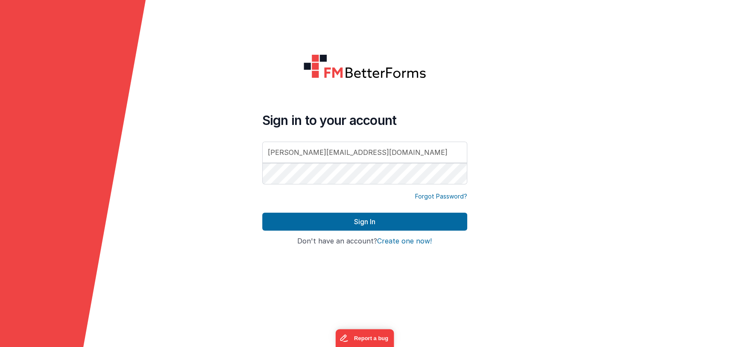
click at [380, 153] on input "[PERSON_NAME][EMAIL_ADDRESS][DOMAIN_NAME]" at bounding box center [364, 151] width 205 height 21
type input "[PERSON_NAME]"
type input "[PERSON_NAME][EMAIL_ADDRESS][DOMAIN_NAME]"
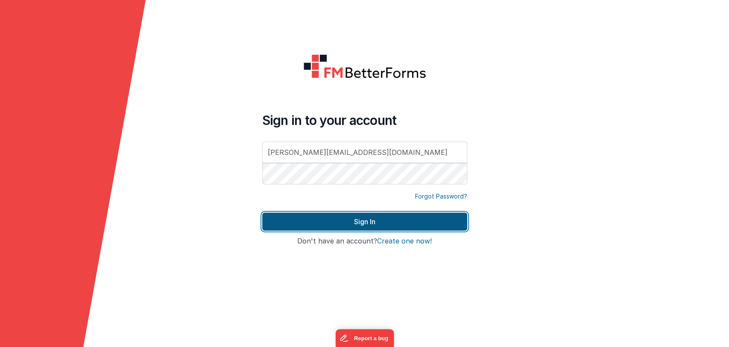
click at [335, 224] on button "Sign In" at bounding box center [364, 221] width 205 height 18
